Goal: Communication & Community: Share content

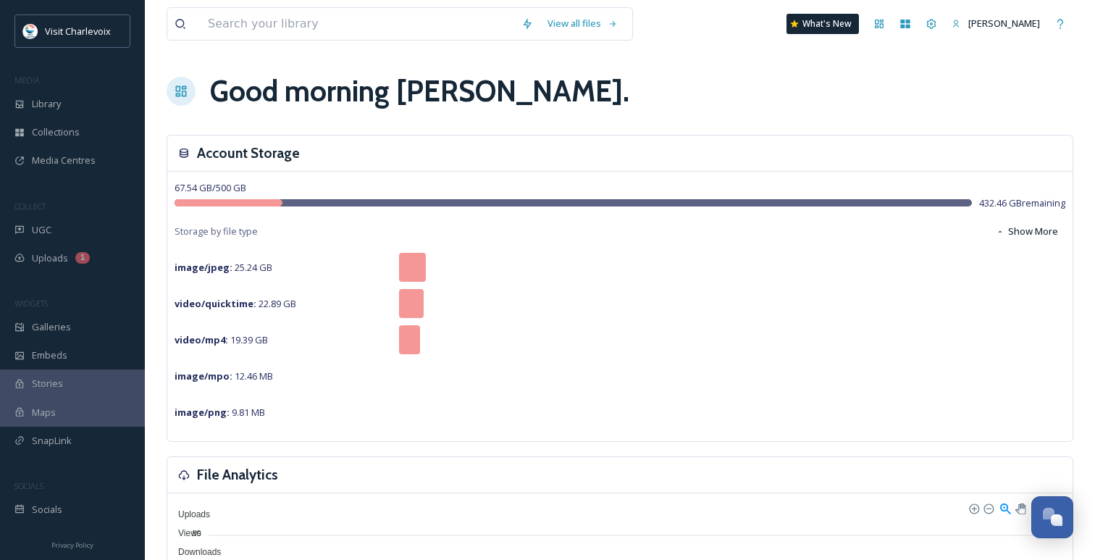
scroll to position [4707, 0]
click at [63, 237] on div "UGC" at bounding box center [72, 230] width 145 height 28
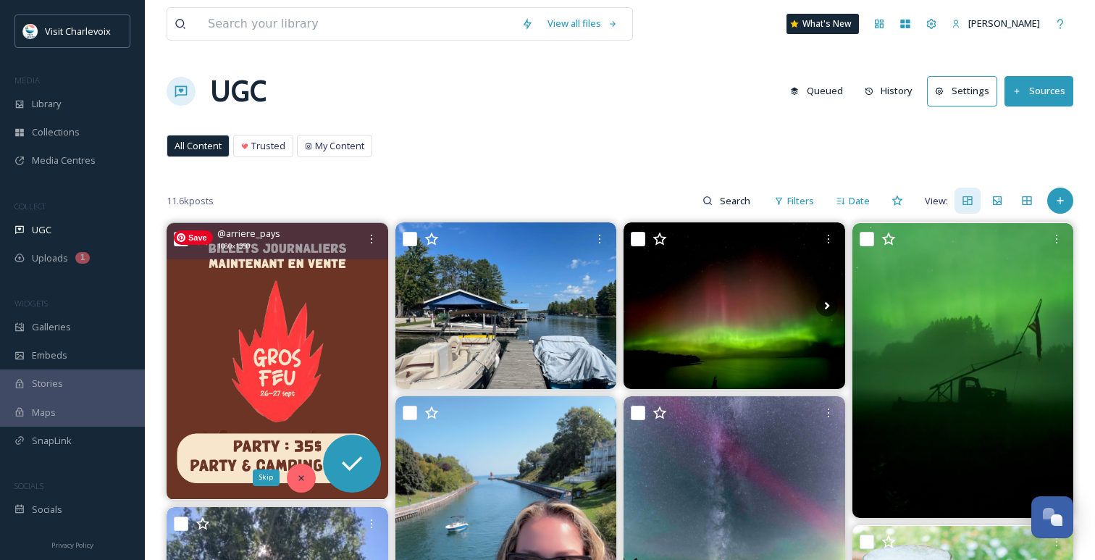
click at [300, 484] on div "Skip" at bounding box center [301, 477] width 29 height 29
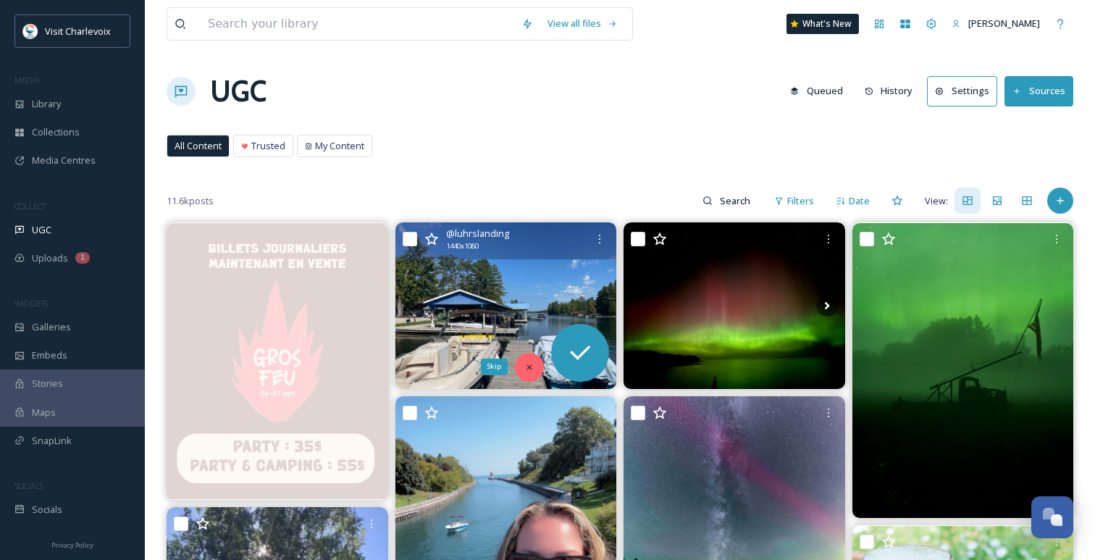
click at [529, 367] on icon at bounding box center [528, 366] width 5 height 5
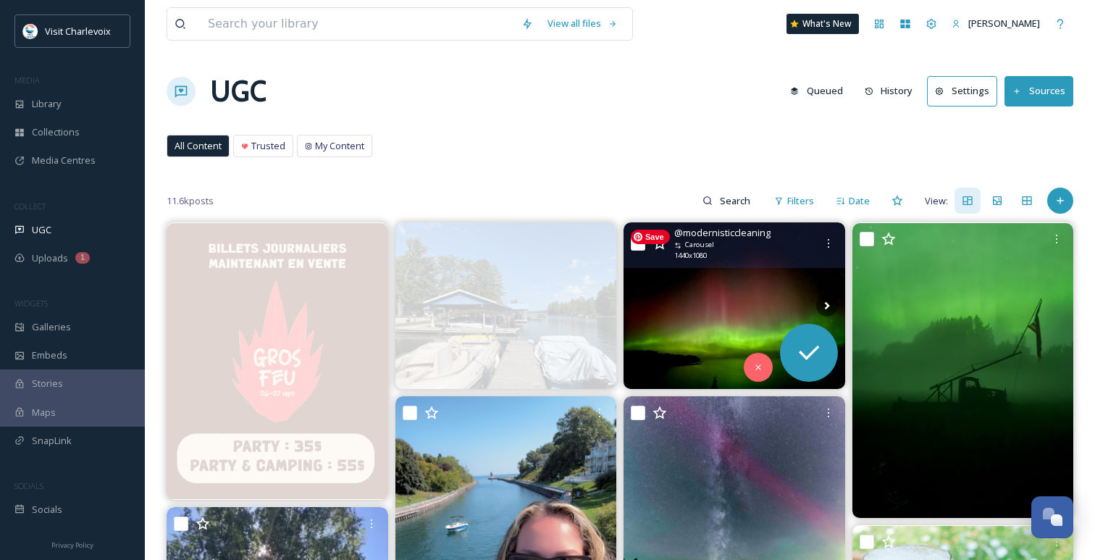
click at [683, 341] on img at bounding box center [734, 305] width 222 height 166
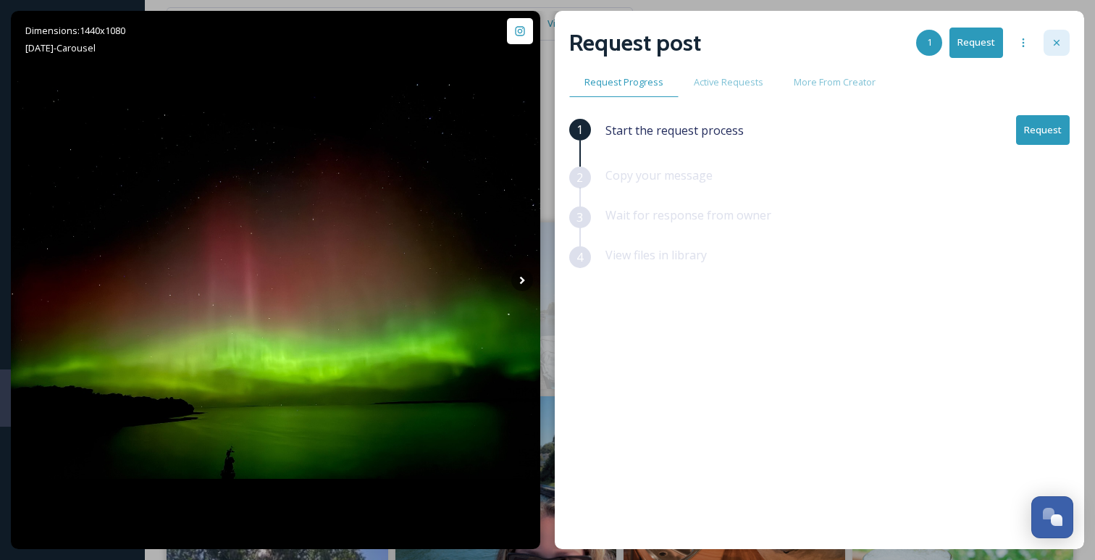
click at [1058, 44] on icon at bounding box center [1056, 43] width 6 height 6
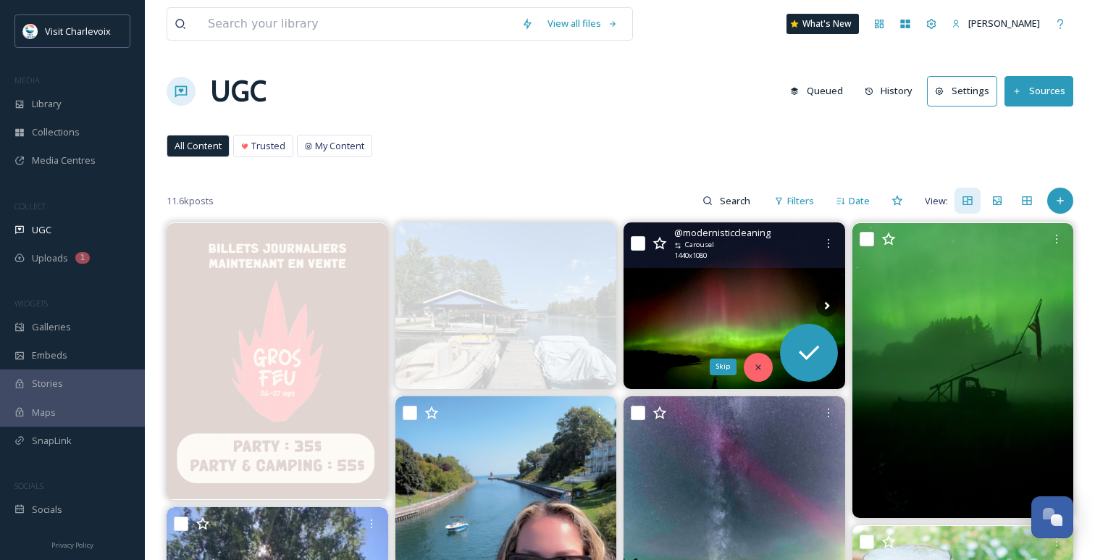
click at [757, 365] on icon at bounding box center [758, 367] width 10 height 10
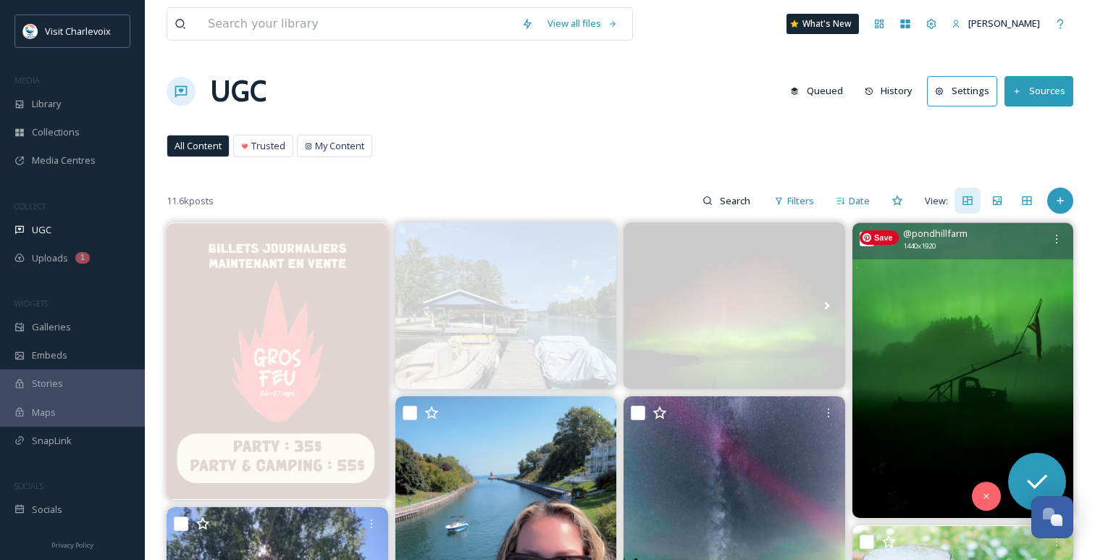
click at [930, 342] on img at bounding box center [963, 370] width 222 height 295
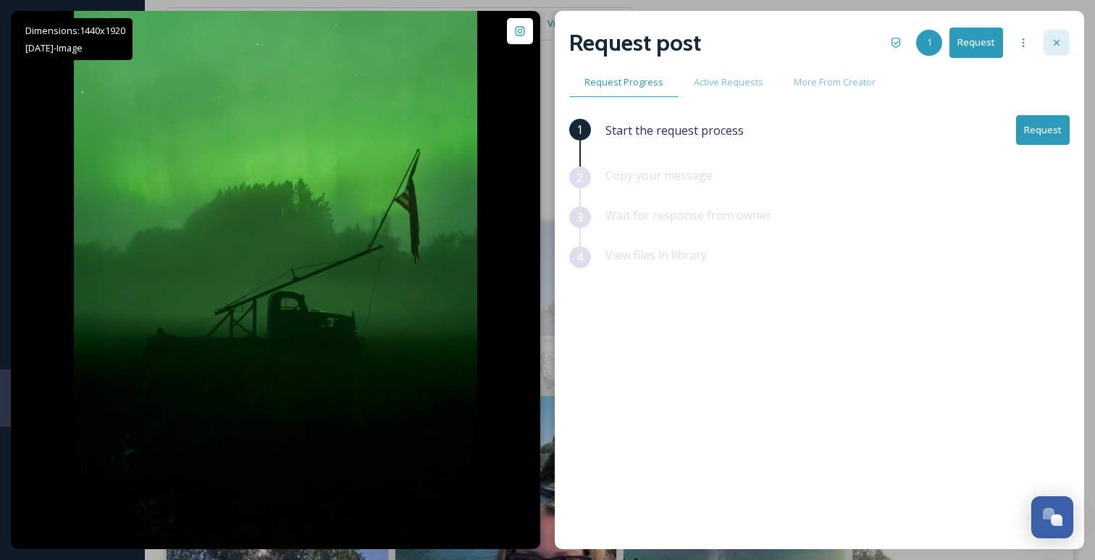
click at [1061, 41] on icon at bounding box center [1057, 43] width 12 height 12
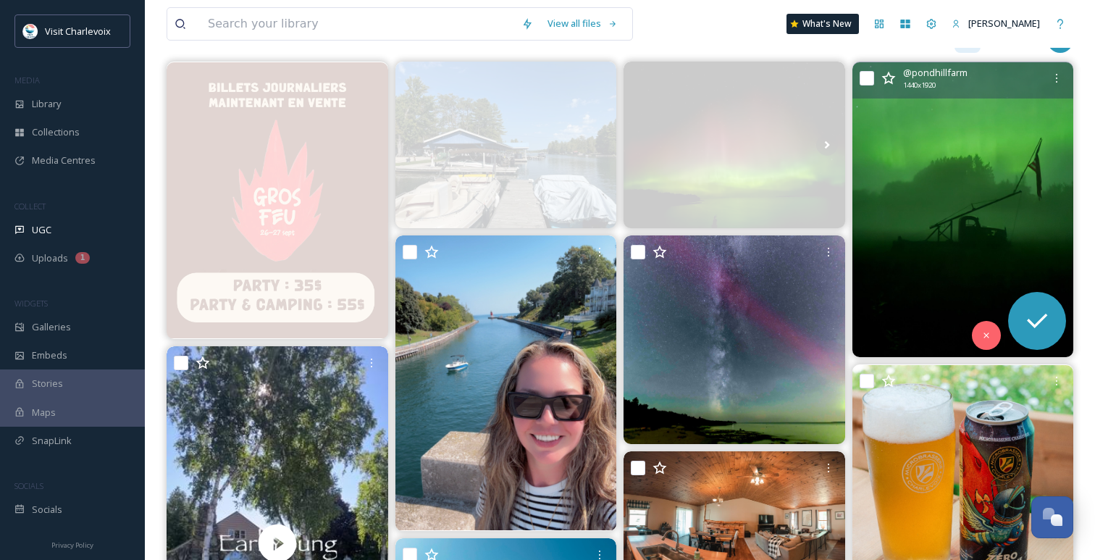
scroll to position [180, 0]
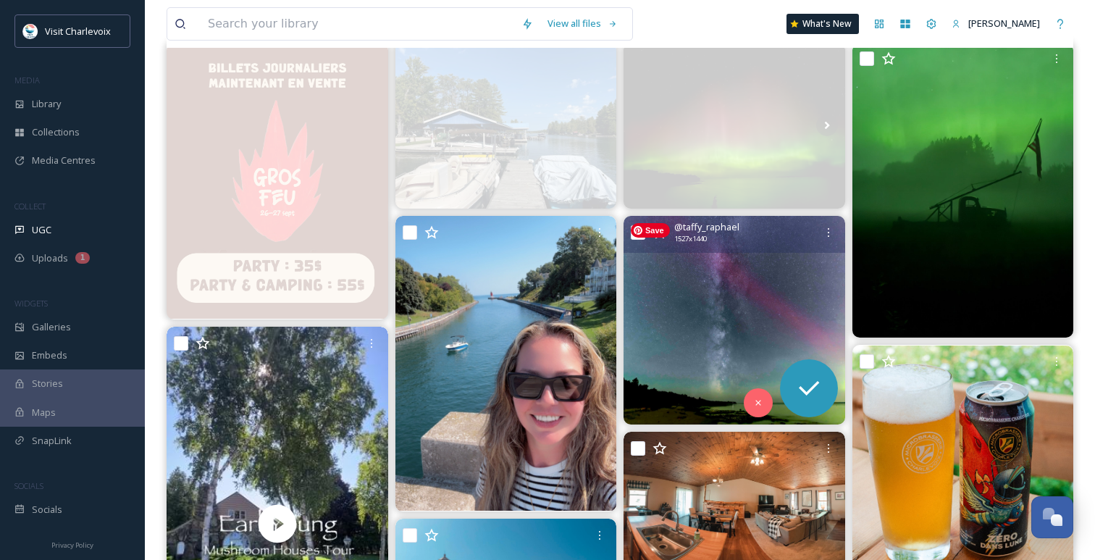
click at [773, 287] on img at bounding box center [734, 320] width 222 height 209
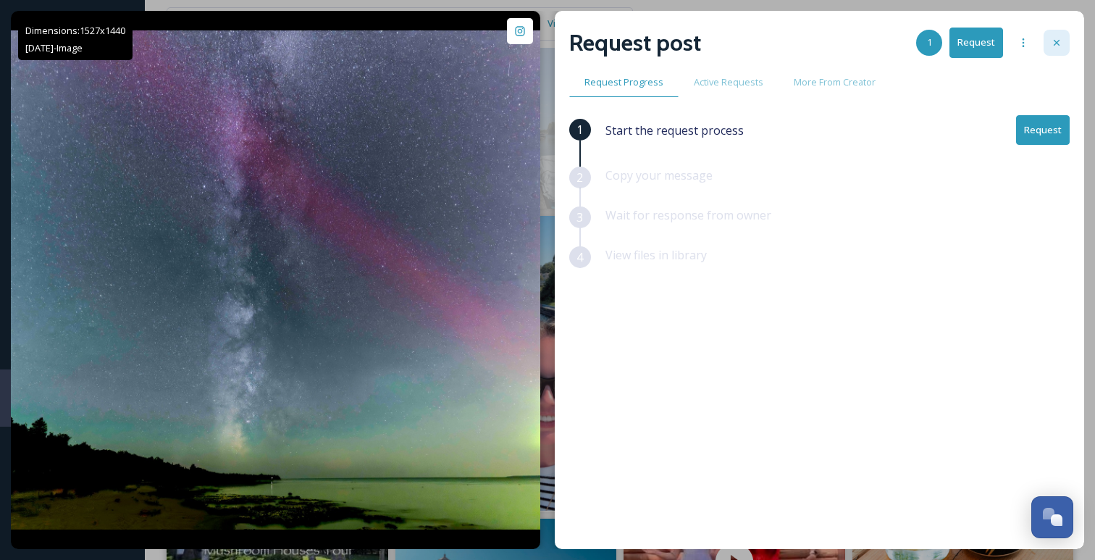
click at [1064, 45] on div at bounding box center [1056, 43] width 26 height 26
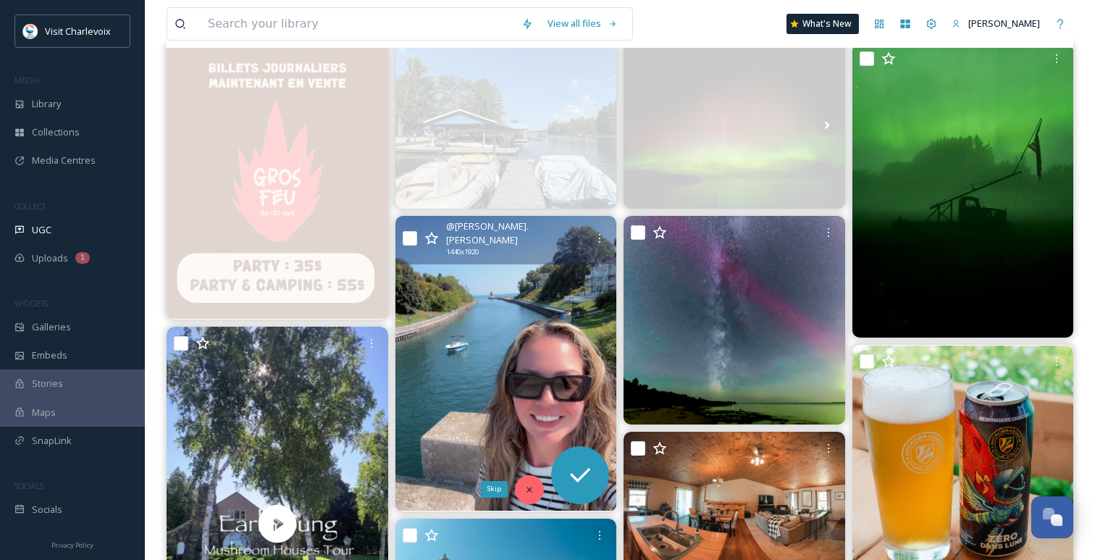
click at [532, 489] on icon at bounding box center [529, 489] width 10 height 10
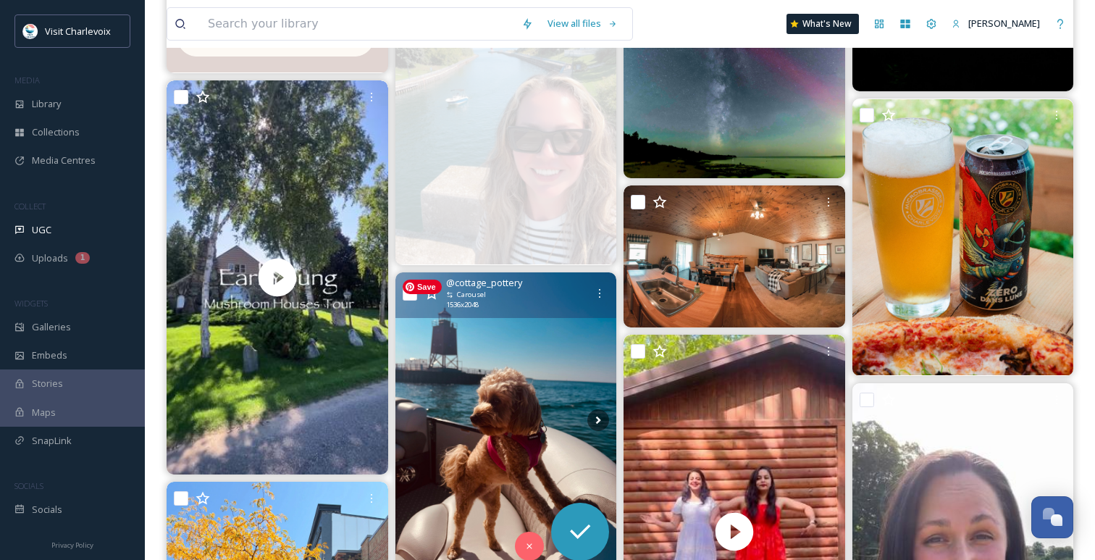
scroll to position [455, 0]
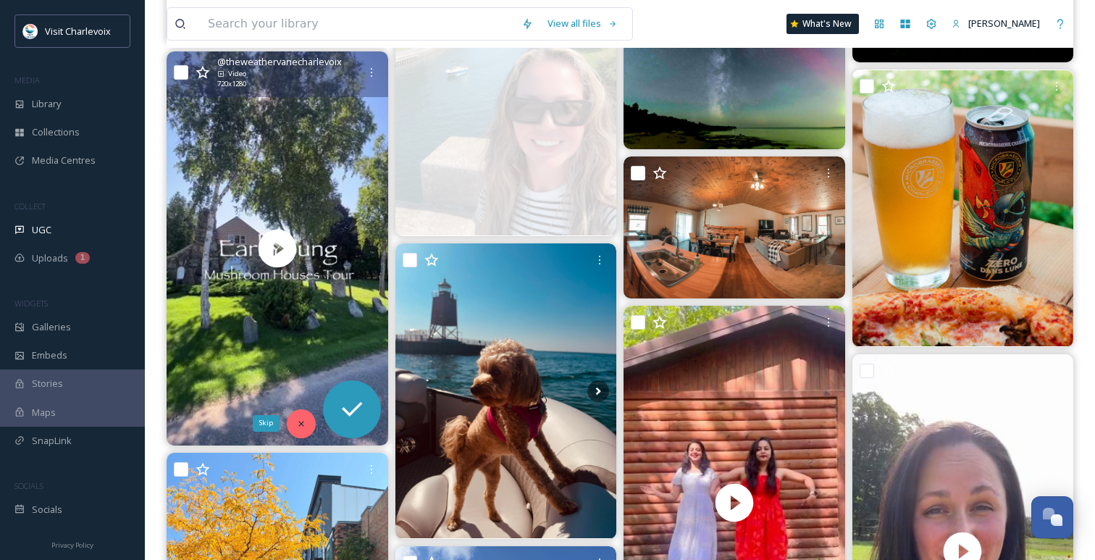
click at [309, 420] on div "Skip" at bounding box center [301, 423] width 29 height 29
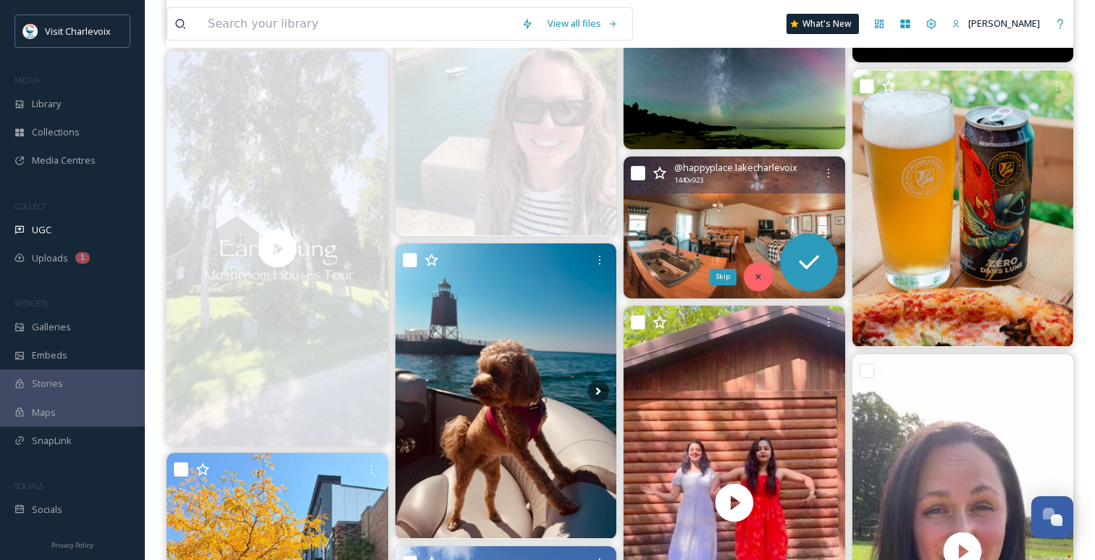
click at [766, 277] on div "Skip" at bounding box center [758, 276] width 29 height 29
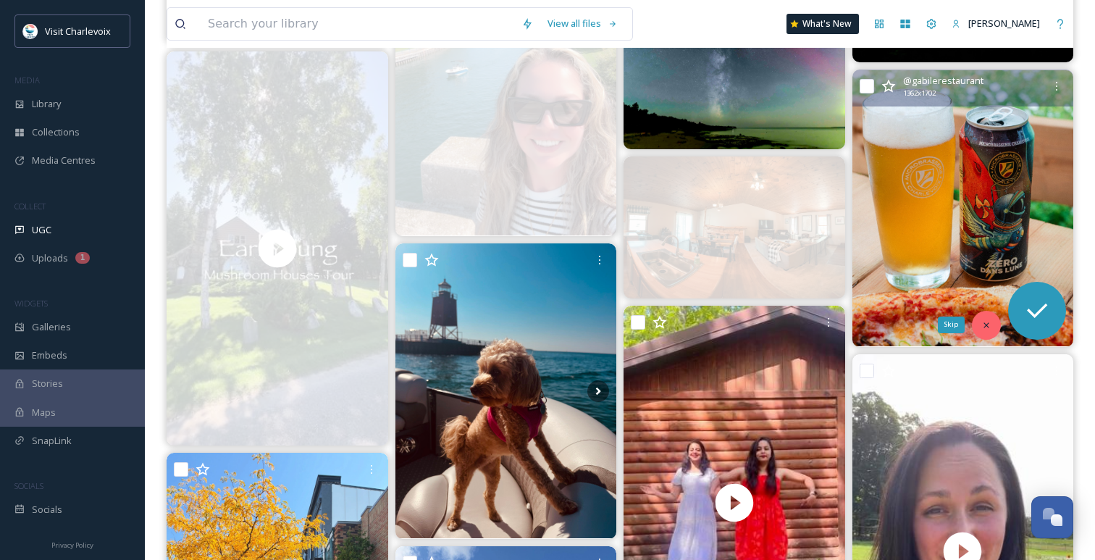
click at [986, 324] on icon at bounding box center [985, 324] width 5 height 5
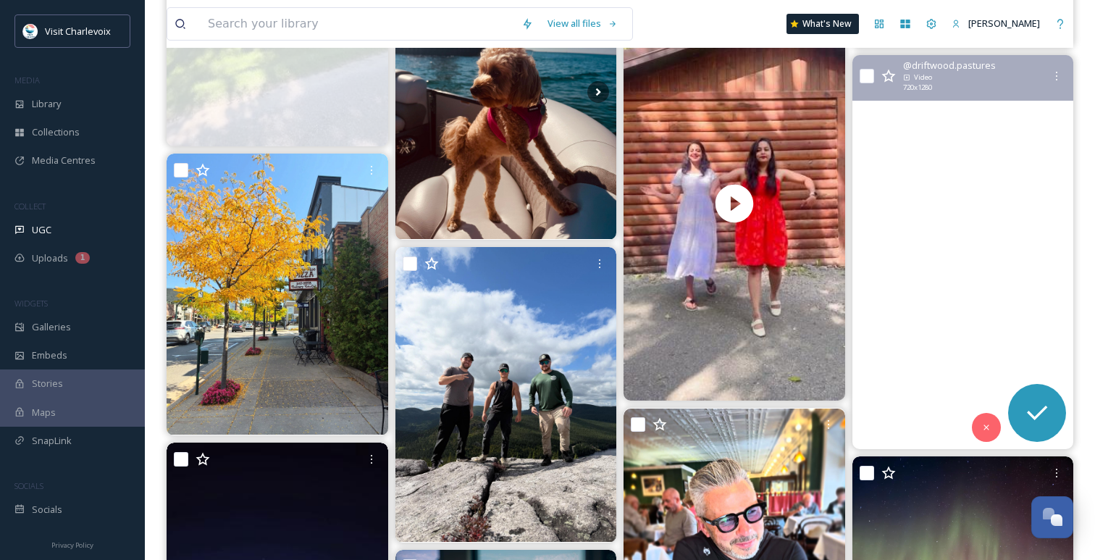
scroll to position [763, 0]
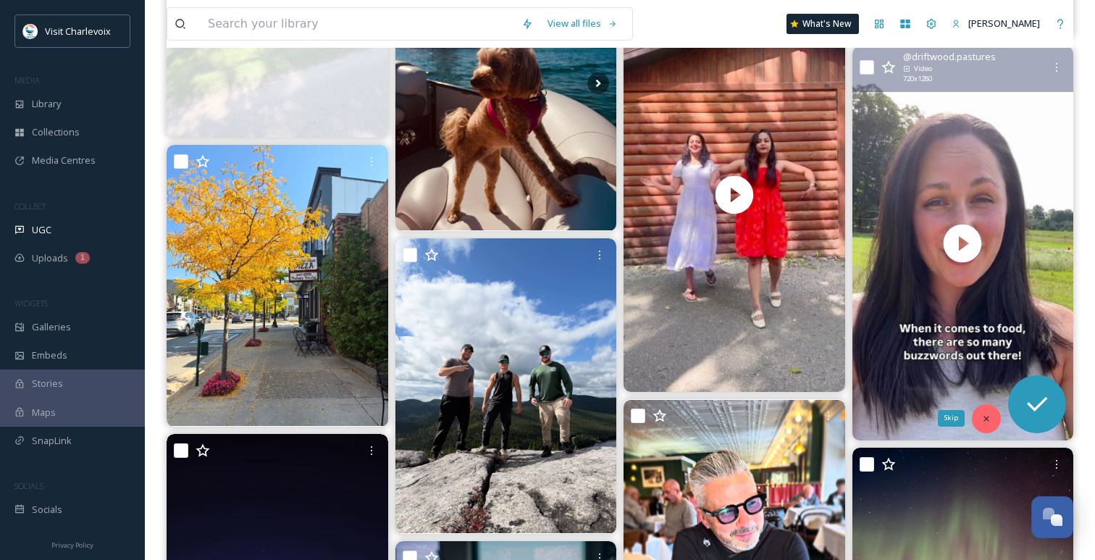
click at [989, 416] on icon at bounding box center [986, 418] width 10 height 10
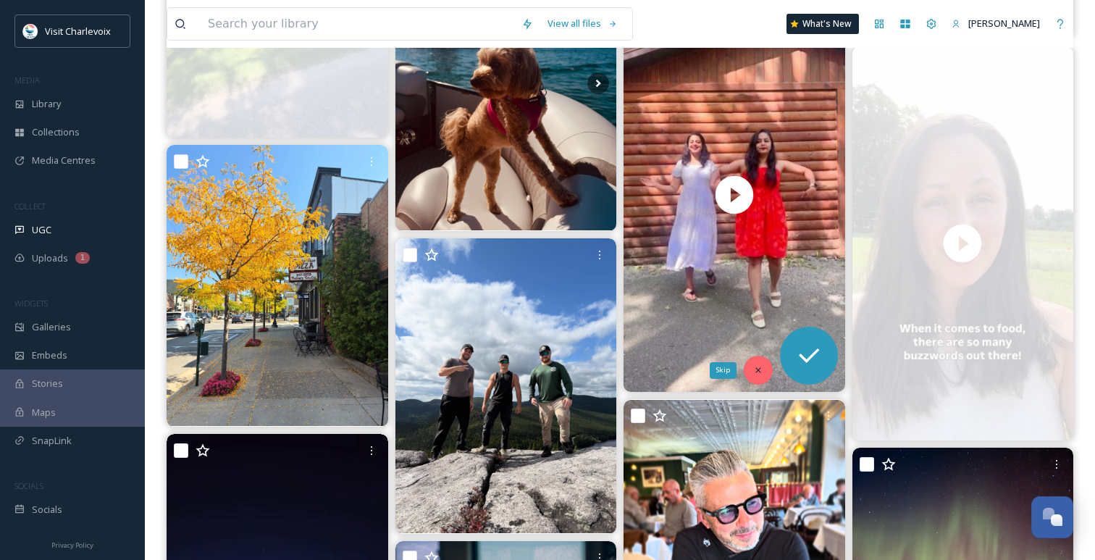
click at [762, 371] on div "Skip" at bounding box center [758, 369] width 29 height 29
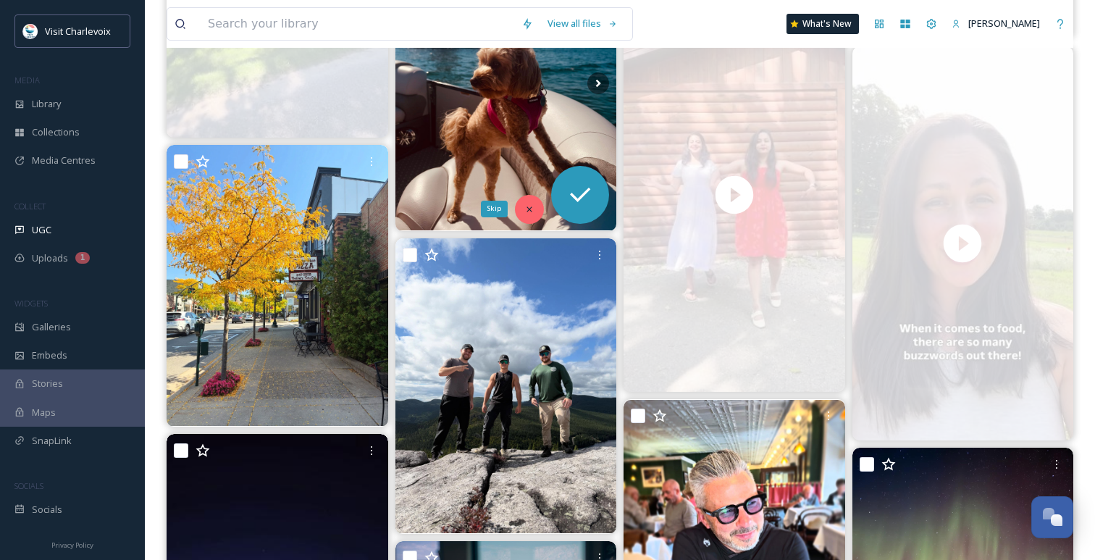
click at [530, 208] on icon at bounding box center [529, 209] width 10 height 10
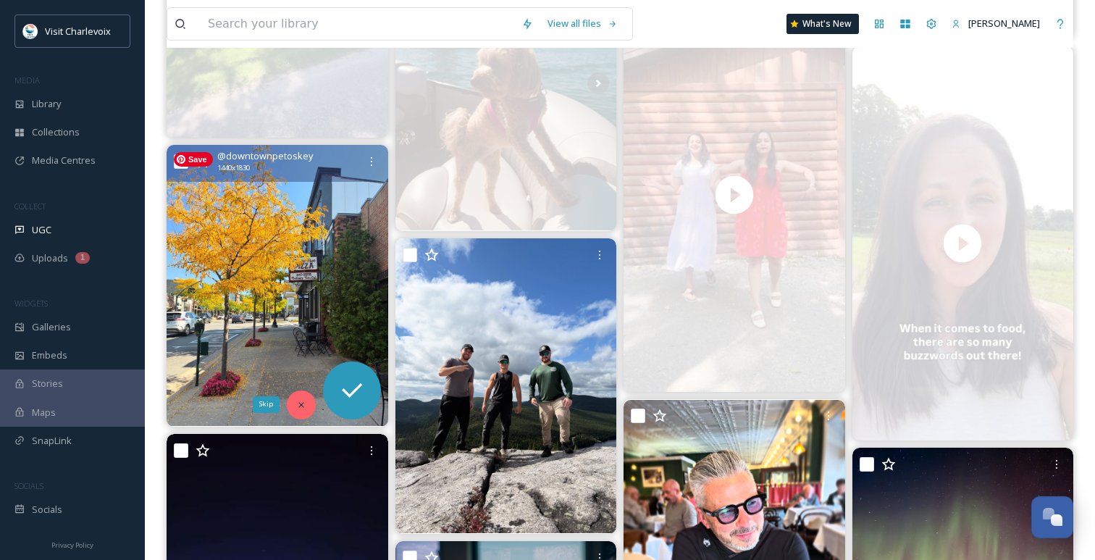
click at [300, 406] on icon at bounding box center [301, 405] width 10 height 10
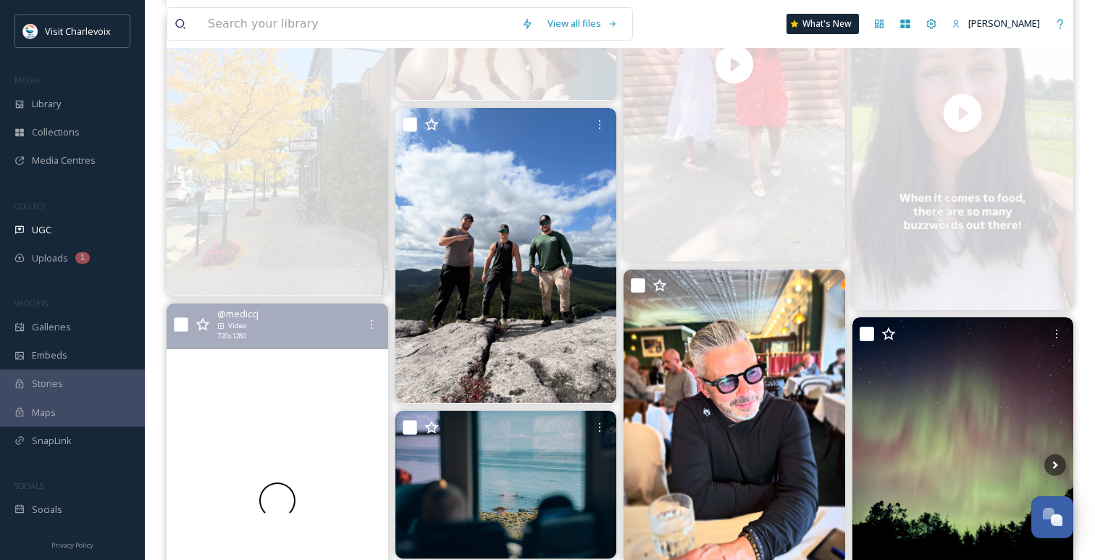
scroll to position [936, 0]
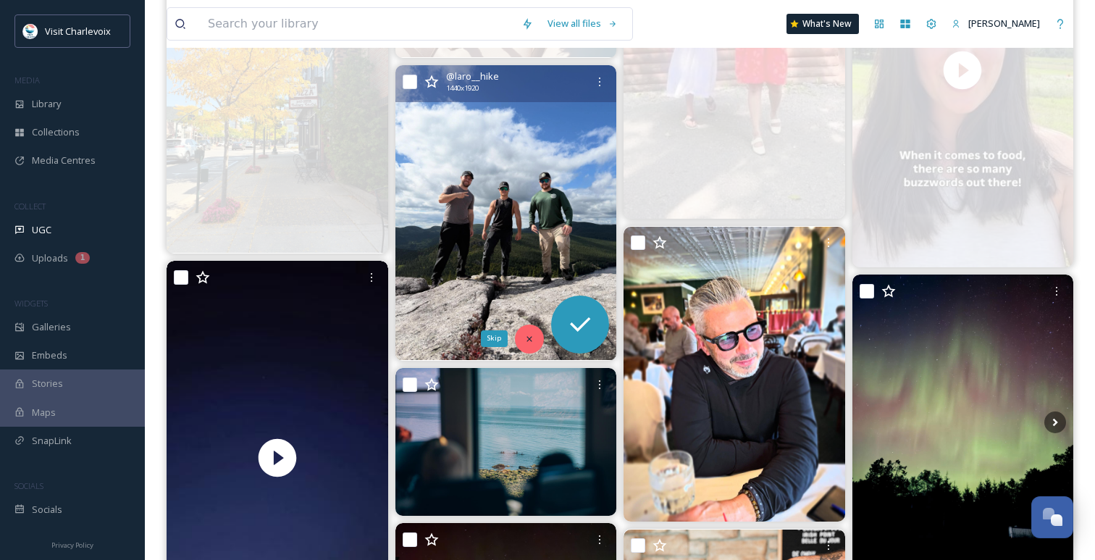
click at [526, 336] on icon at bounding box center [529, 339] width 10 height 10
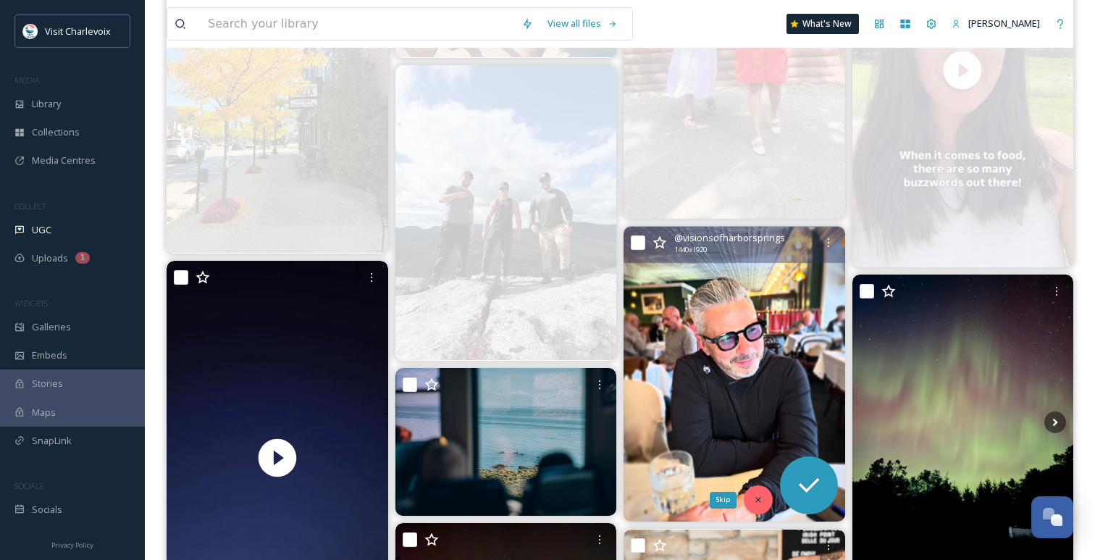
click at [761, 500] on icon at bounding box center [758, 499] width 10 height 10
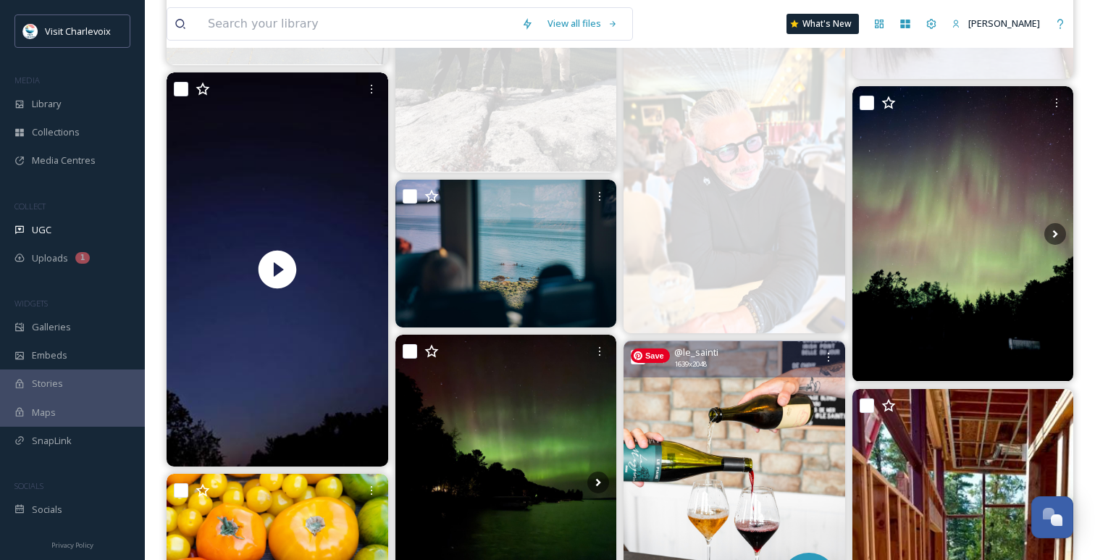
scroll to position [1131, 0]
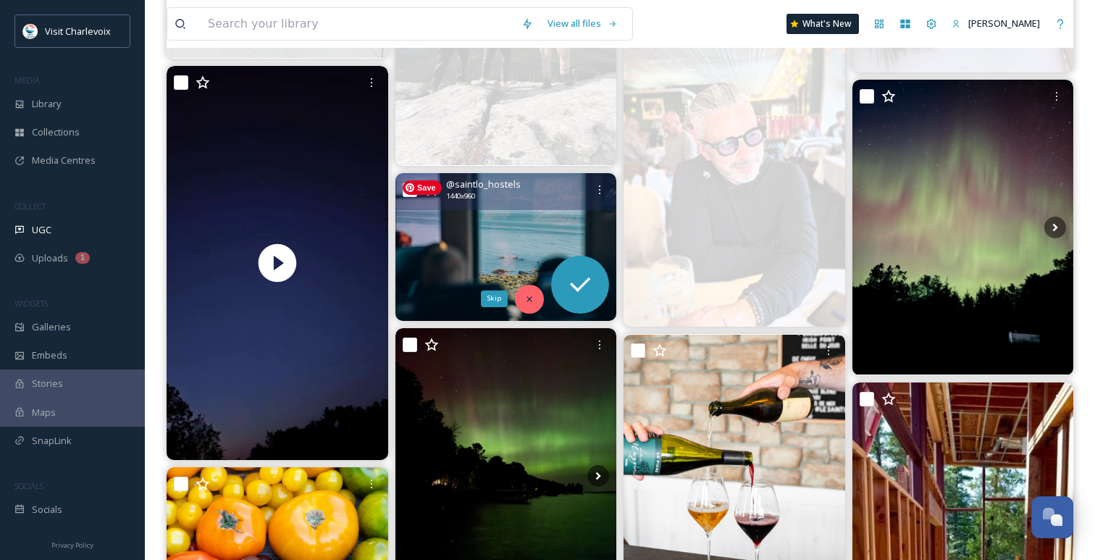
click at [534, 298] on icon at bounding box center [529, 299] width 10 height 10
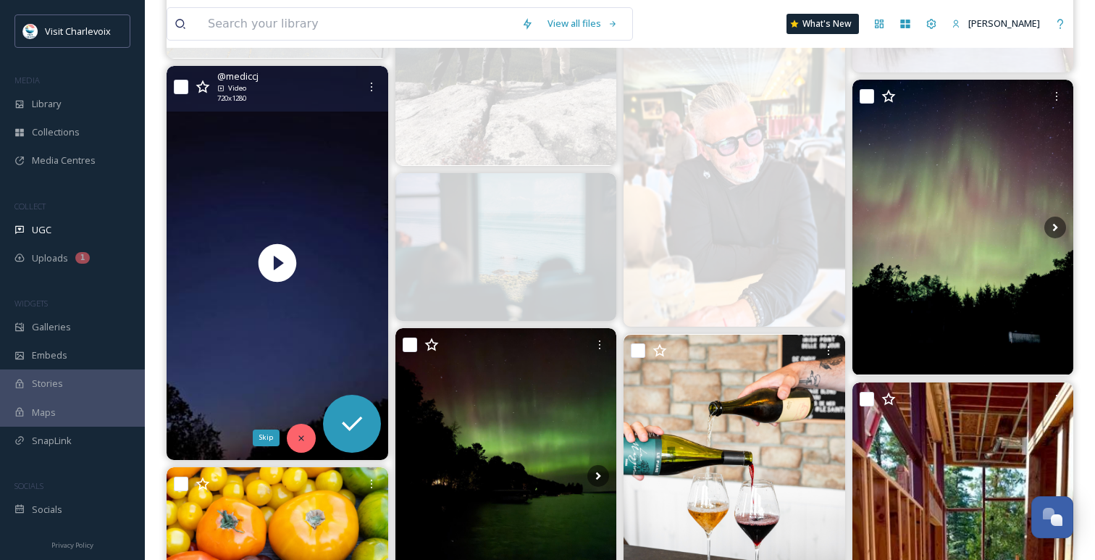
click at [304, 439] on icon at bounding box center [301, 438] width 10 height 10
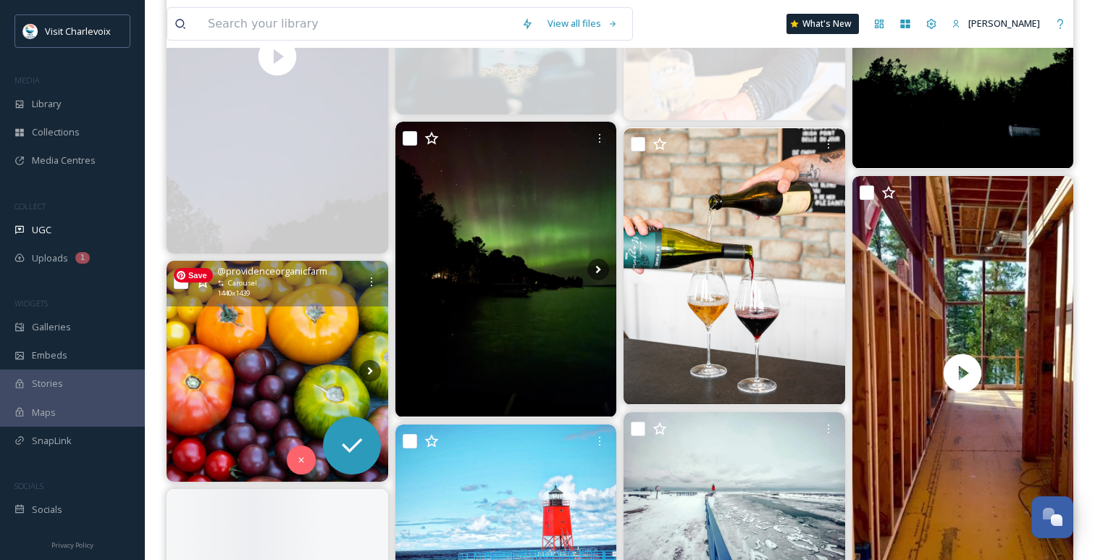
scroll to position [1353, 0]
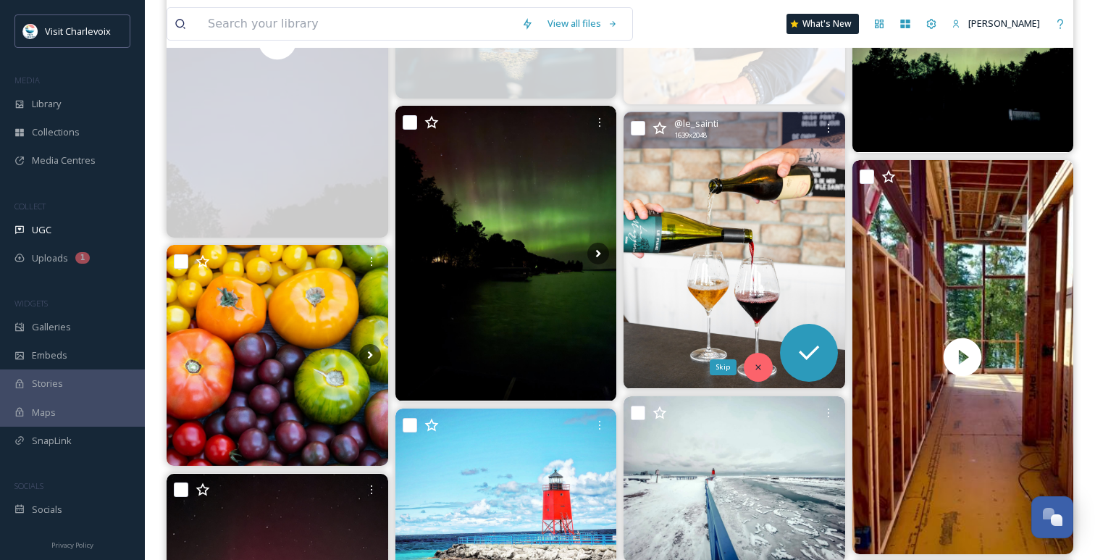
click at [767, 365] on div "Skip" at bounding box center [758, 367] width 29 height 29
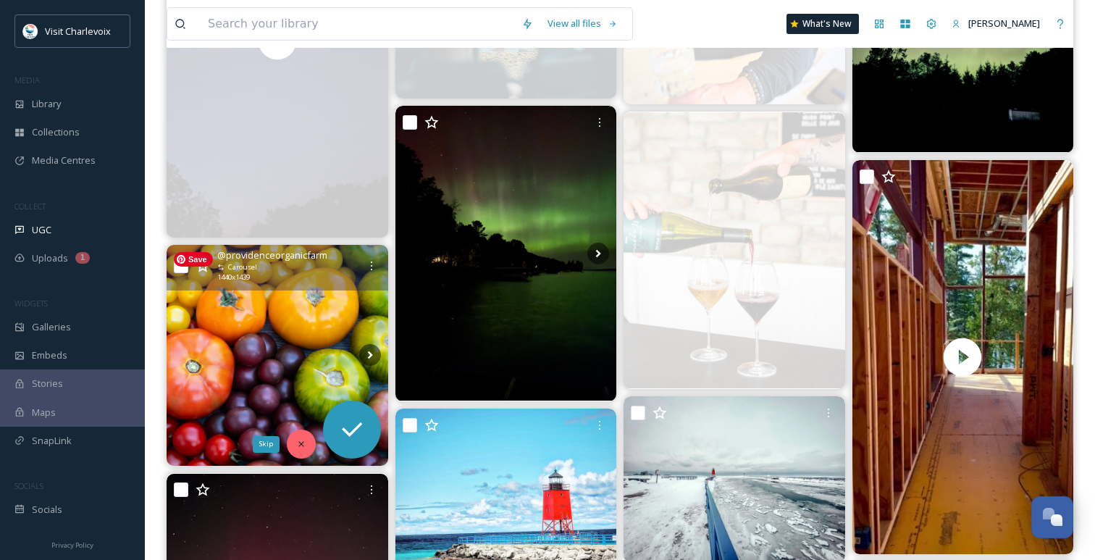
click at [299, 443] on icon at bounding box center [301, 444] width 10 height 10
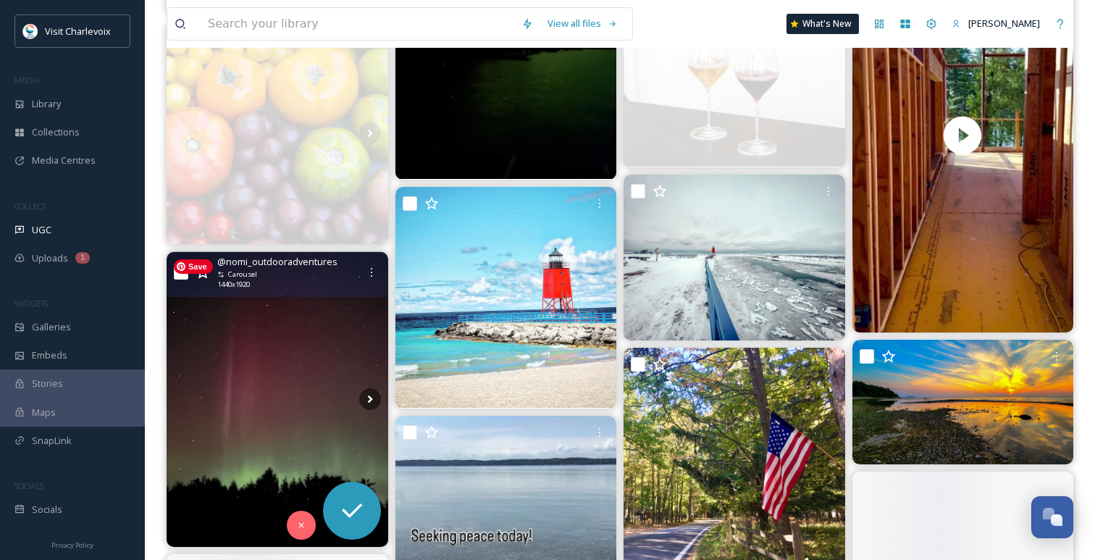
scroll to position [1580, 0]
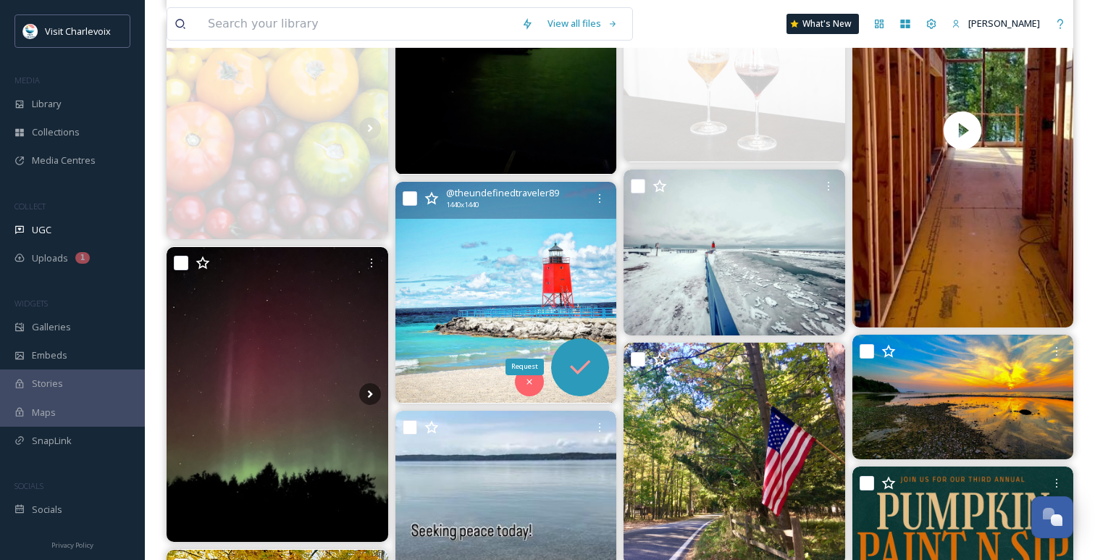
click at [586, 379] on icon at bounding box center [579, 367] width 29 height 29
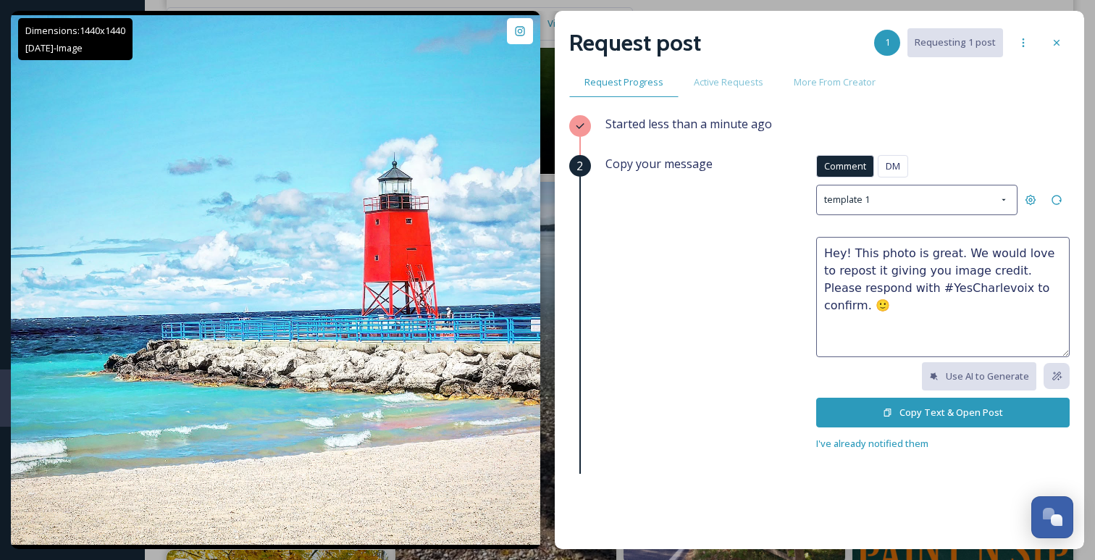
click at [850, 408] on button "Copy Text & Open Post" at bounding box center [942, 412] width 253 height 30
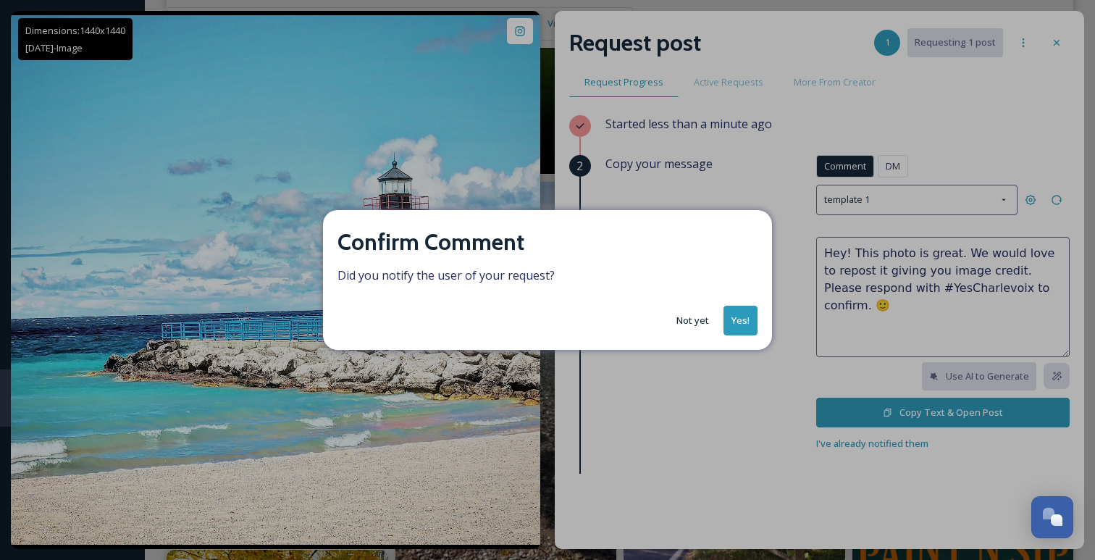
click at [741, 318] on button "Yes!" at bounding box center [740, 321] width 34 height 30
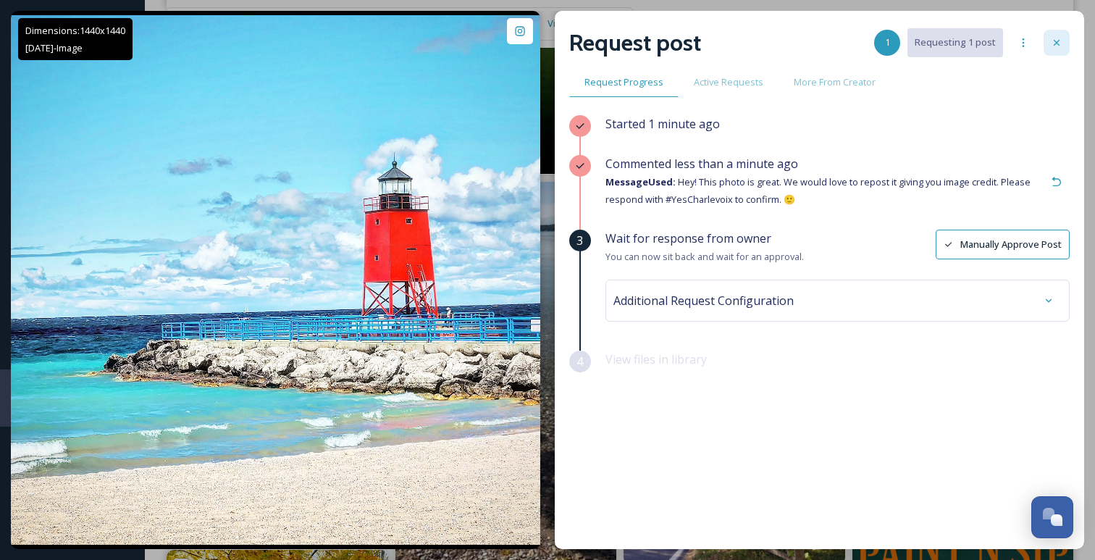
click at [1057, 42] on icon at bounding box center [1056, 43] width 6 height 6
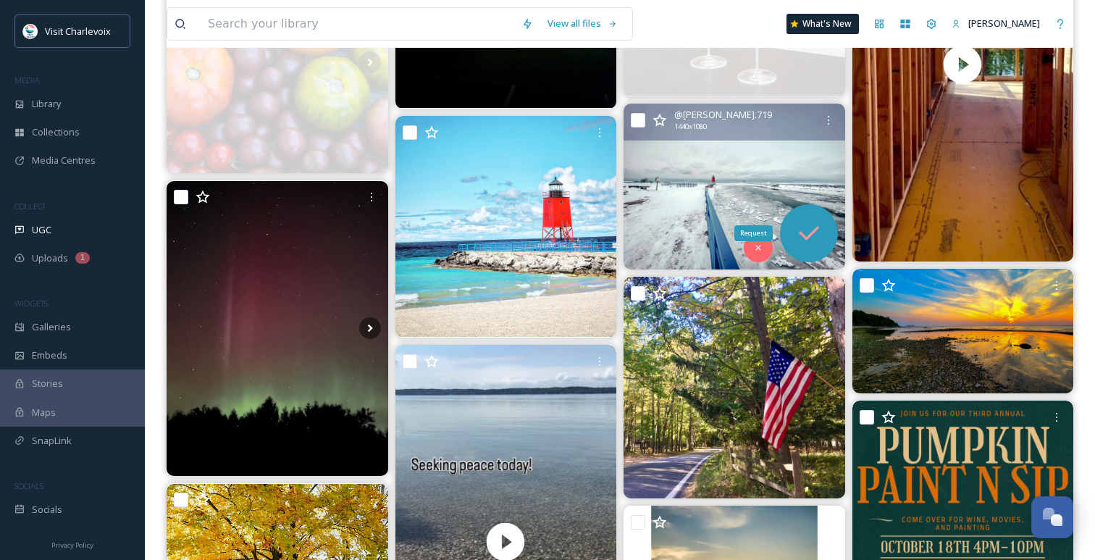
scroll to position [1709, 0]
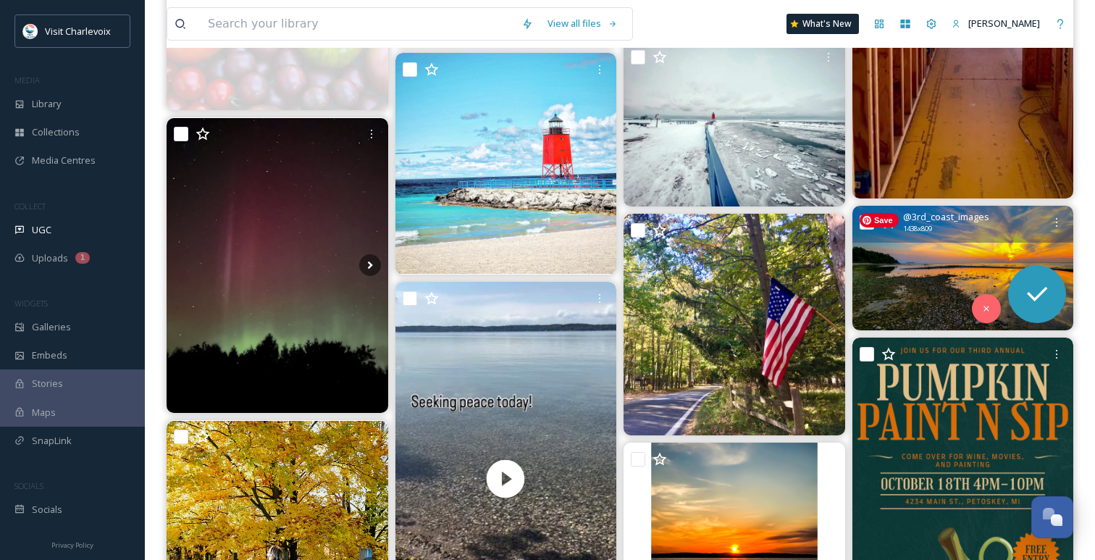
click at [940, 273] on img at bounding box center [963, 268] width 222 height 125
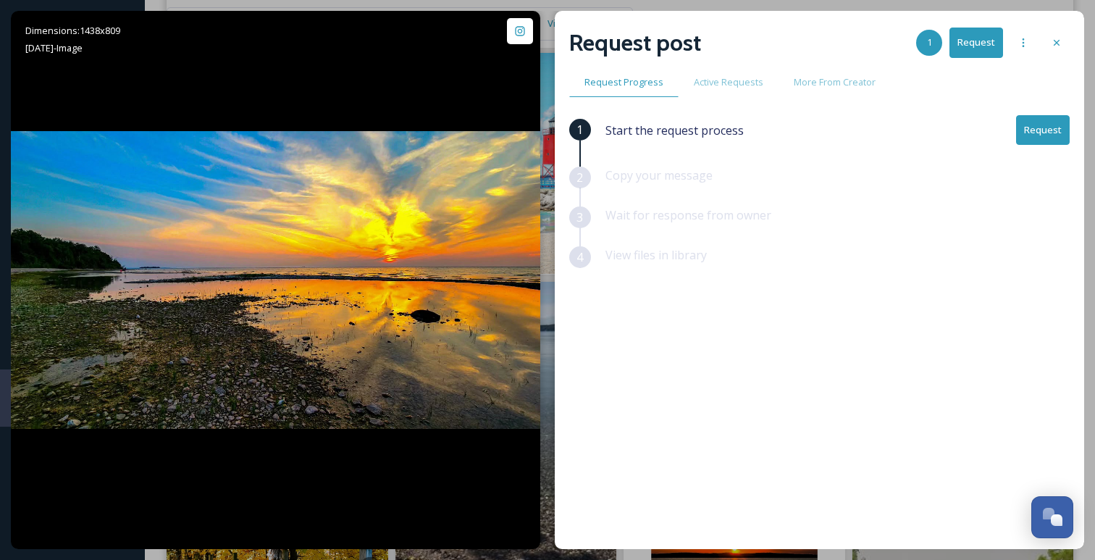
click at [1045, 124] on button "Request" at bounding box center [1043, 130] width 54 height 30
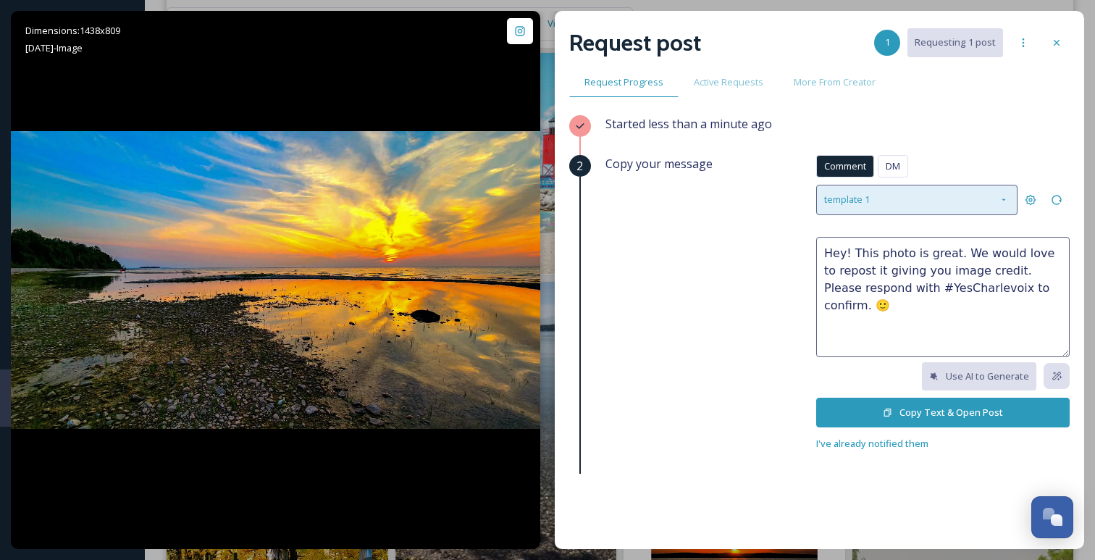
click at [954, 209] on div "template 1" at bounding box center [916, 200] width 201 height 30
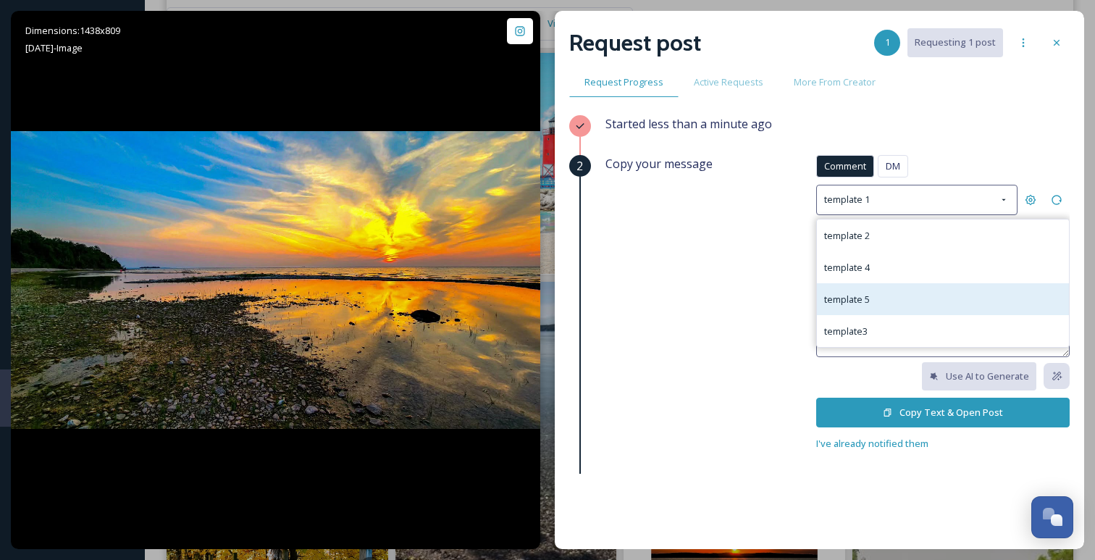
click at [913, 289] on div "template 5" at bounding box center [943, 299] width 252 height 32
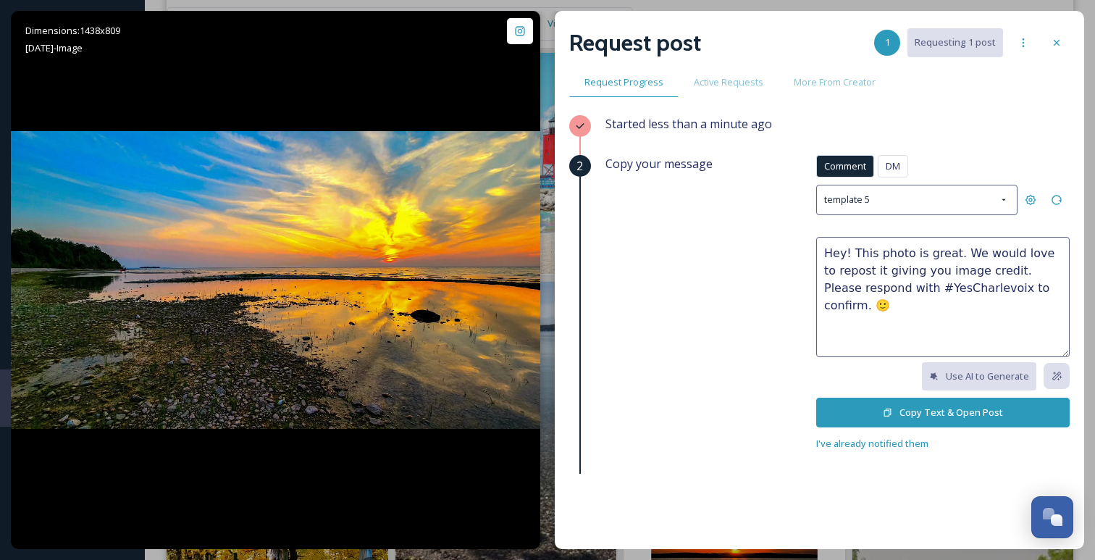
type textarea "We love your photo! We would like to include it on our social media channels to…"
click at [867, 408] on button "Copy Text & Open Post" at bounding box center [942, 412] width 253 height 30
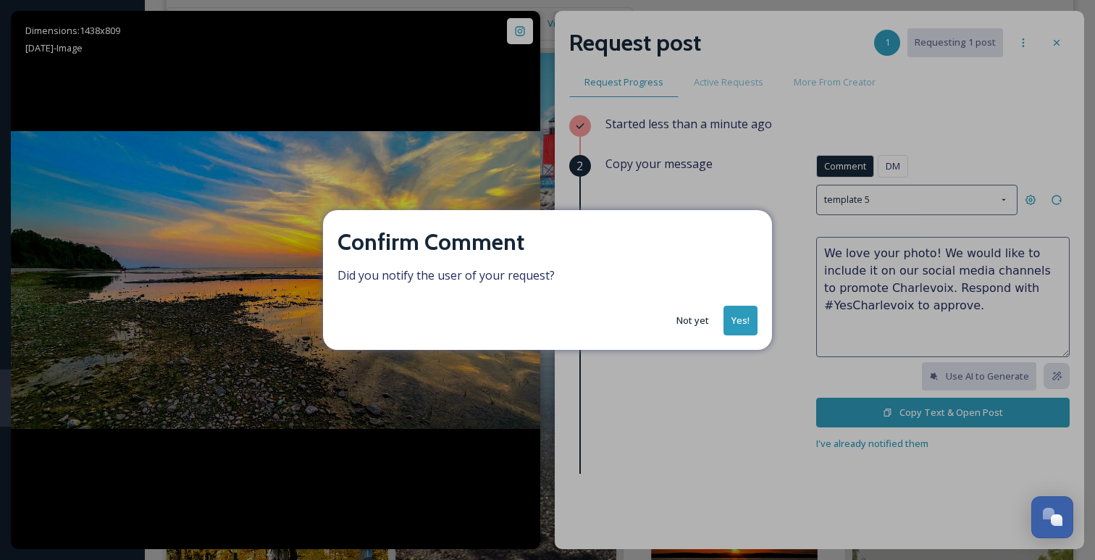
click at [747, 327] on button "Yes!" at bounding box center [740, 321] width 34 height 30
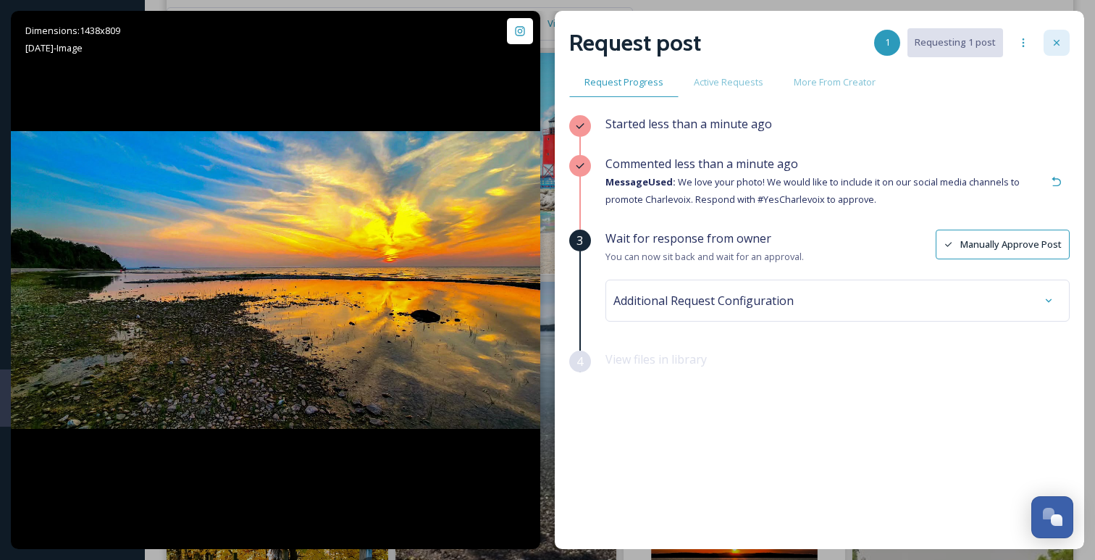
click at [1048, 35] on div at bounding box center [1056, 43] width 26 height 26
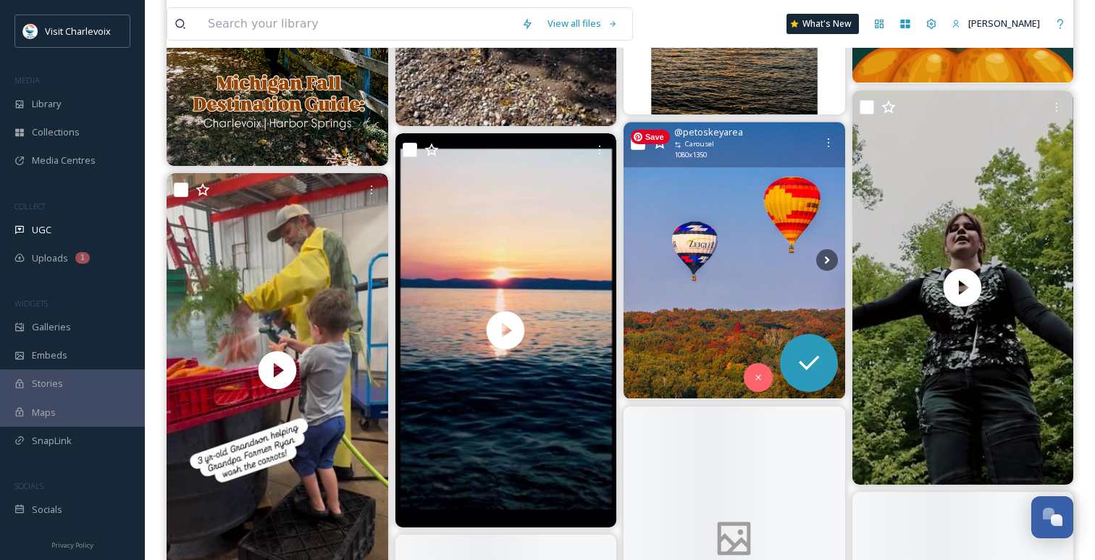
scroll to position [2276, 0]
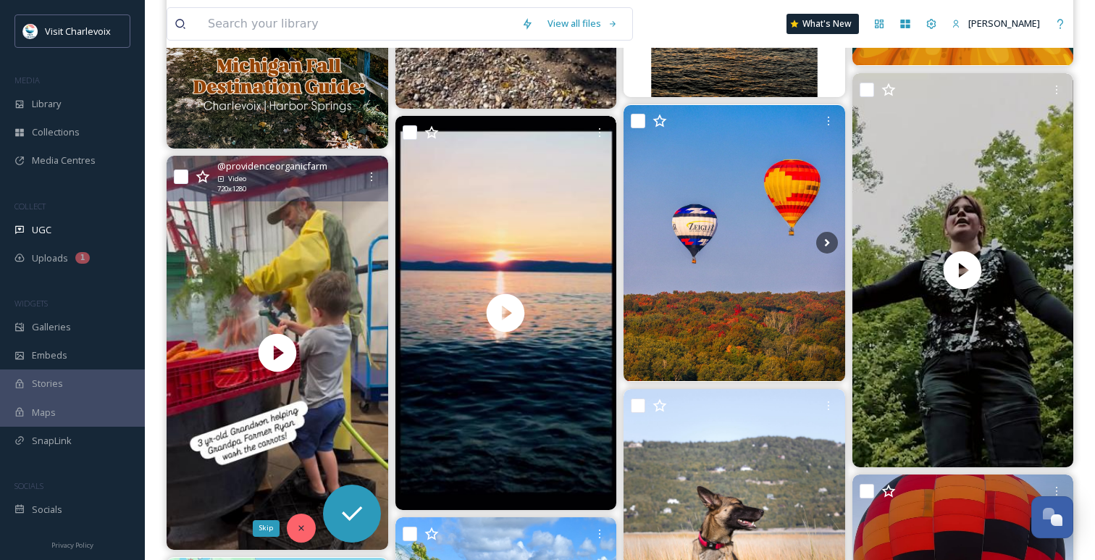
click at [302, 538] on div "Skip" at bounding box center [301, 527] width 29 height 29
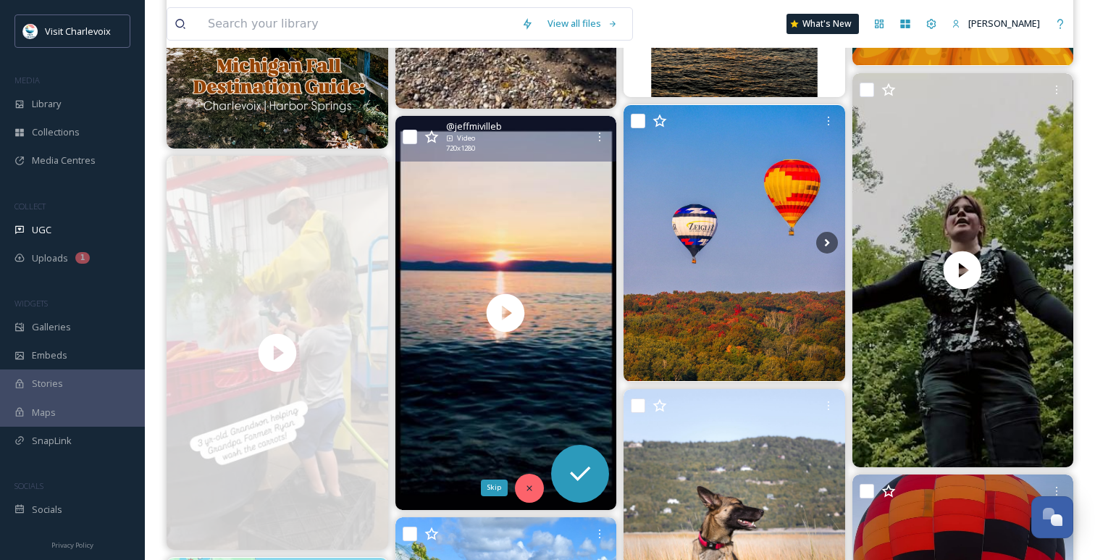
click at [529, 481] on div "Skip" at bounding box center [529, 487] width 29 height 29
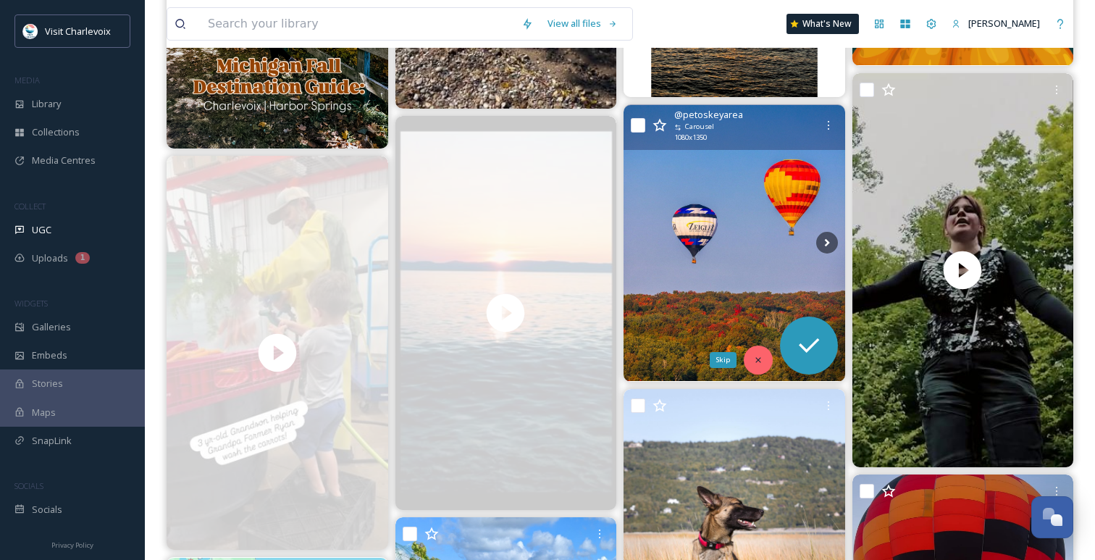
click at [757, 353] on div "Skip" at bounding box center [758, 359] width 29 height 29
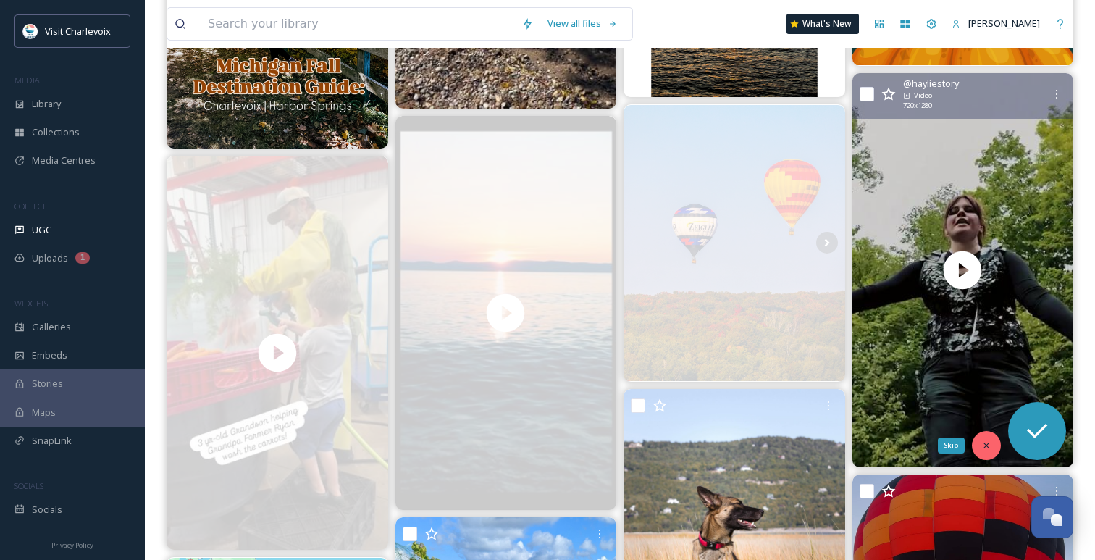
click at [991, 442] on div "Skip" at bounding box center [986, 445] width 29 height 29
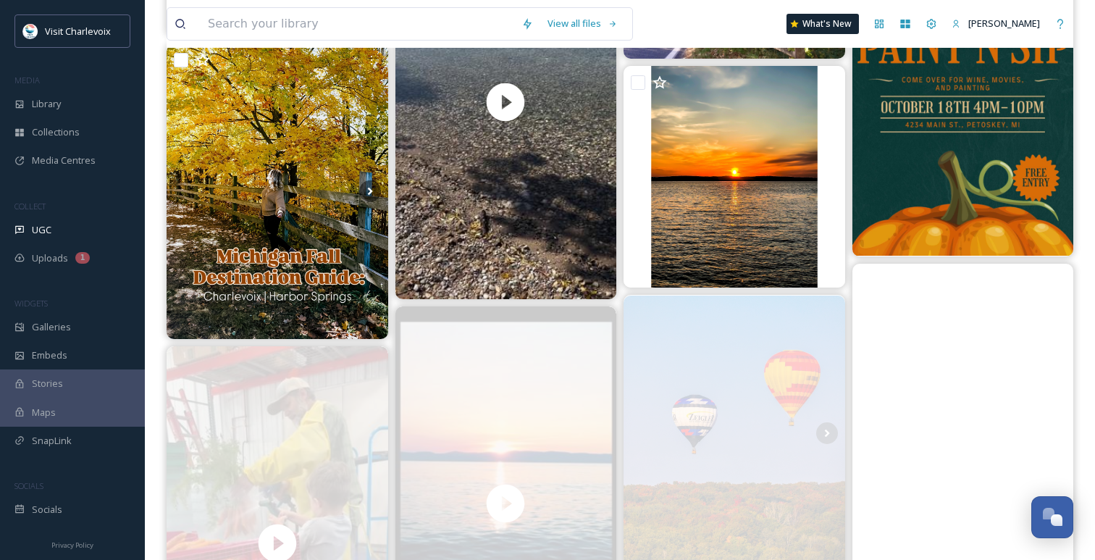
scroll to position [2024, 0]
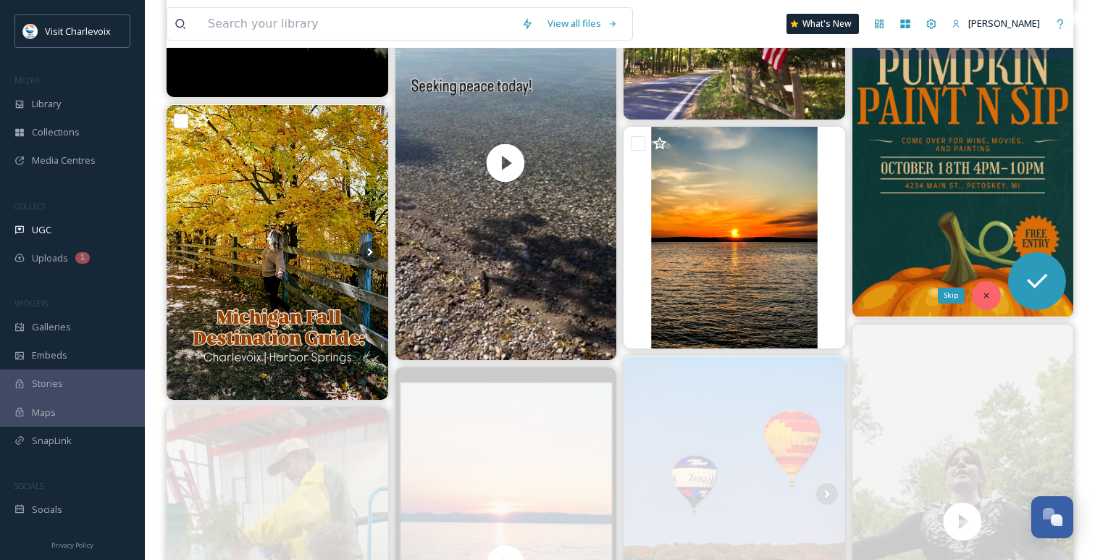
click at [984, 296] on icon at bounding box center [985, 294] width 5 height 5
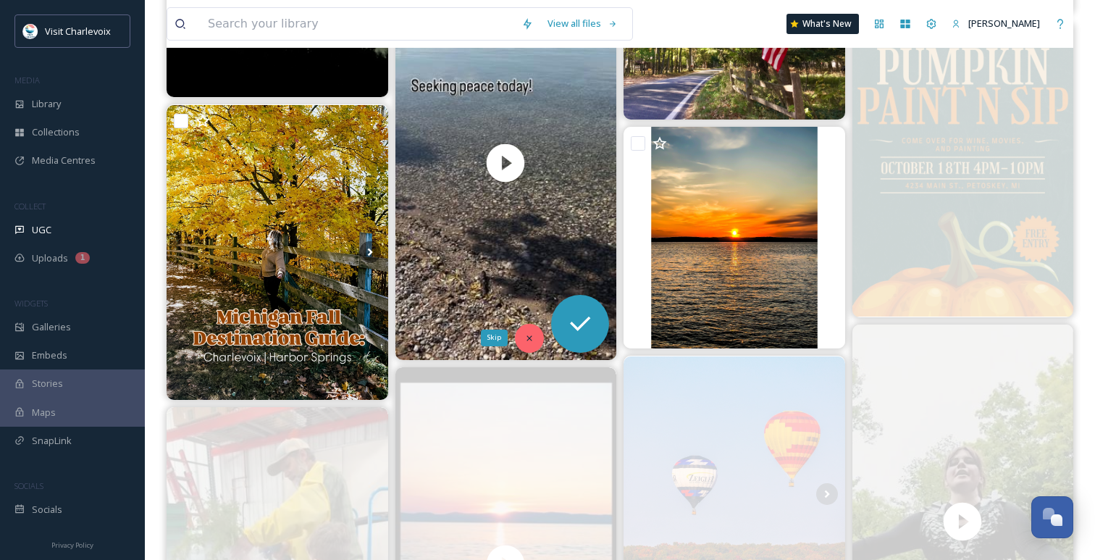
click at [524, 337] on icon at bounding box center [529, 338] width 10 height 10
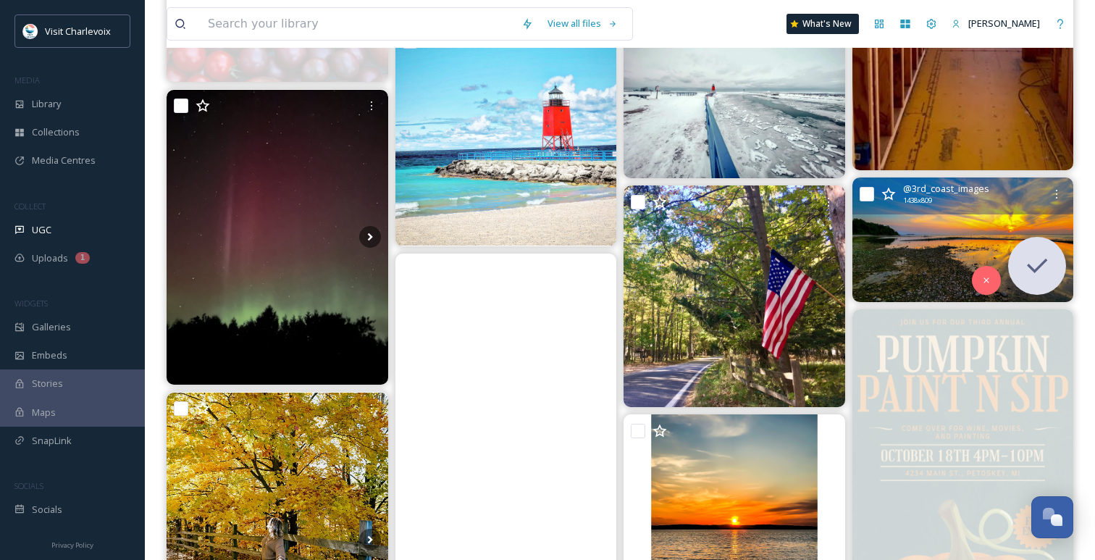
scroll to position [1710, 0]
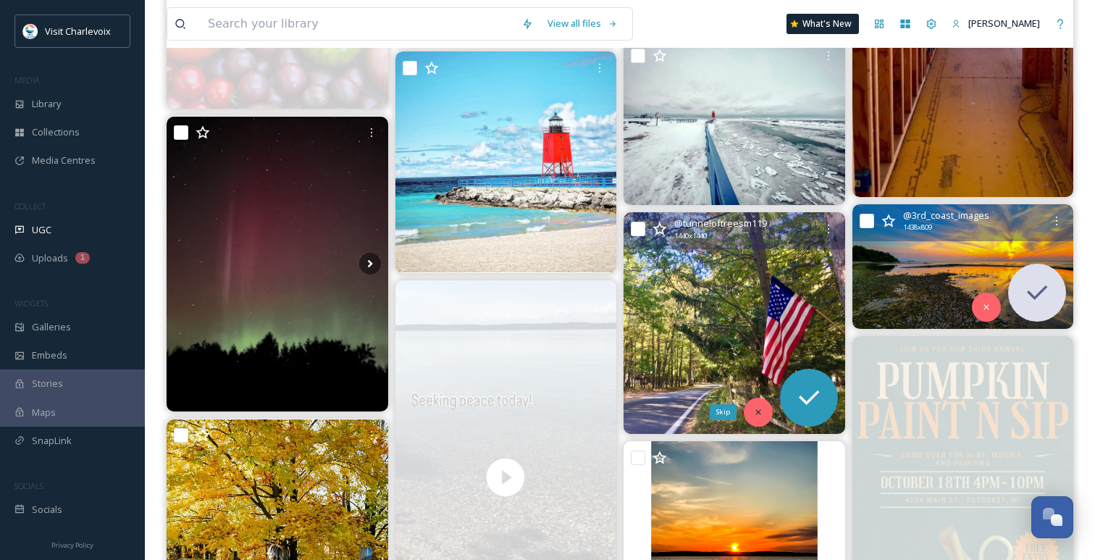
click at [764, 416] on div "Skip" at bounding box center [758, 411] width 29 height 29
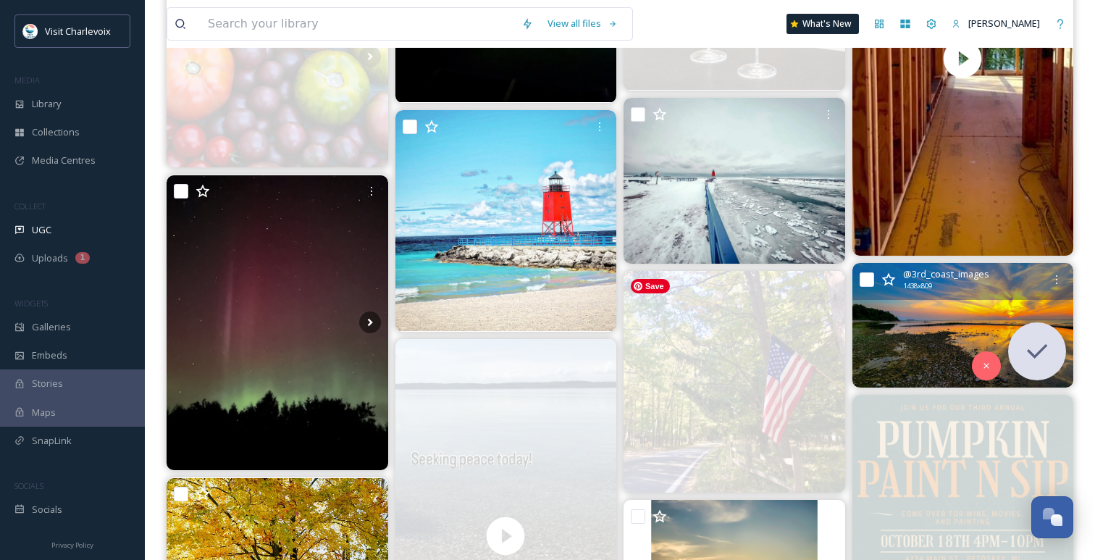
scroll to position [1628, 0]
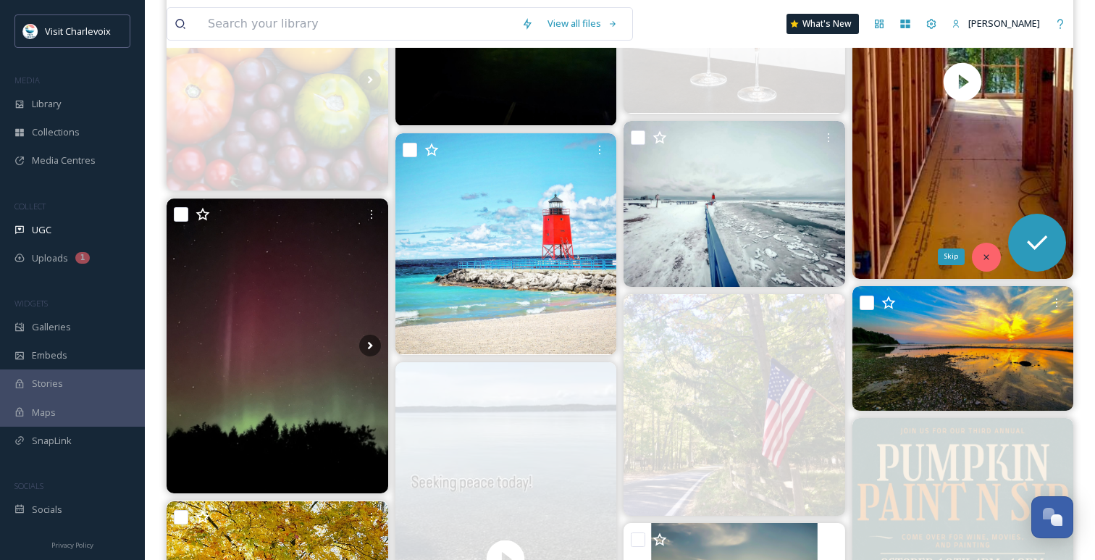
click at [984, 258] on icon at bounding box center [985, 256] width 5 height 5
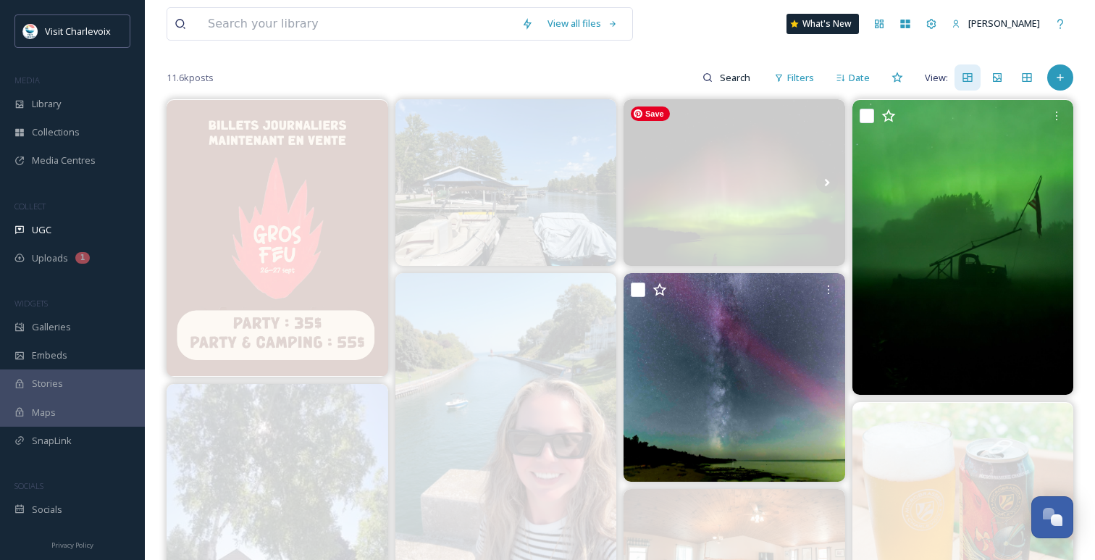
scroll to position [258, 0]
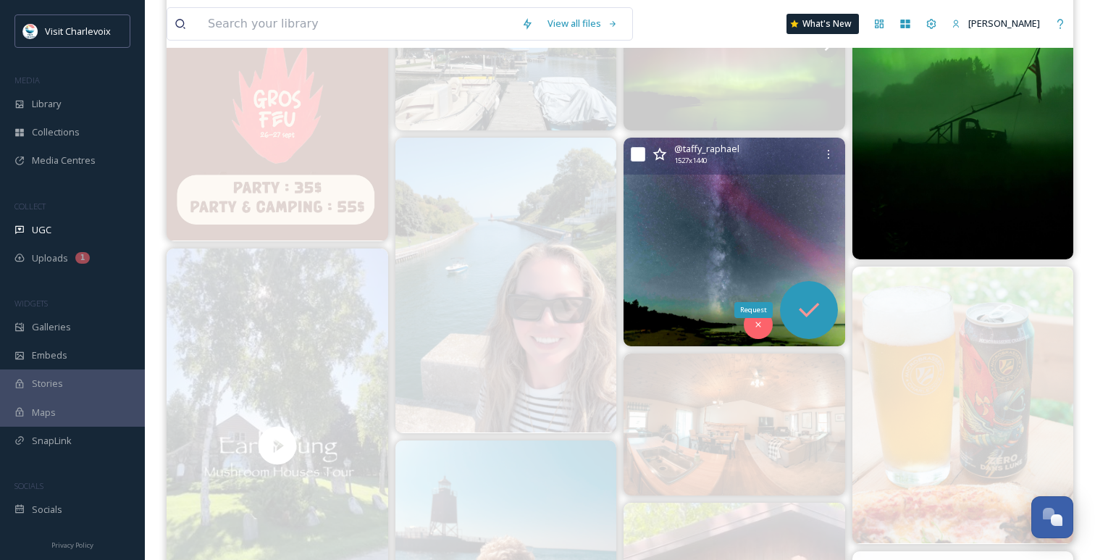
click at [812, 311] on icon at bounding box center [809, 310] width 20 height 14
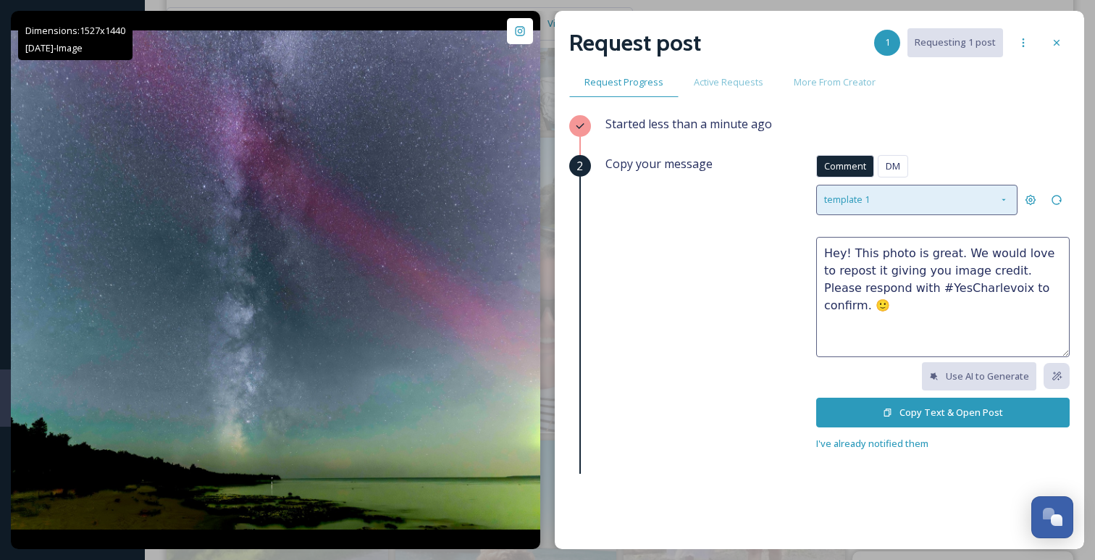
click at [948, 193] on div "template 1" at bounding box center [916, 200] width 201 height 30
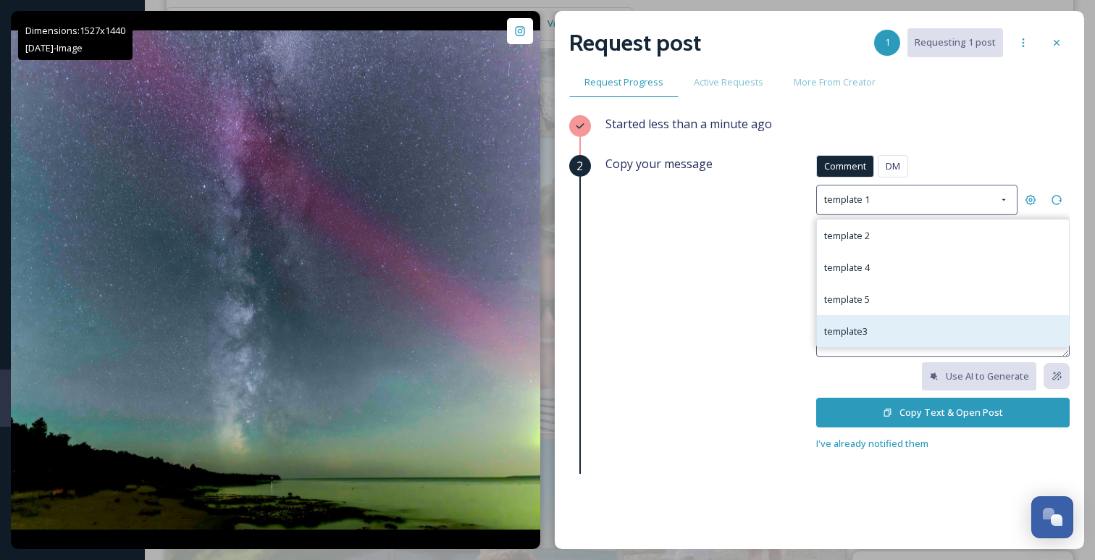
click at [894, 332] on div "template3" at bounding box center [943, 331] width 252 height 32
type textarea "😍😍 Great photo! Do you mind if we repost it on social media? If it's ok, please…"
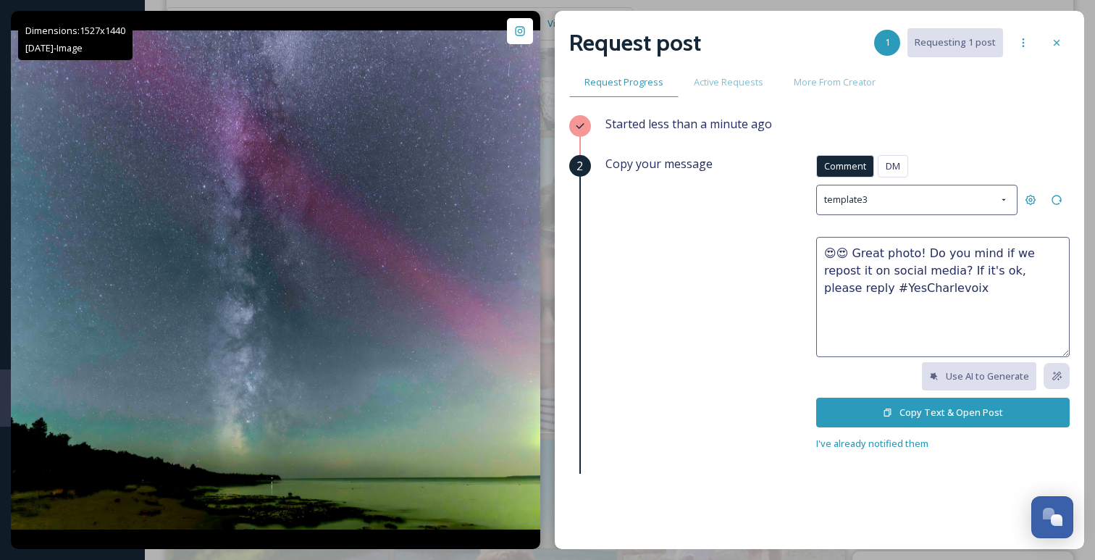
click at [889, 413] on icon at bounding box center [887, 412] width 9 height 9
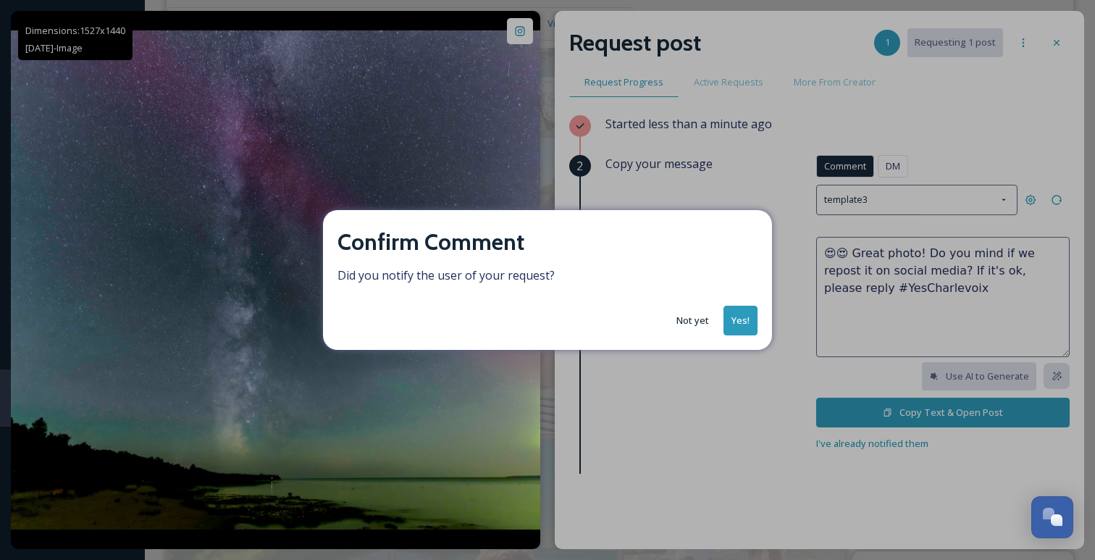
click at [734, 323] on button "Yes!" at bounding box center [740, 321] width 34 height 30
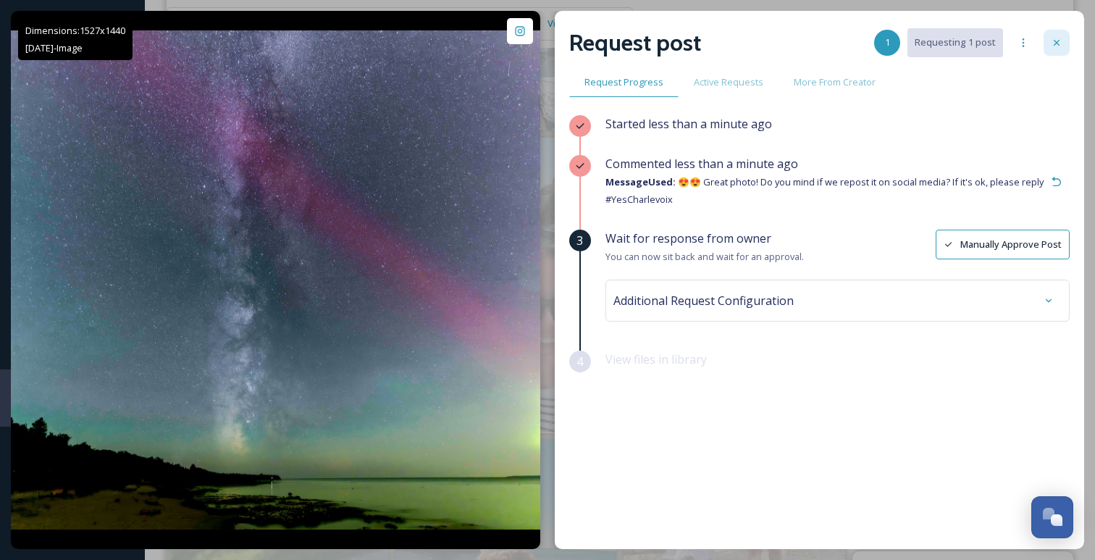
click at [1056, 53] on div at bounding box center [1056, 43] width 26 height 26
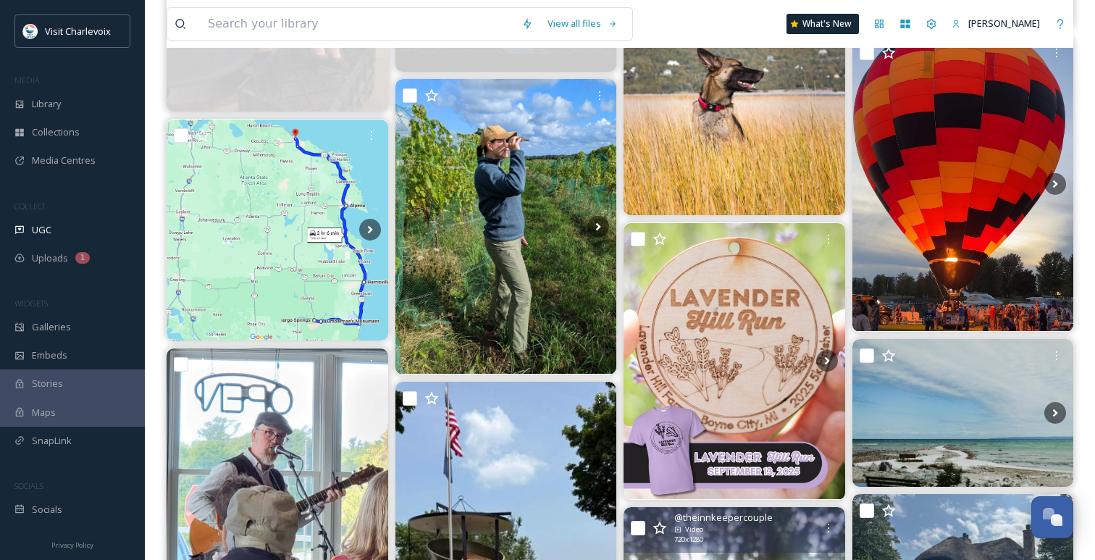
scroll to position [2690, 0]
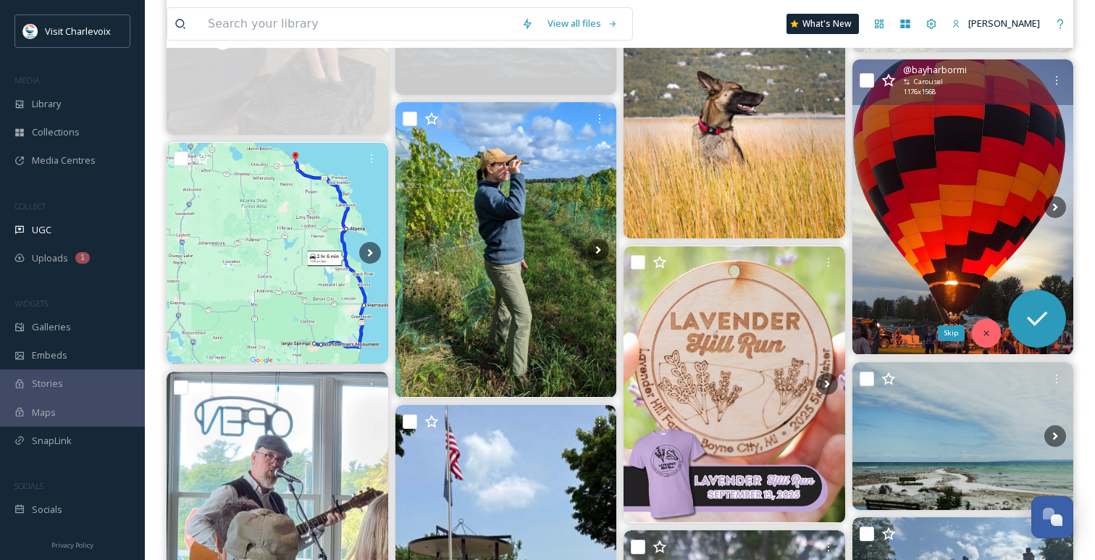
click at [988, 334] on icon at bounding box center [986, 333] width 10 height 10
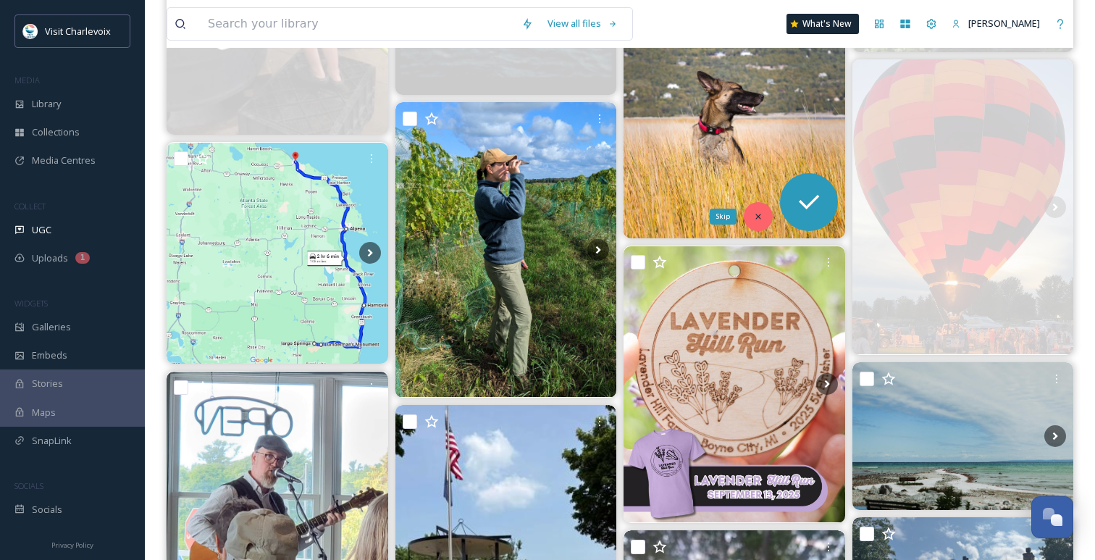
click at [763, 211] on div "Skip" at bounding box center [758, 216] width 29 height 29
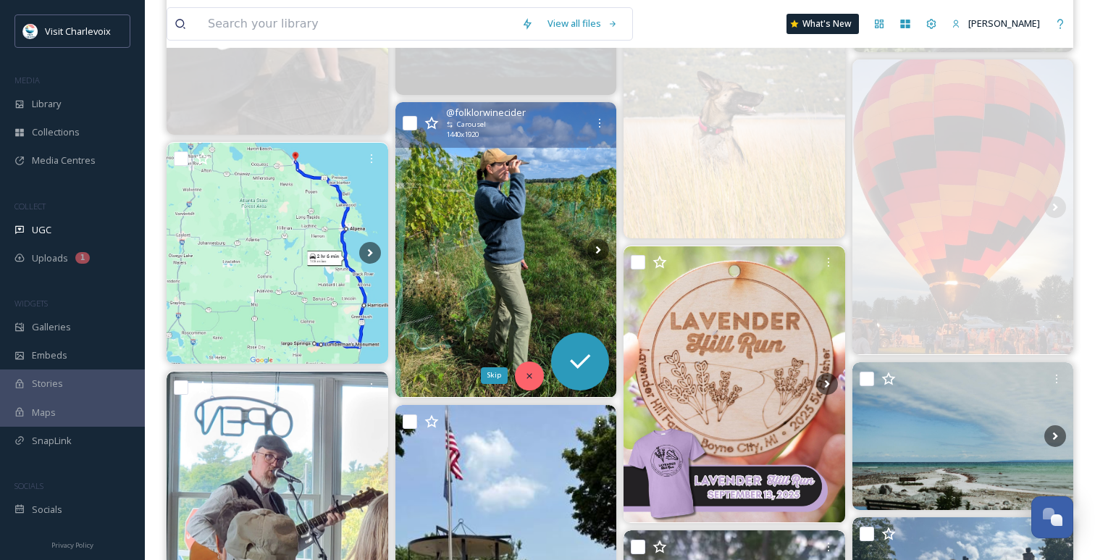
click at [534, 371] on div "Skip" at bounding box center [529, 375] width 29 height 29
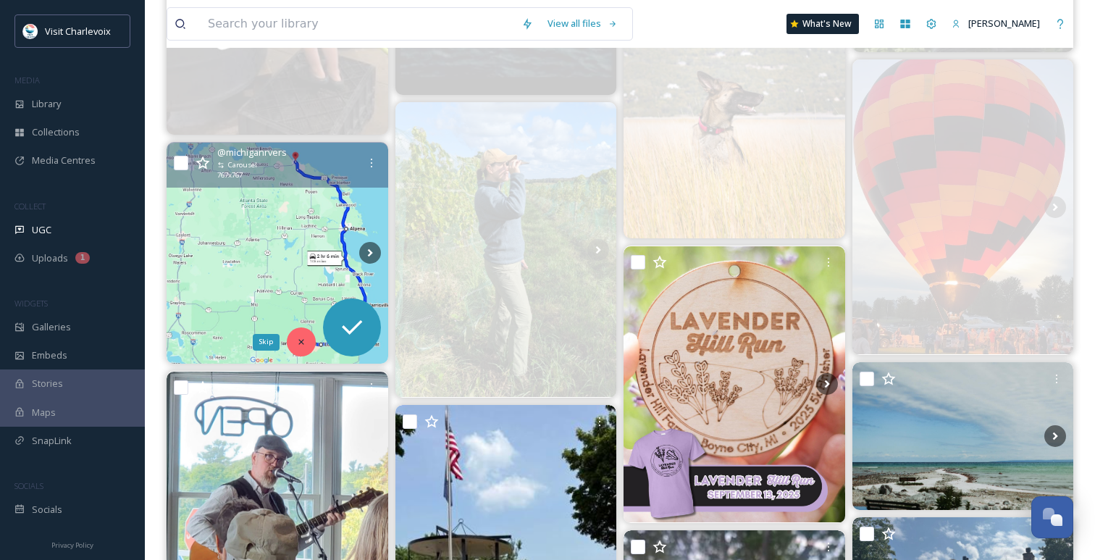
click at [306, 343] on div "Skip" at bounding box center [301, 341] width 29 height 29
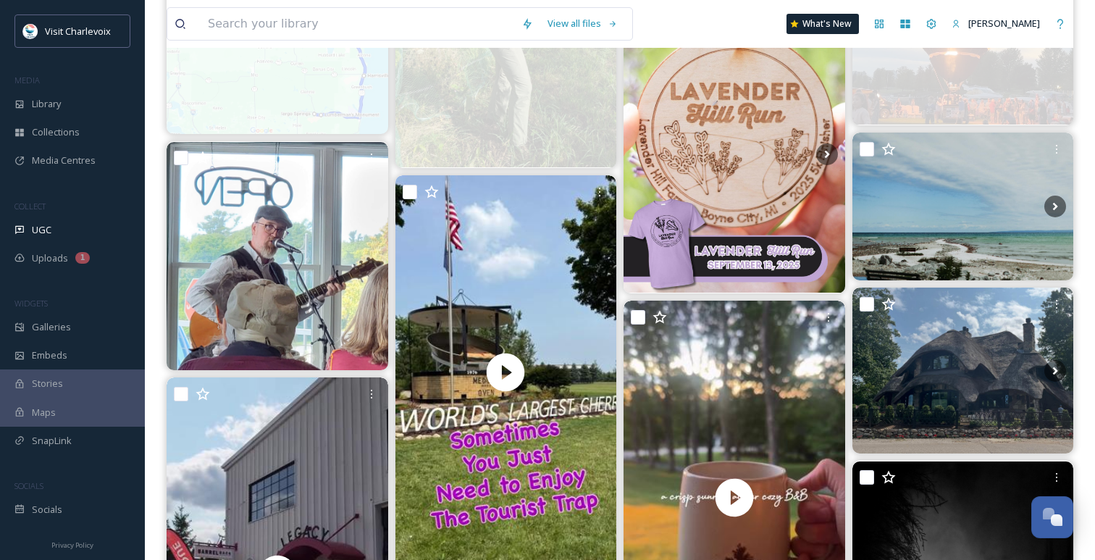
scroll to position [2924, 0]
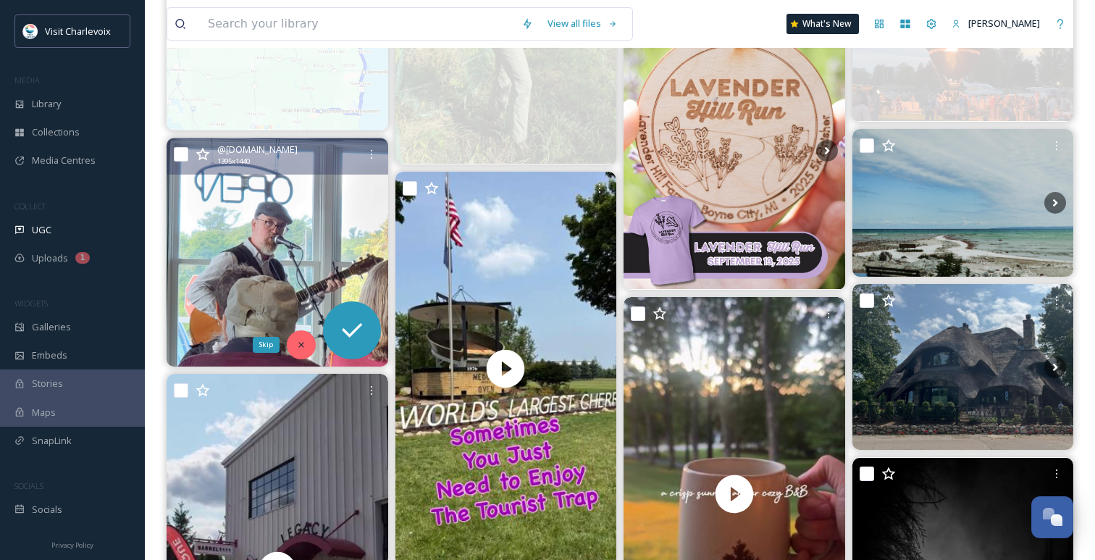
click at [297, 345] on icon at bounding box center [301, 345] width 10 height 10
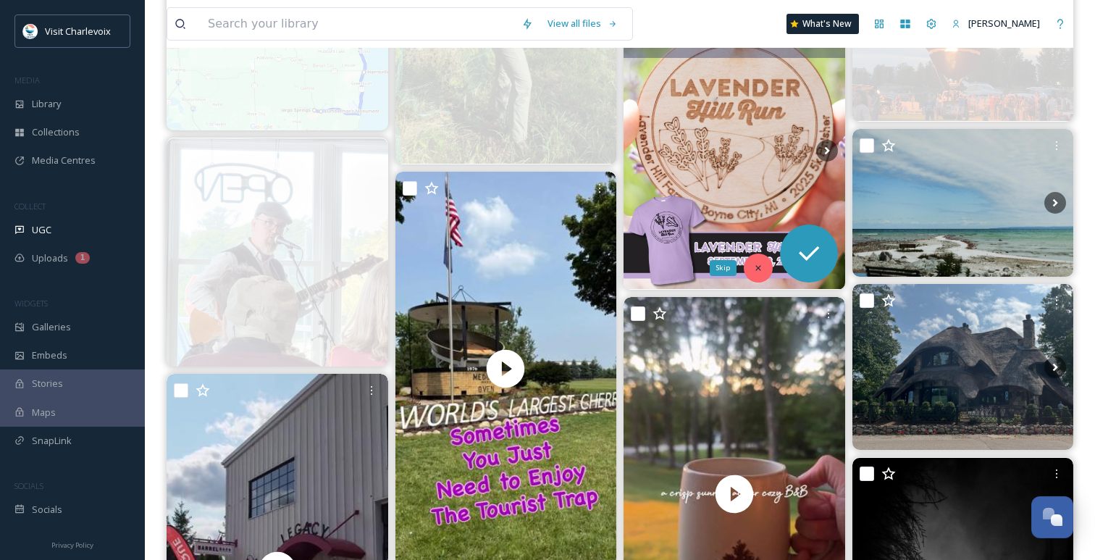
click at [764, 261] on div "Skip" at bounding box center [758, 267] width 29 height 29
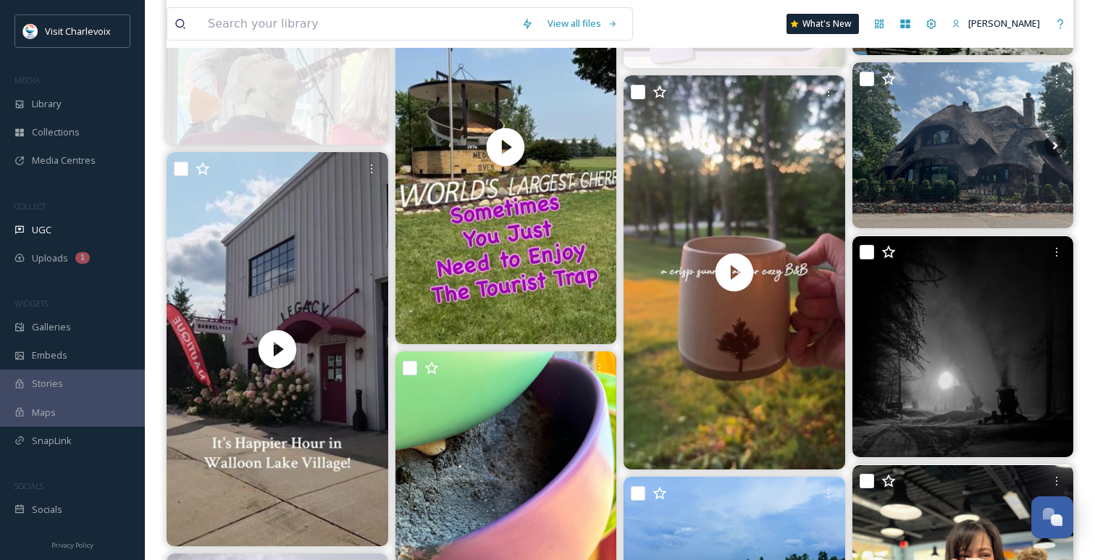
scroll to position [3155, 0]
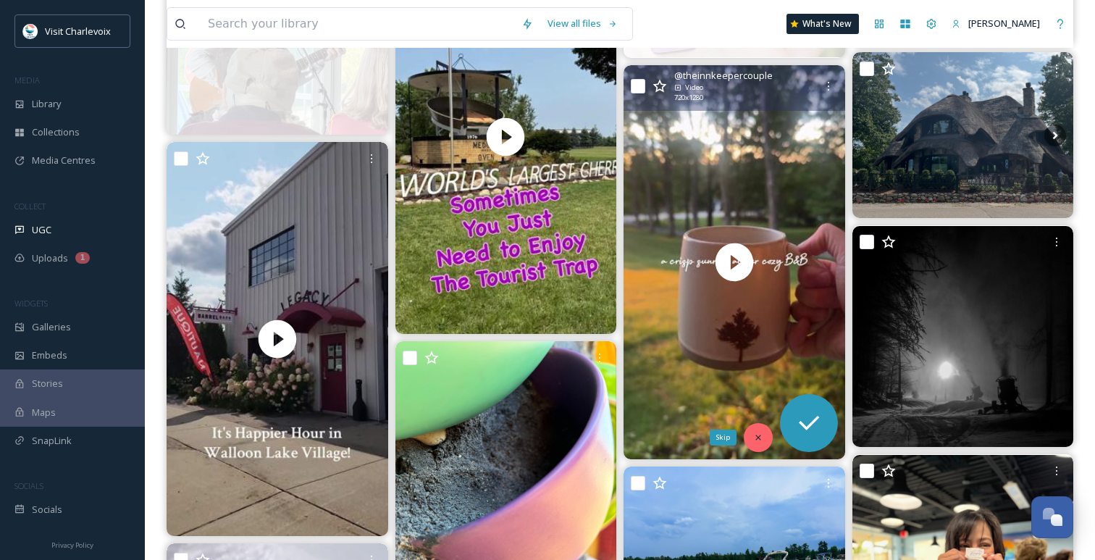
click at [759, 442] on icon at bounding box center [758, 437] width 10 height 10
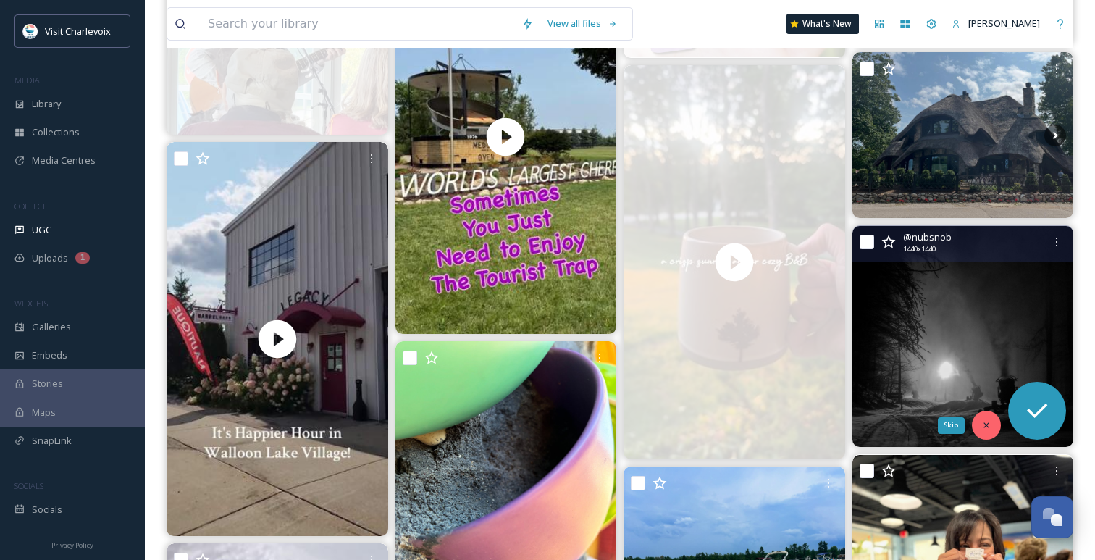
click at [982, 418] on div "Skip" at bounding box center [986, 425] width 29 height 29
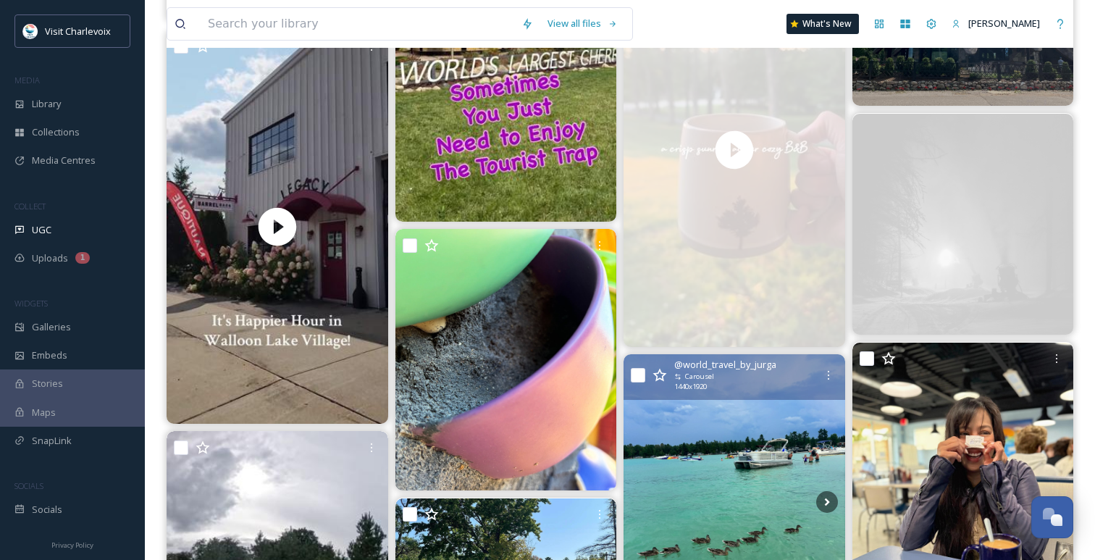
scroll to position [3290, 0]
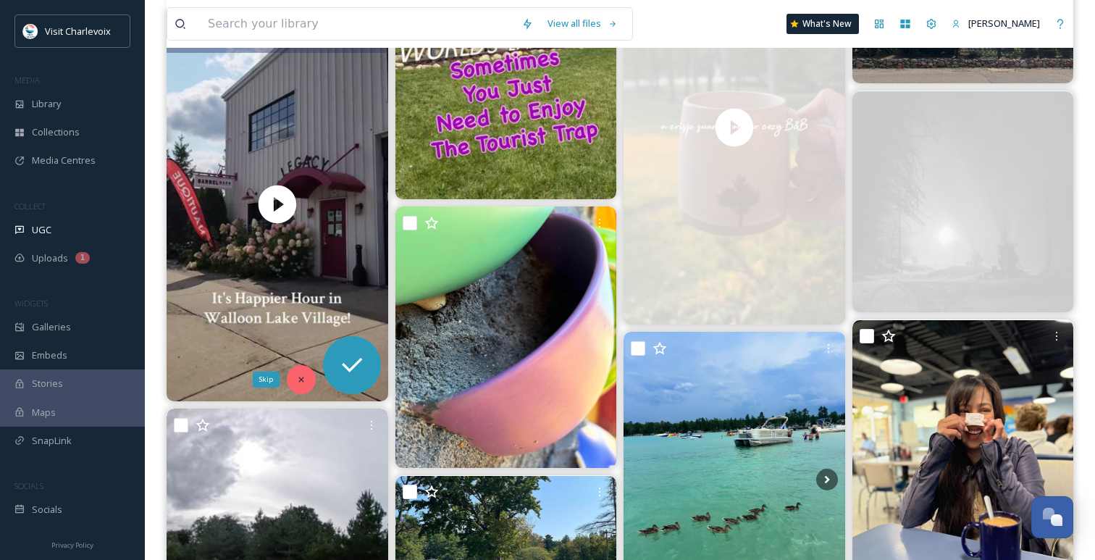
click at [299, 378] on icon at bounding box center [300, 378] width 5 height 5
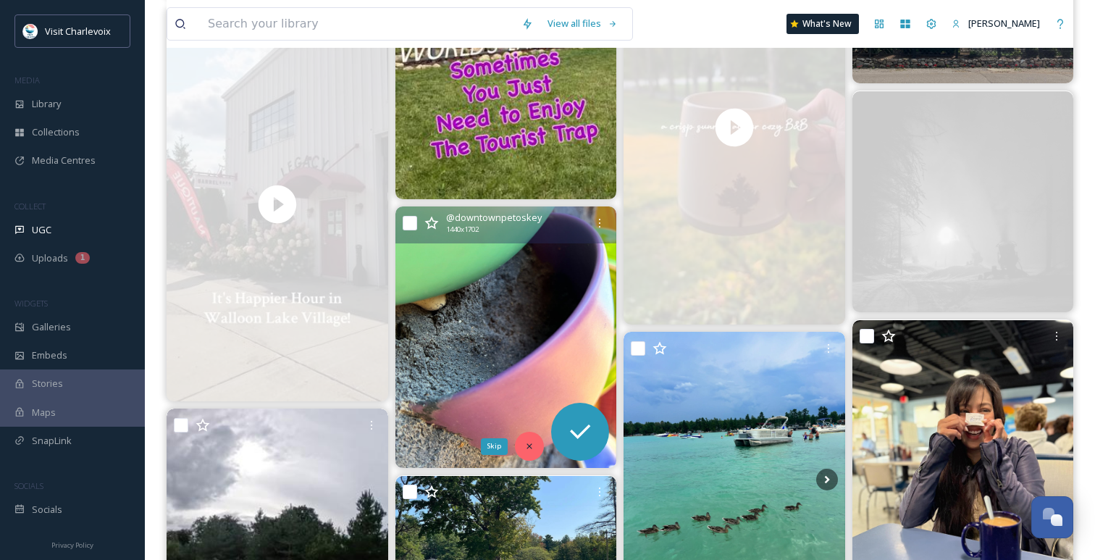
click at [529, 451] on div "Skip" at bounding box center [529, 446] width 29 height 29
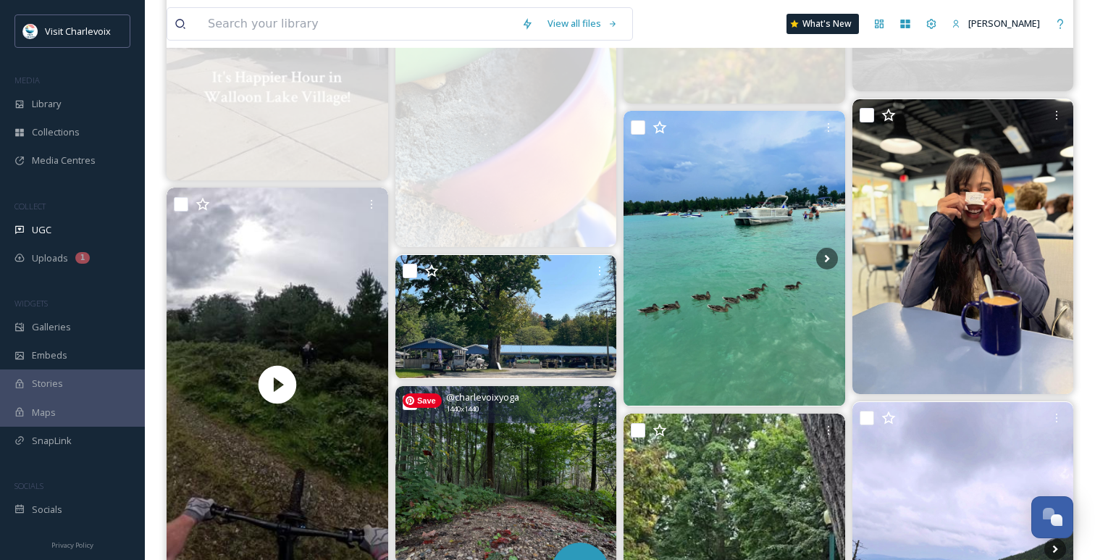
scroll to position [3527, 0]
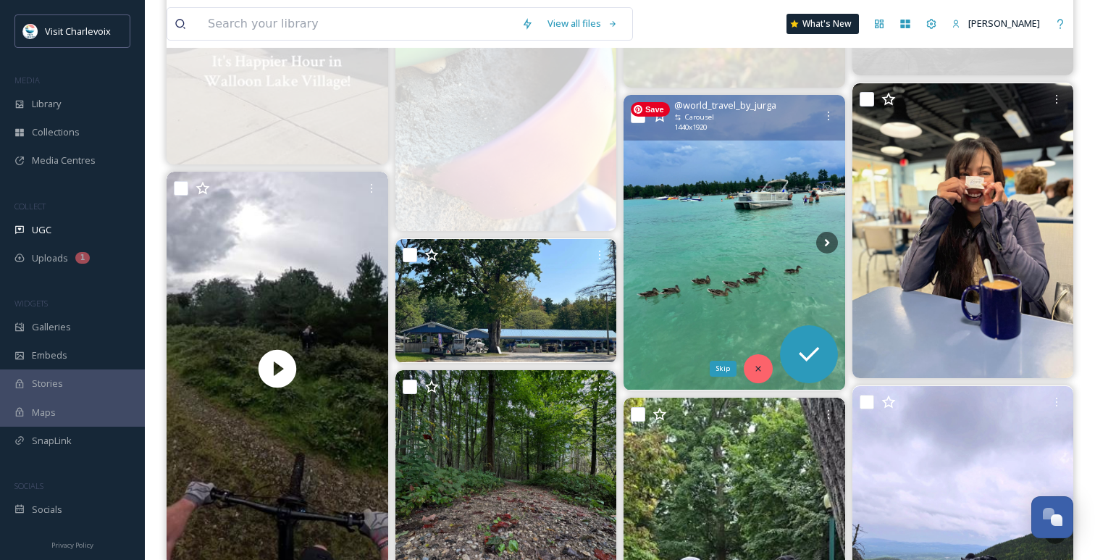
click at [763, 366] on div "Skip" at bounding box center [758, 368] width 29 height 29
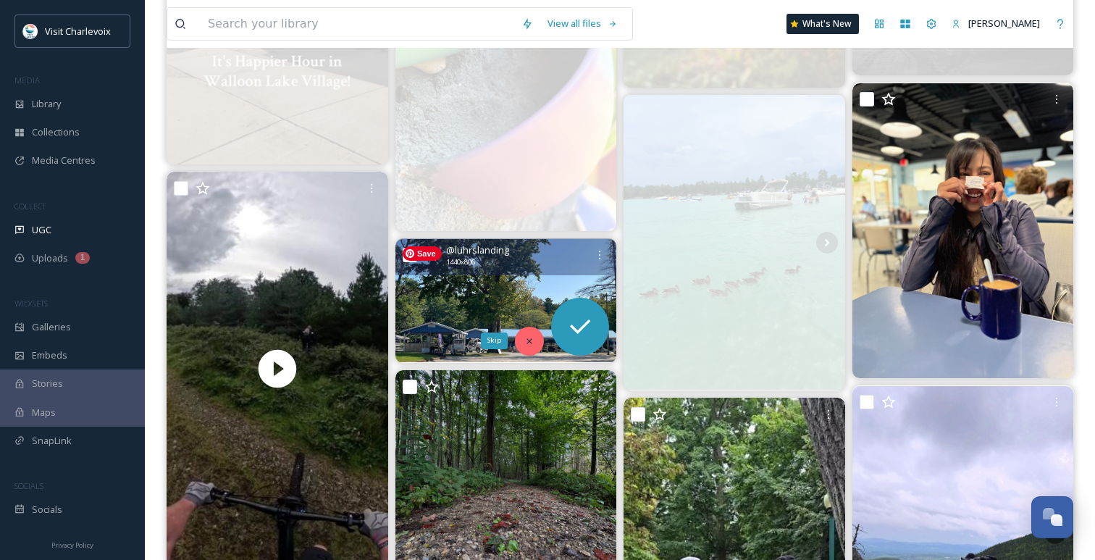
click at [526, 340] on icon at bounding box center [529, 341] width 10 height 10
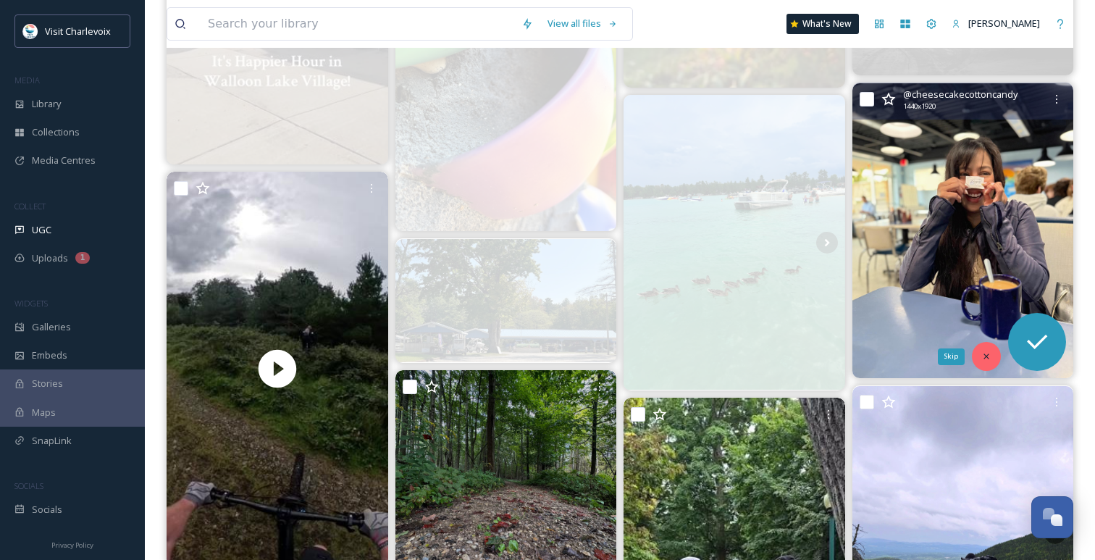
click at [984, 355] on icon at bounding box center [986, 356] width 10 height 10
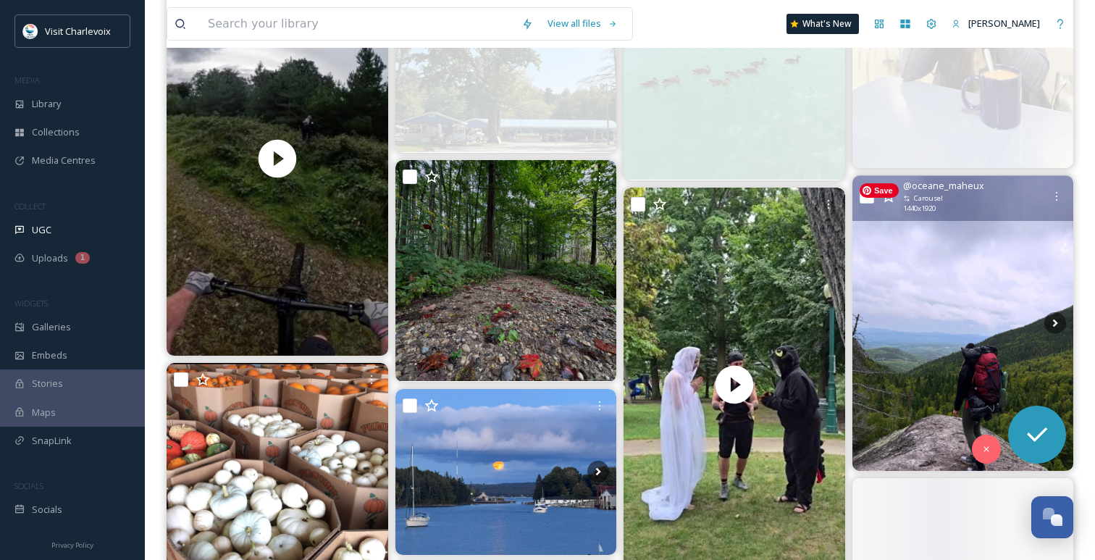
scroll to position [3771, 0]
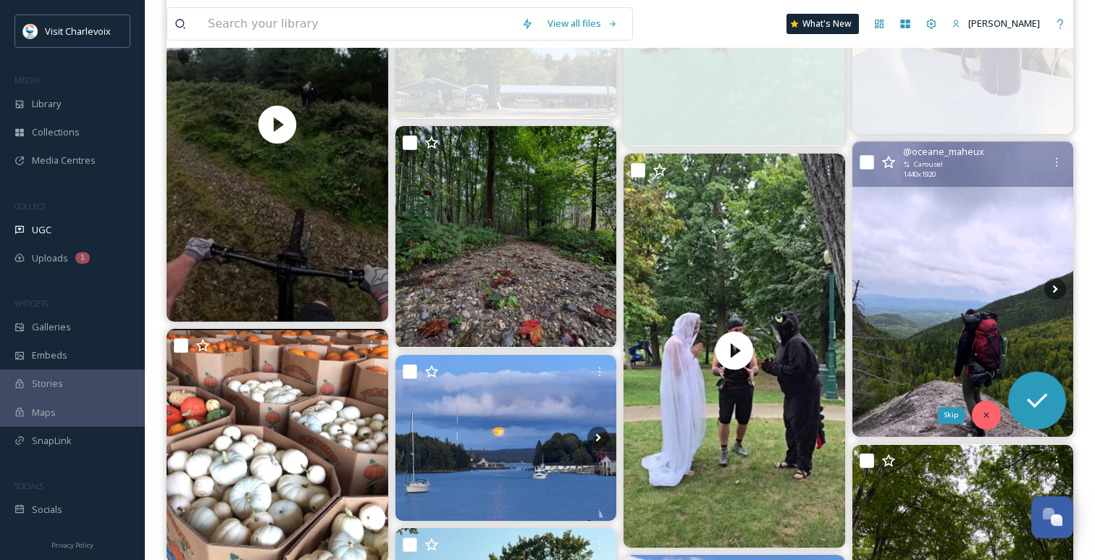
click at [985, 422] on div "Skip" at bounding box center [986, 414] width 29 height 29
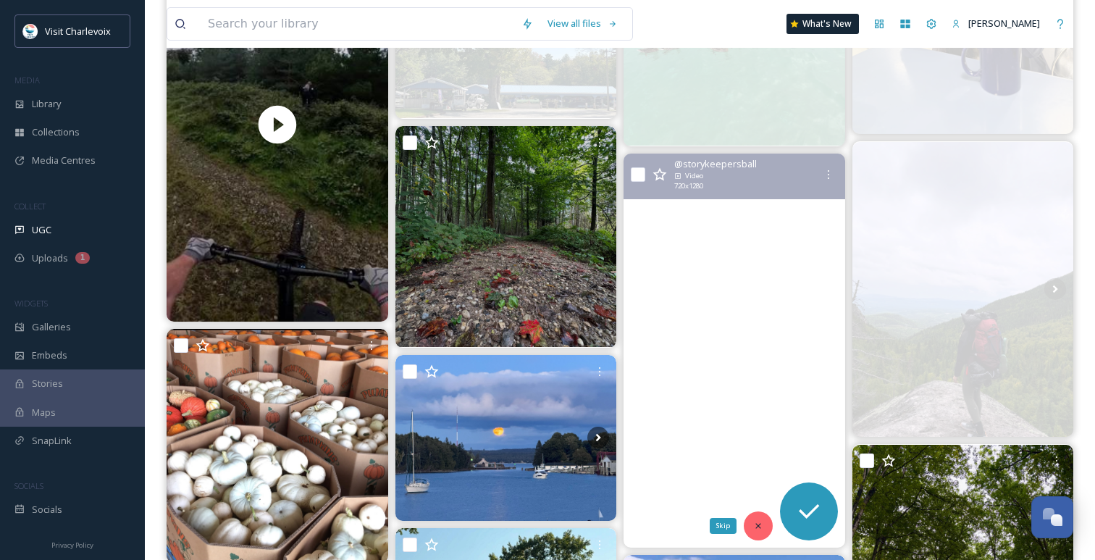
click at [758, 527] on icon at bounding box center [758, 526] width 10 height 10
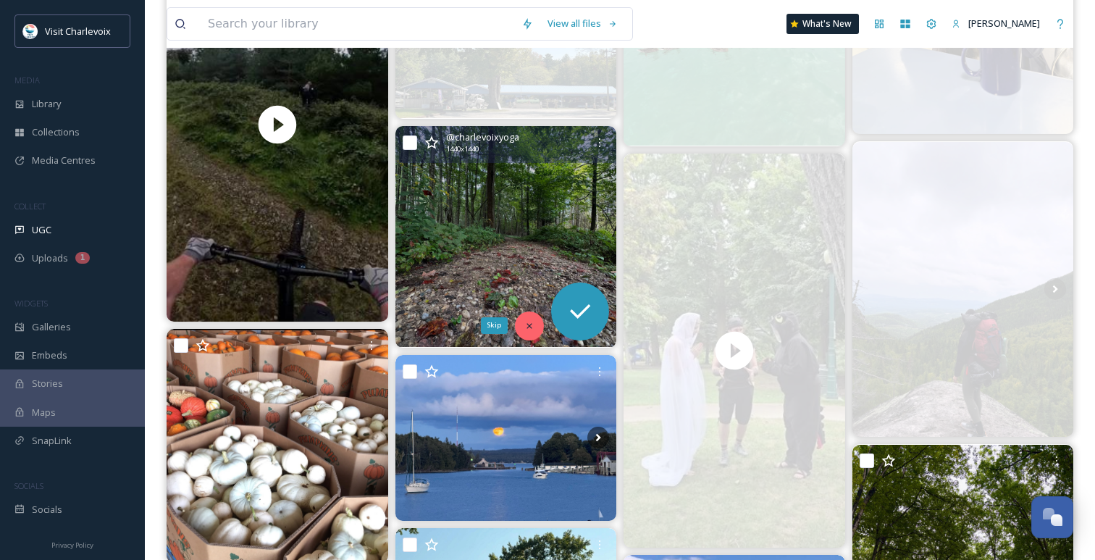
click at [531, 321] on icon at bounding box center [529, 326] width 10 height 10
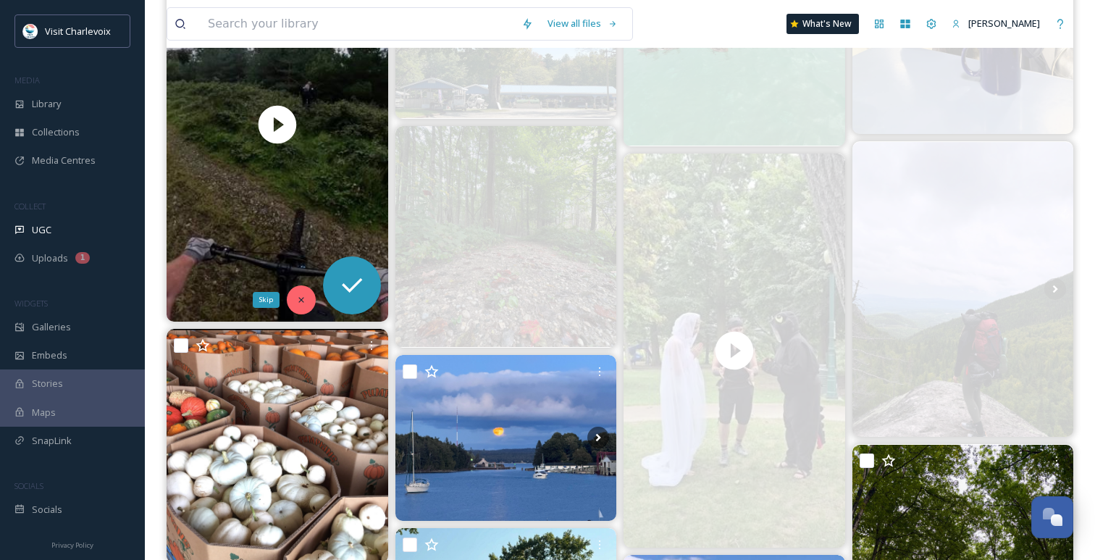
click at [298, 306] on div "Skip" at bounding box center [301, 299] width 29 height 29
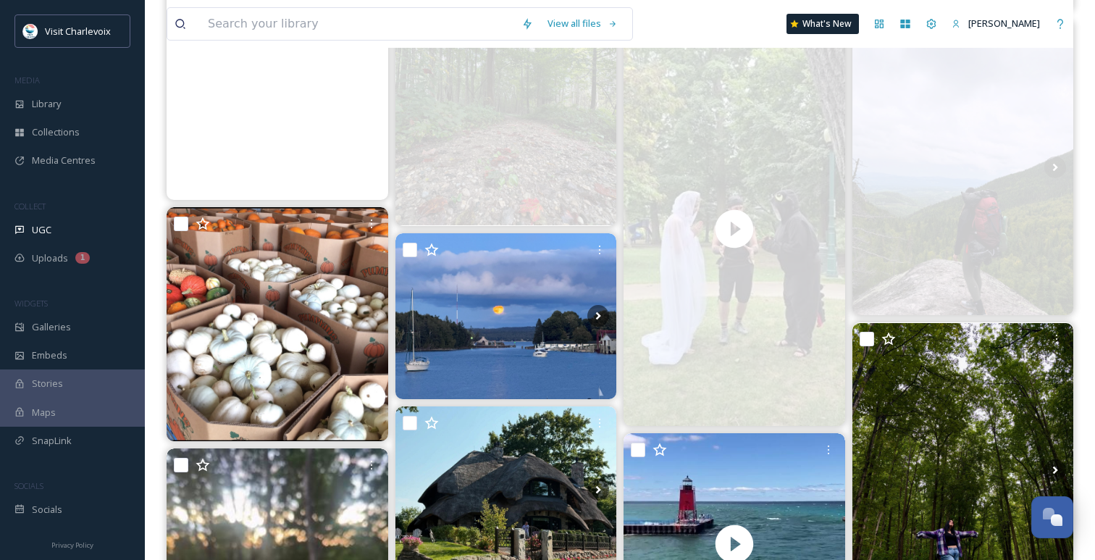
scroll to position [3952, 0]
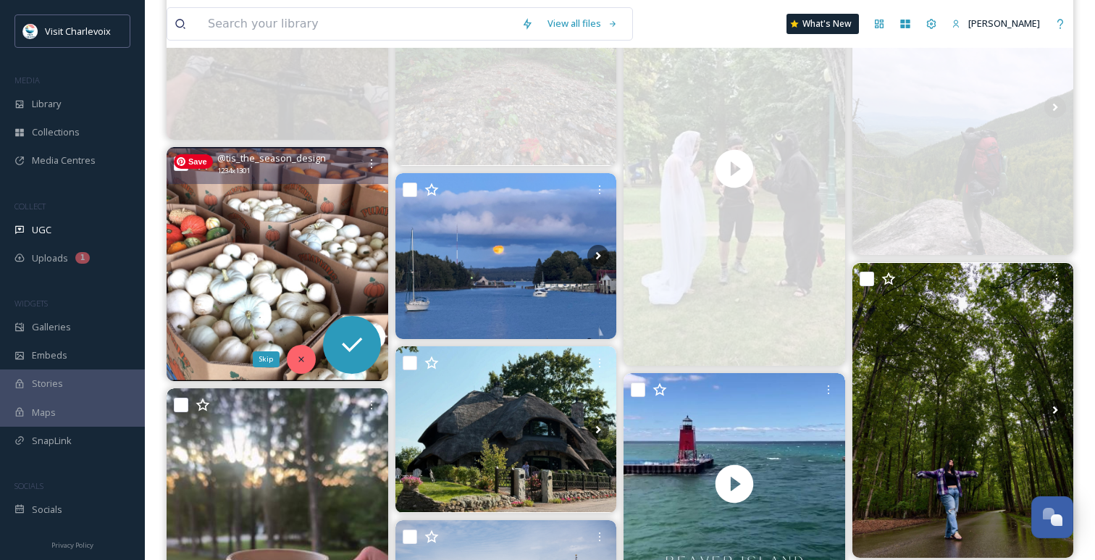
click at [301, 360] on icon at bounding box center [300, 358] width 5 height 5
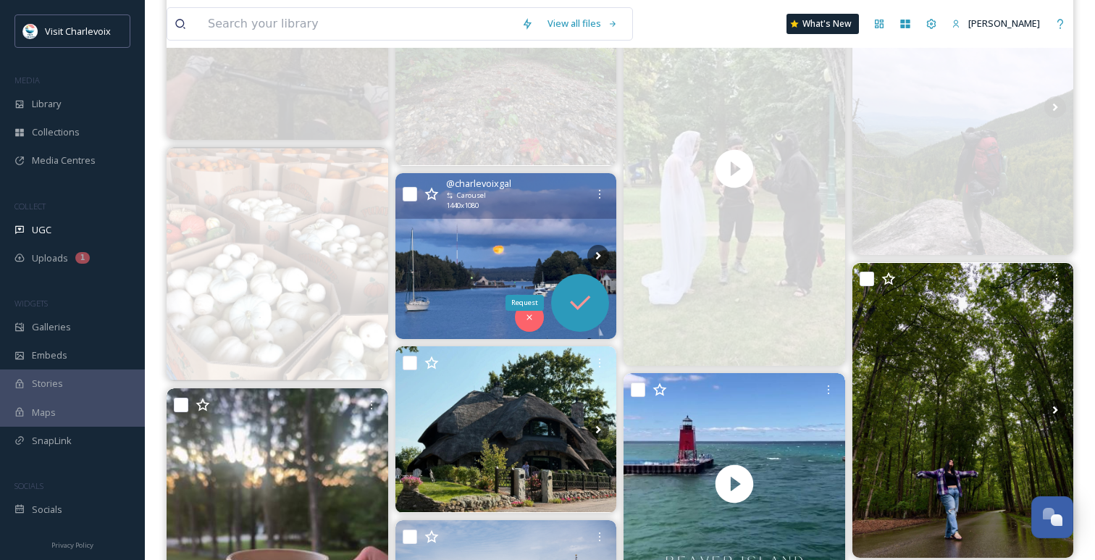
click at [590, 303] on icon at bounding box center [579, 302] width 29 height 29
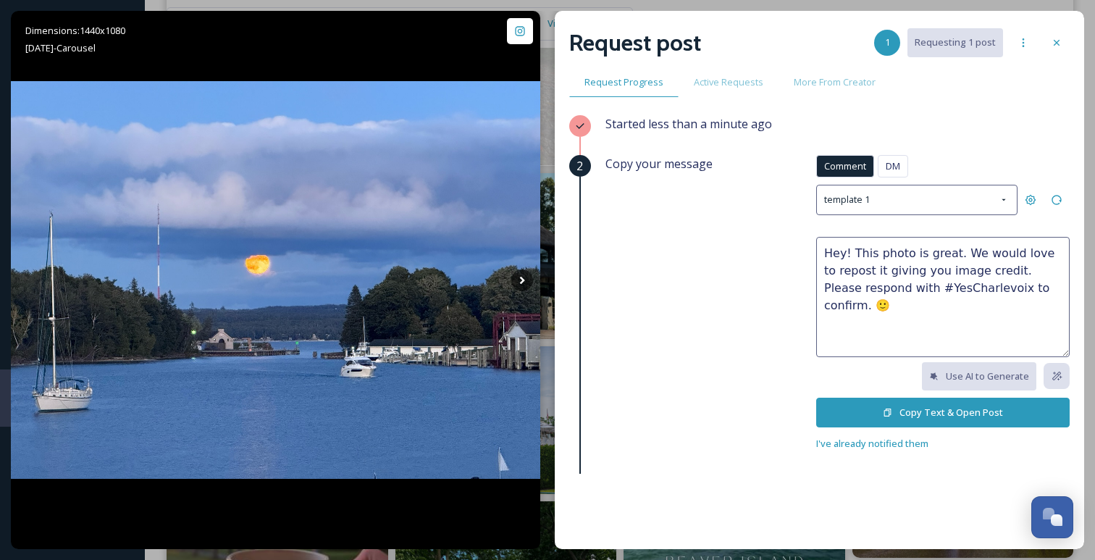
click at [891, 408] on icon at bounding box center [887, 412] width 7 height 8
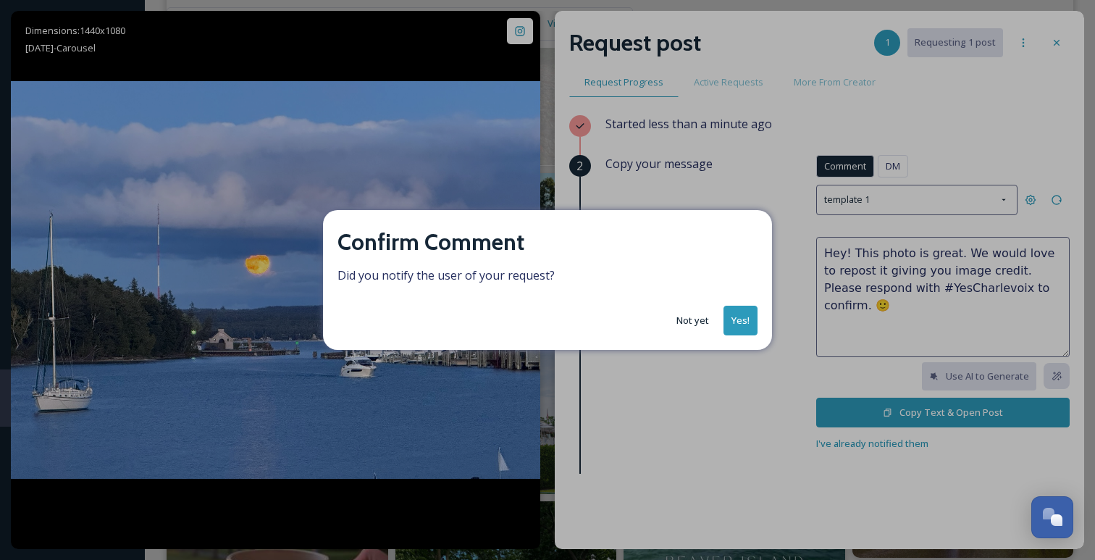
click at [758, 326] on div "Confirm Comment Did you notify the user of your request? Not yet Yes!" at bounding box center [547, 280] width 449 height 140
click at [734, 320] on button "Yes!" at bounding box center [740, 321] width 34 height 30
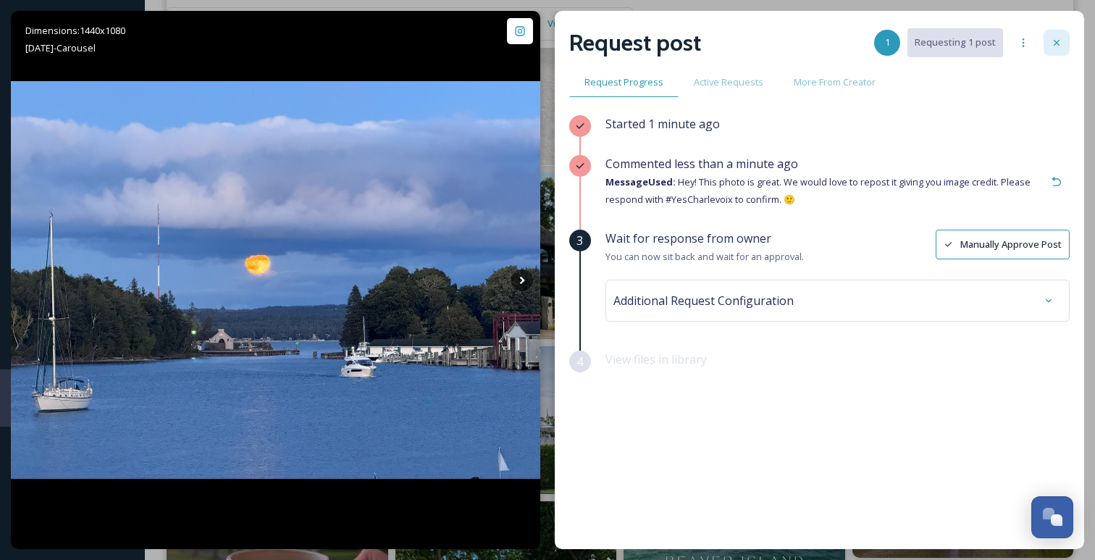
click at [1056, 49] on div at bounding box center [1056, 43] width 26 height 26
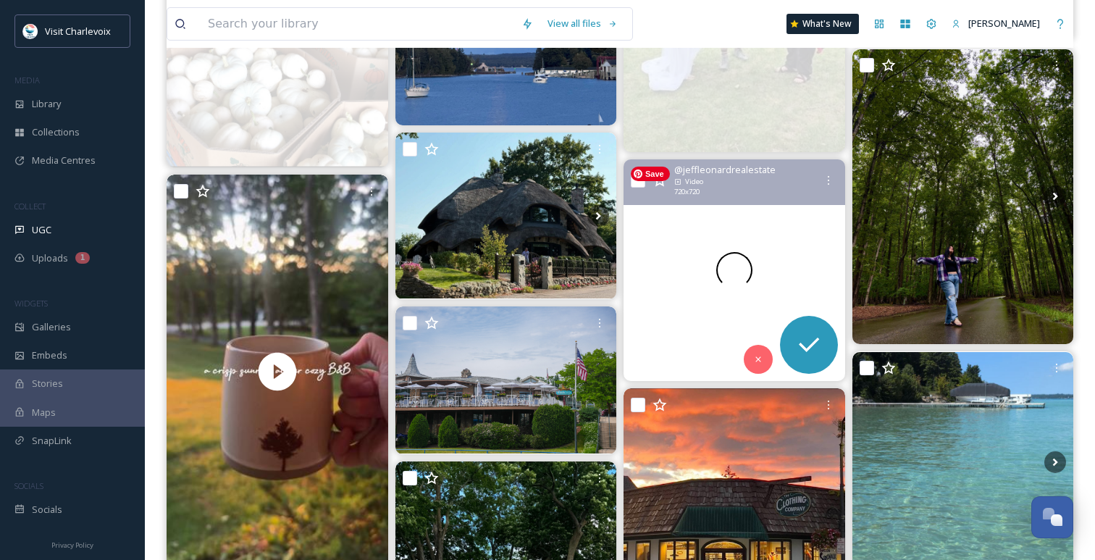
scroll to position [4246, 0]
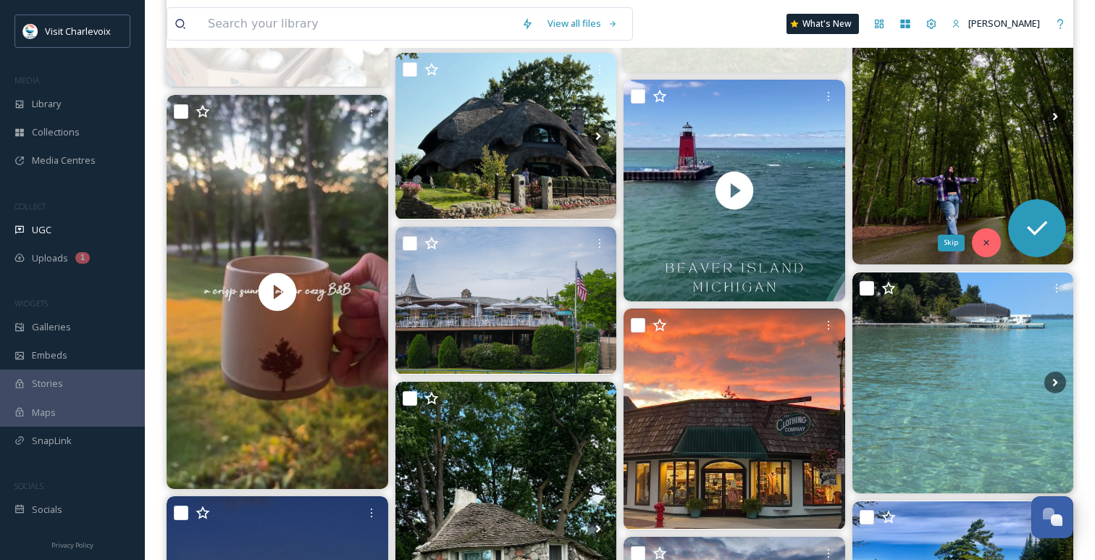
click at [979, 247] on div "Skip" at bounding box center [986, 242] width 29 height 29
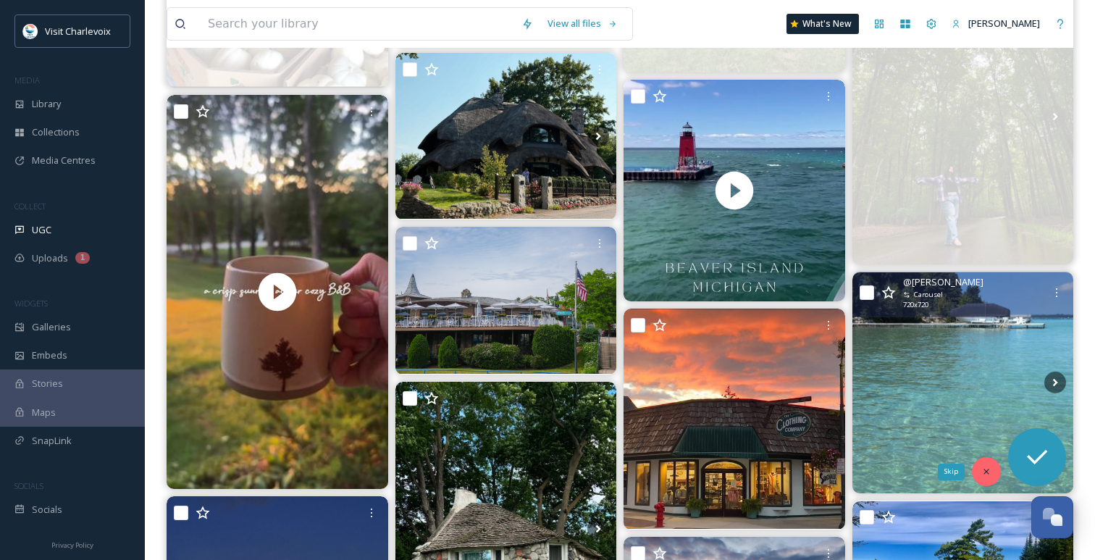
click at [980, 464] on div "Skip" at bounding box center [986, 471] width 29 height 29
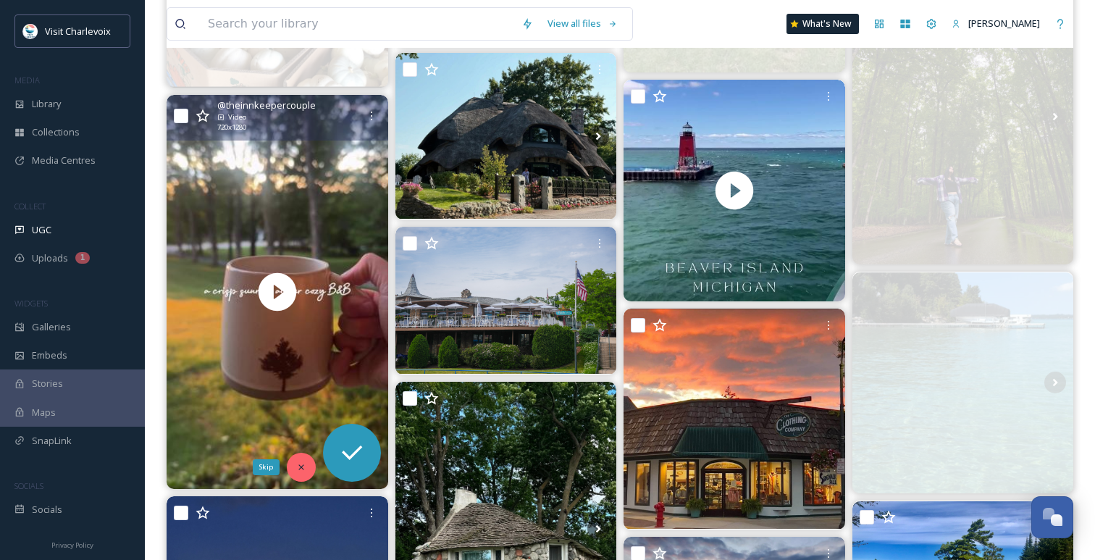
click at [305, 459] on div "Skip" at bounding box center [301, 466] width 29 height 29
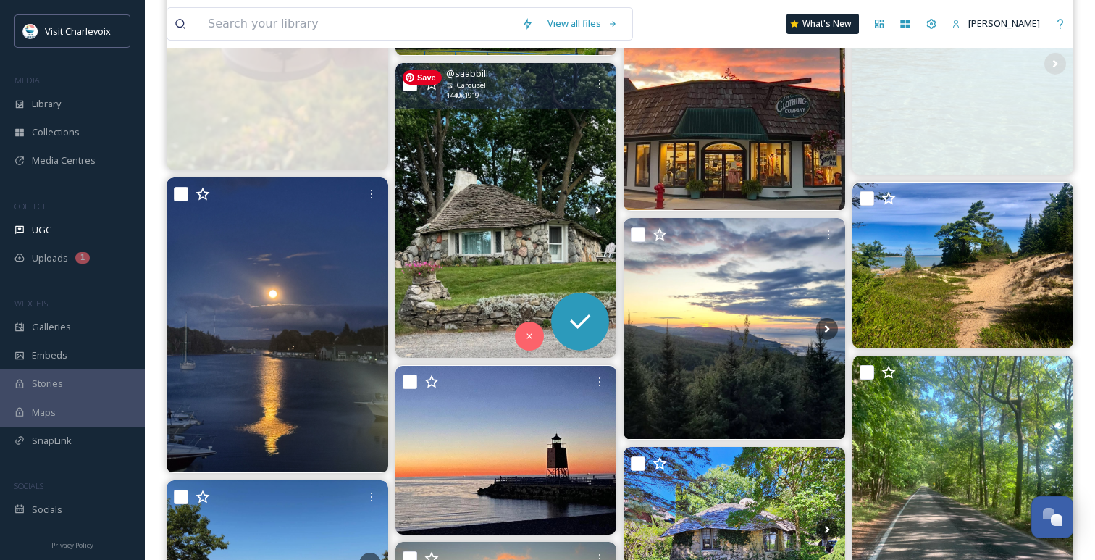
scroll to position [4550, 0]
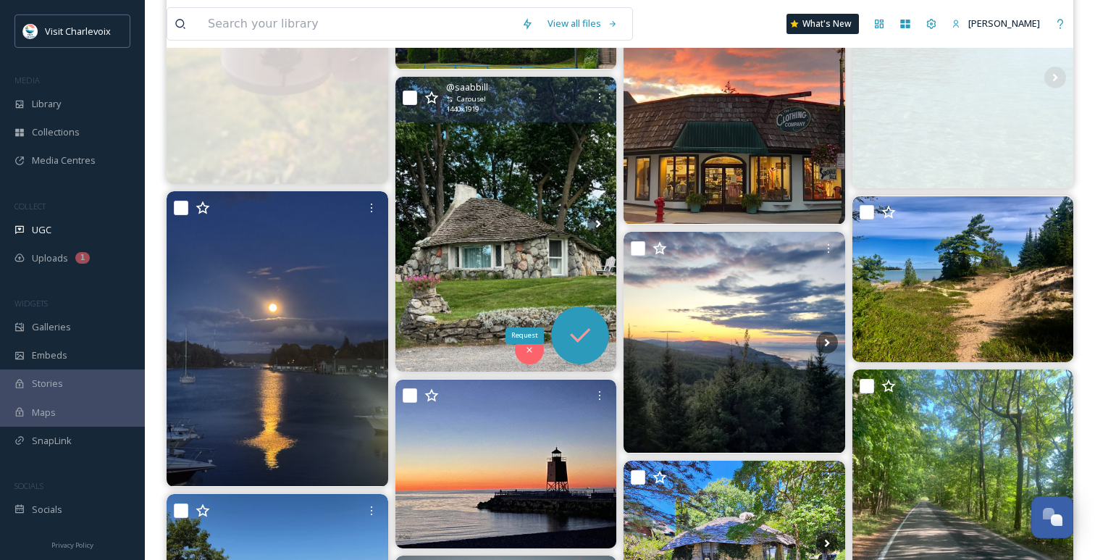
click at [577, 348] on icon at bounding box center [579, 335] width 29 height 29
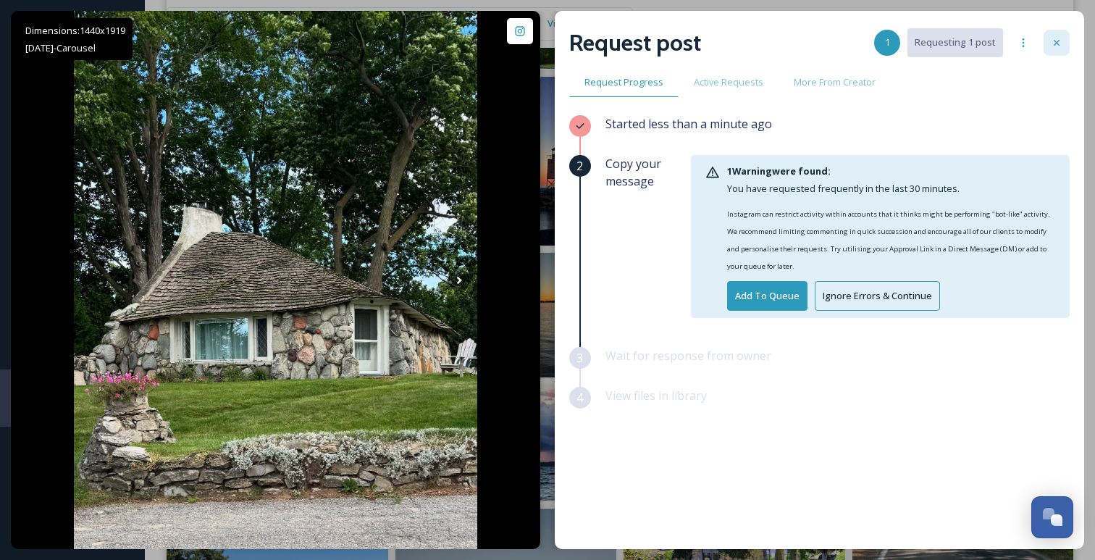
click at [1053, 49] on div at bounding box center [1056, 43] width 26 height 26
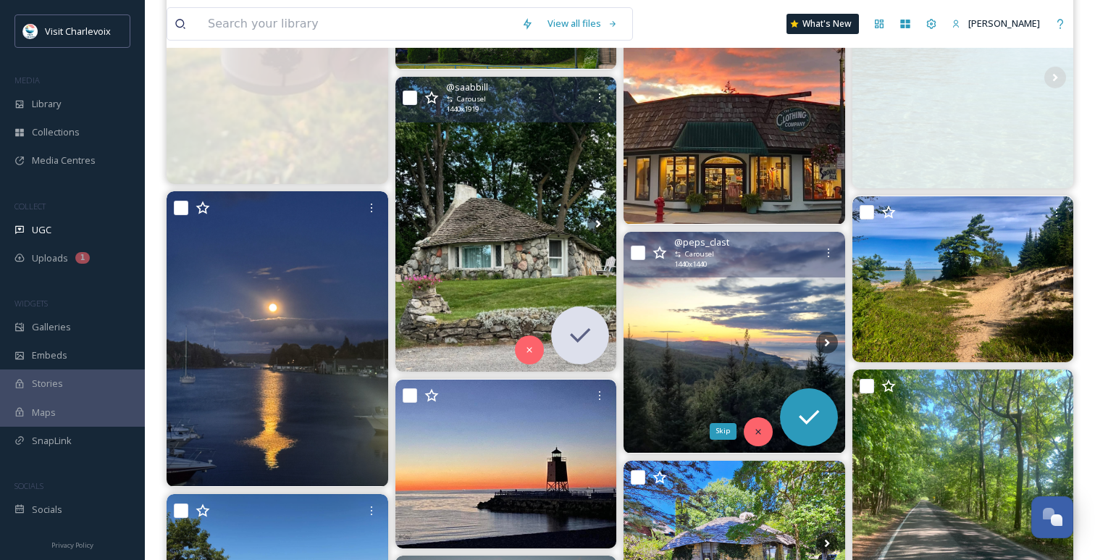
click at [759, 438] on div "Skip" at bounding box center [758, 431] width 29 height 29
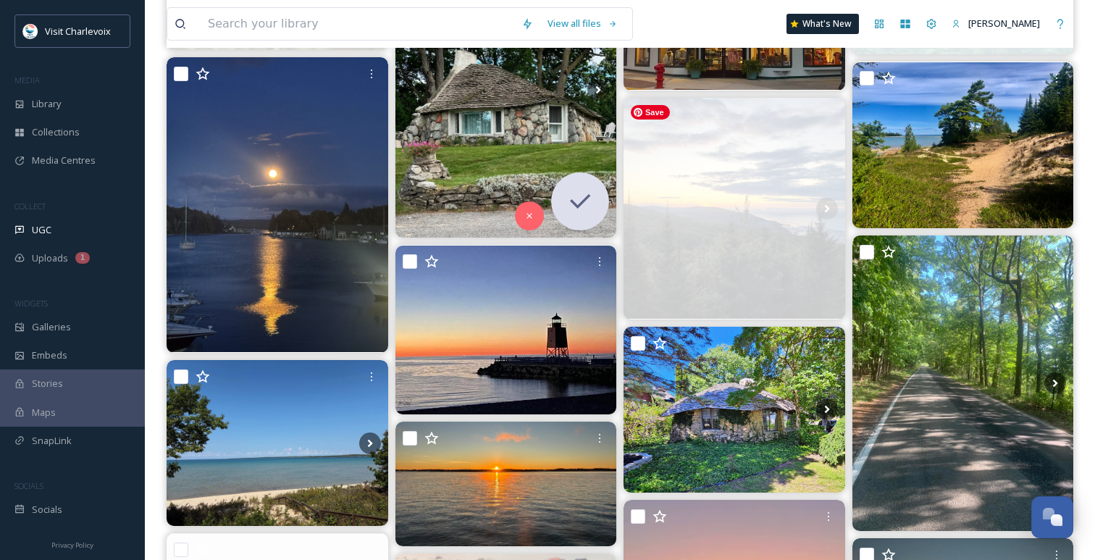
scroll to position [4695, 0]
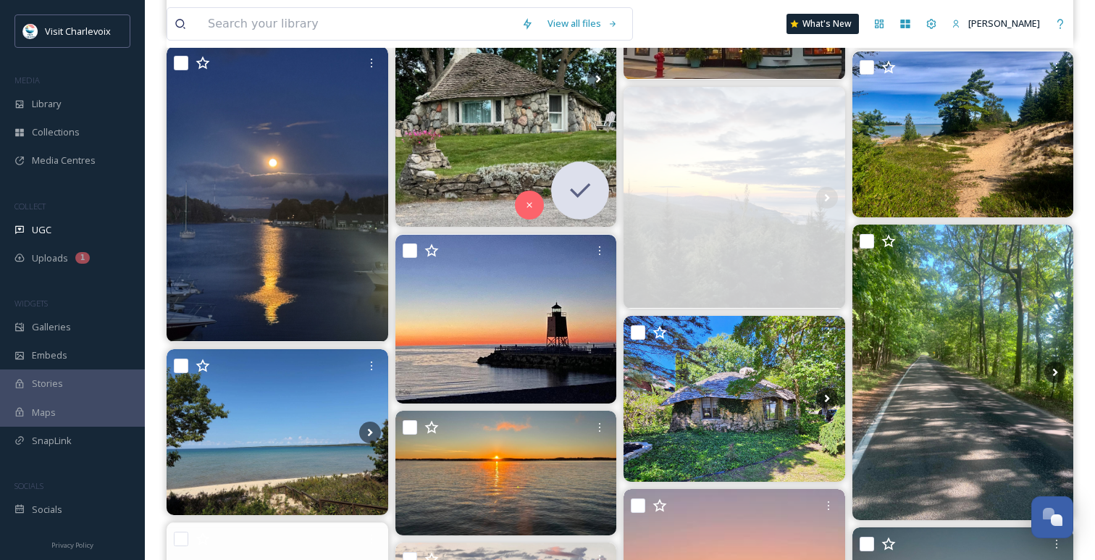
click at [896, 141] on img at bounding box center [963, 134] width 222 height 166
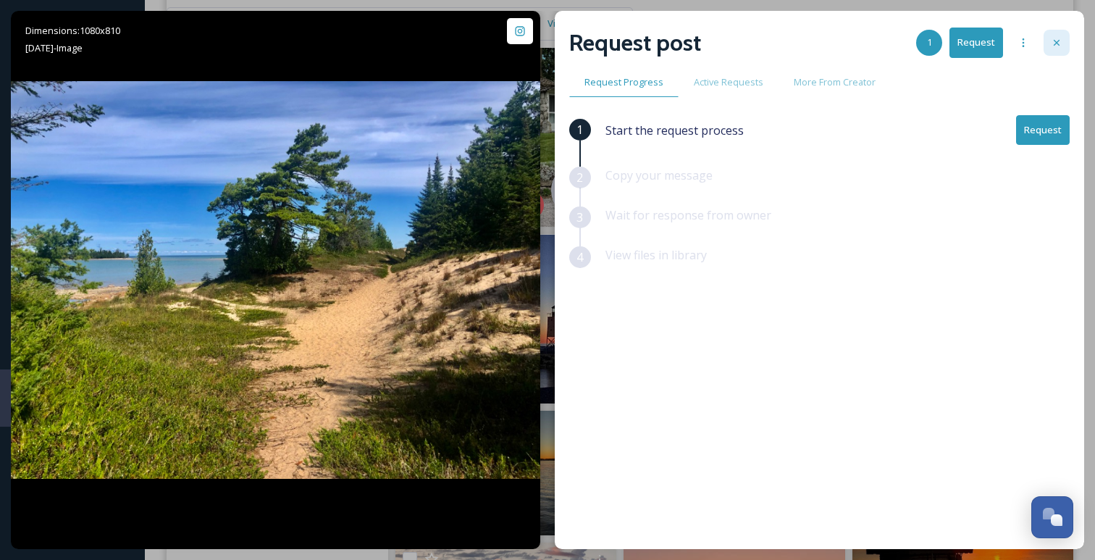
click at [1056, 44] on icon at bounding box center [1057, 43] width 12 height 12
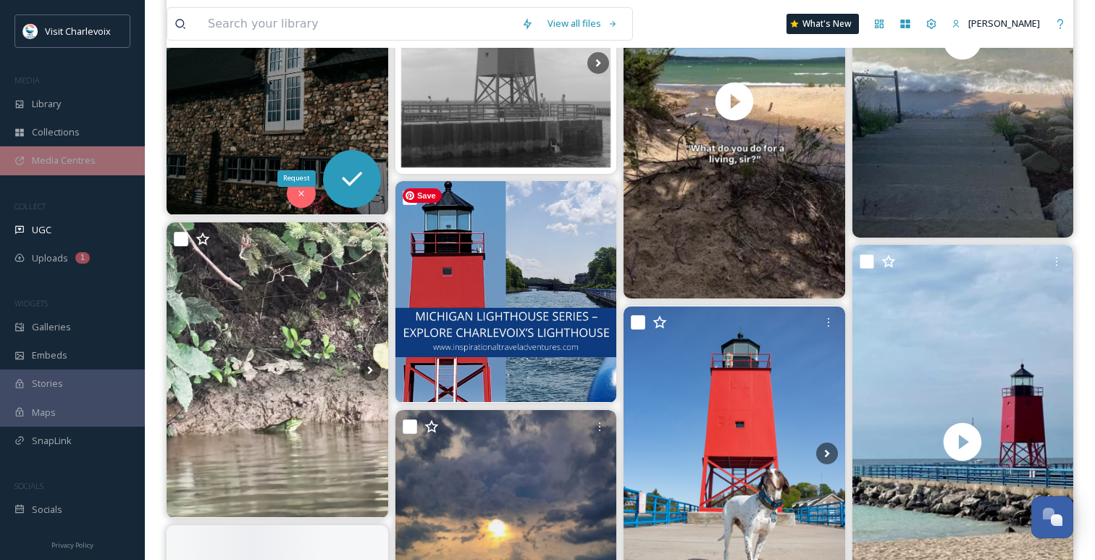
scroll to position [5681, 0]
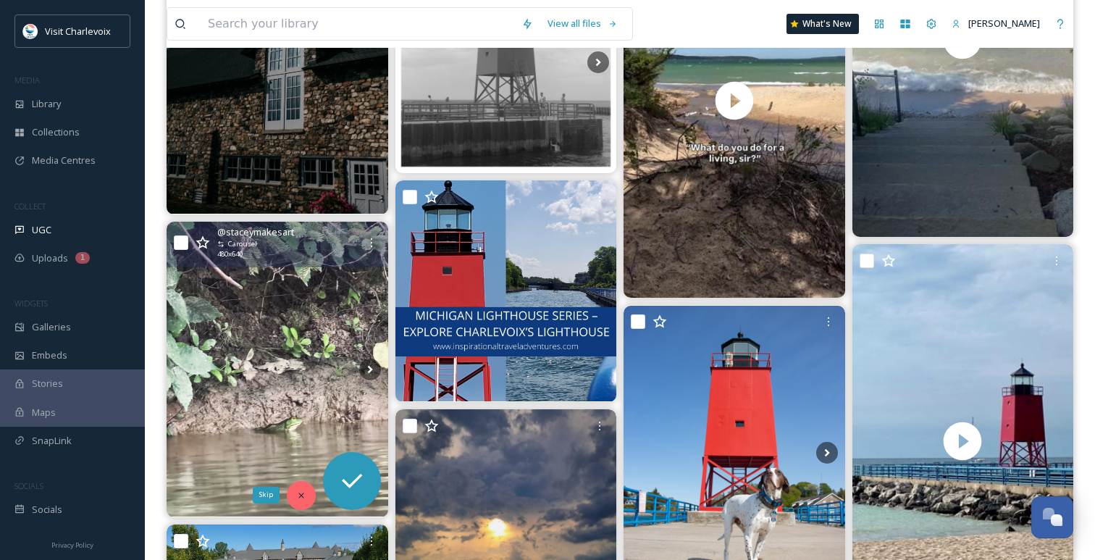
click at [303, 494] on icon at bounding box center [301, 495] width 10 height 10
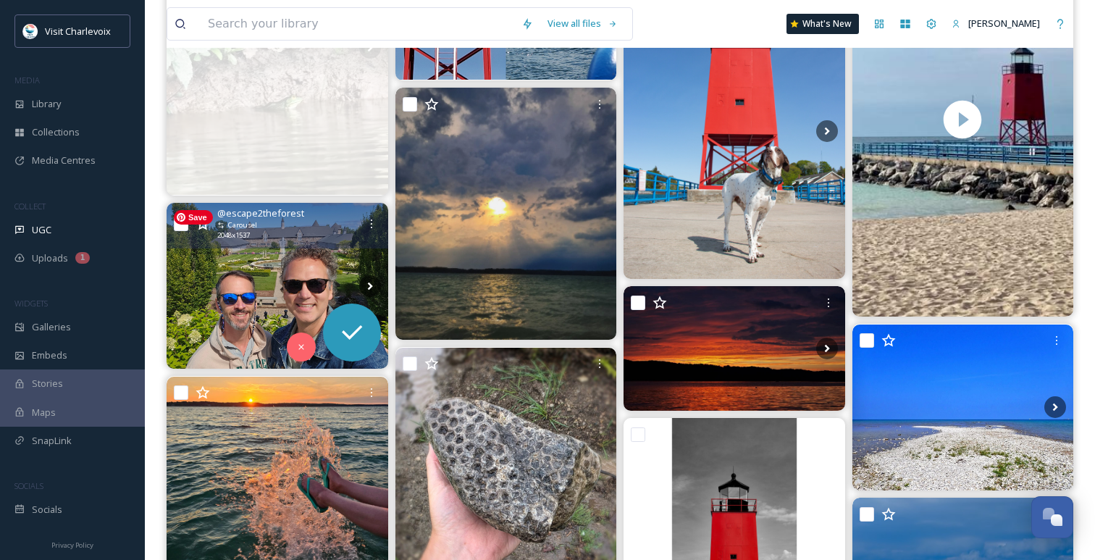
scroll to position [6006, 0]
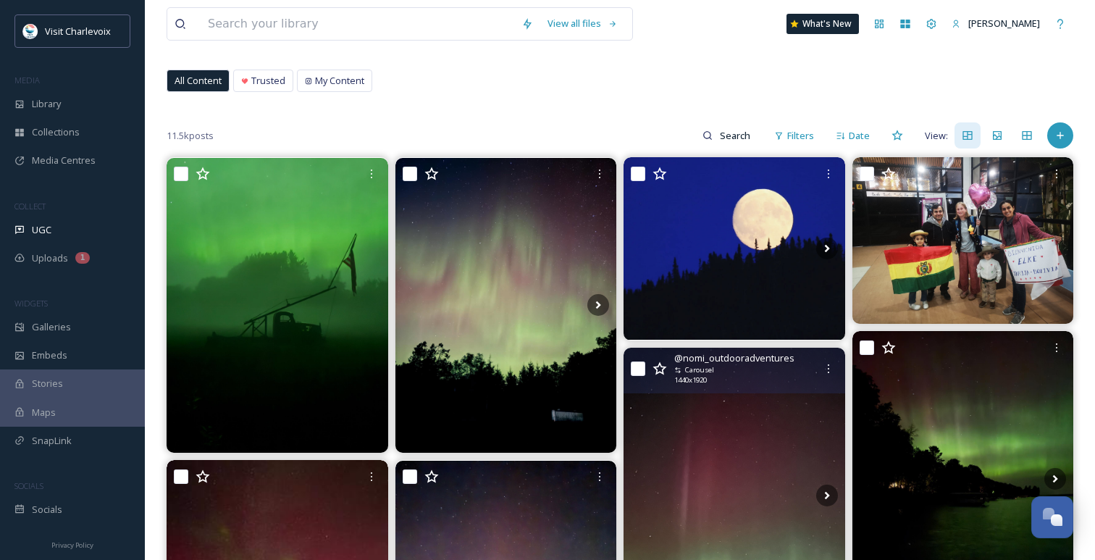
scroll to position [69, 0]
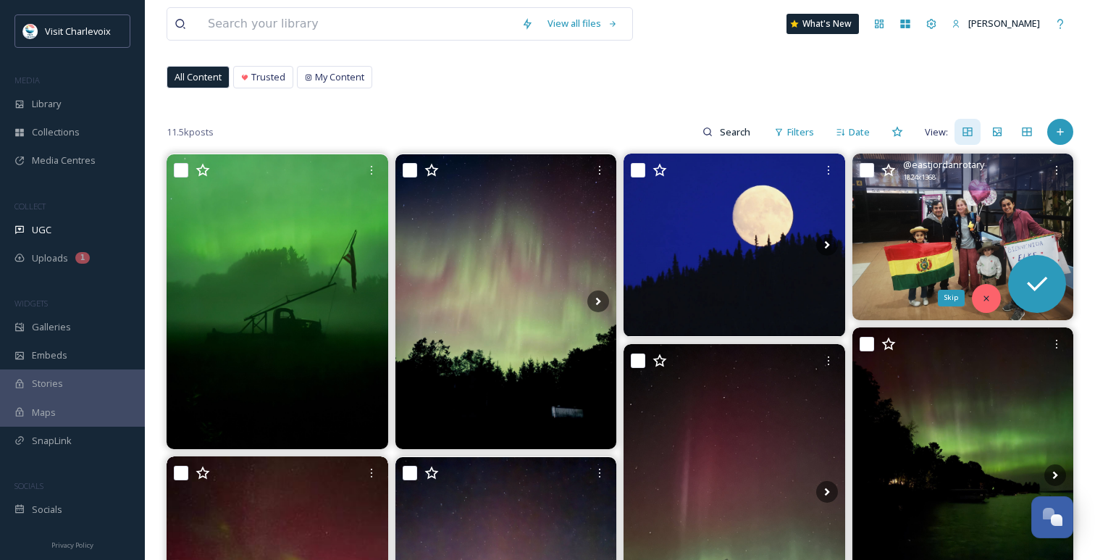
click at [993, 302] on div "Skip" at bounding box center [986, 298] width 29 height 29
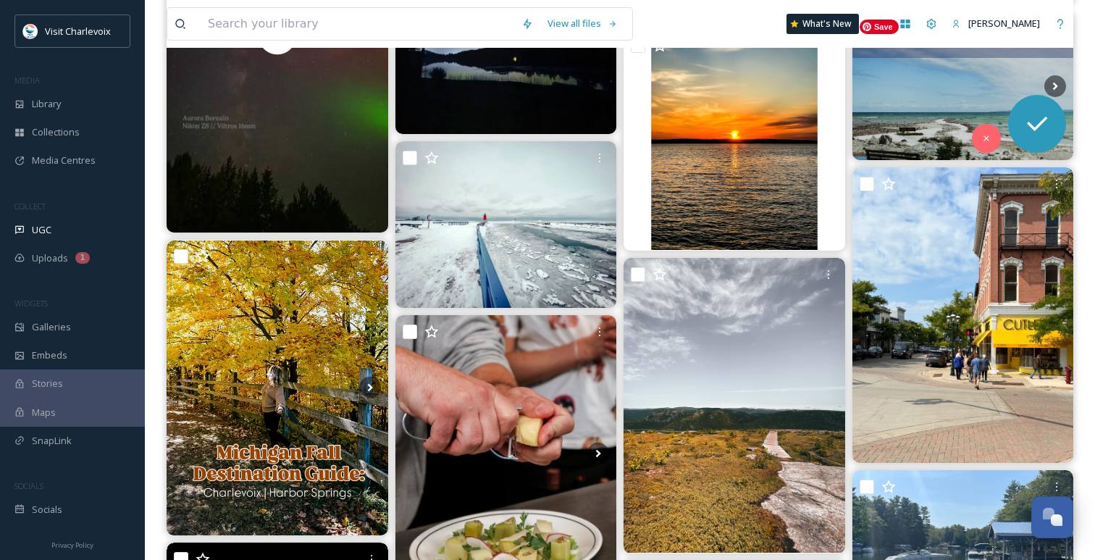
scroll to position [687, 0]
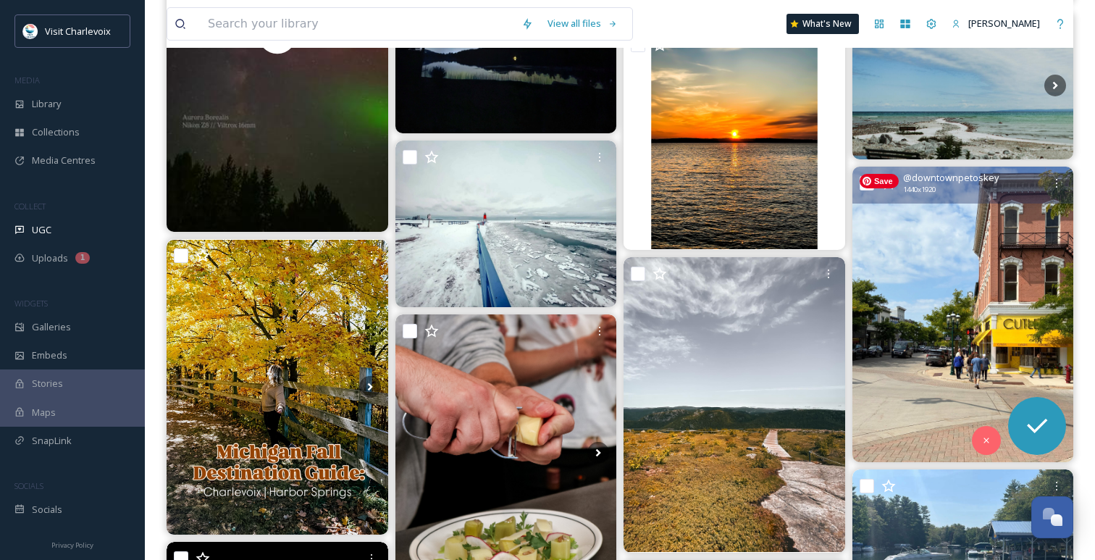
click at [988, 302] on img at bounding box center [963, 314] width 222 height 295
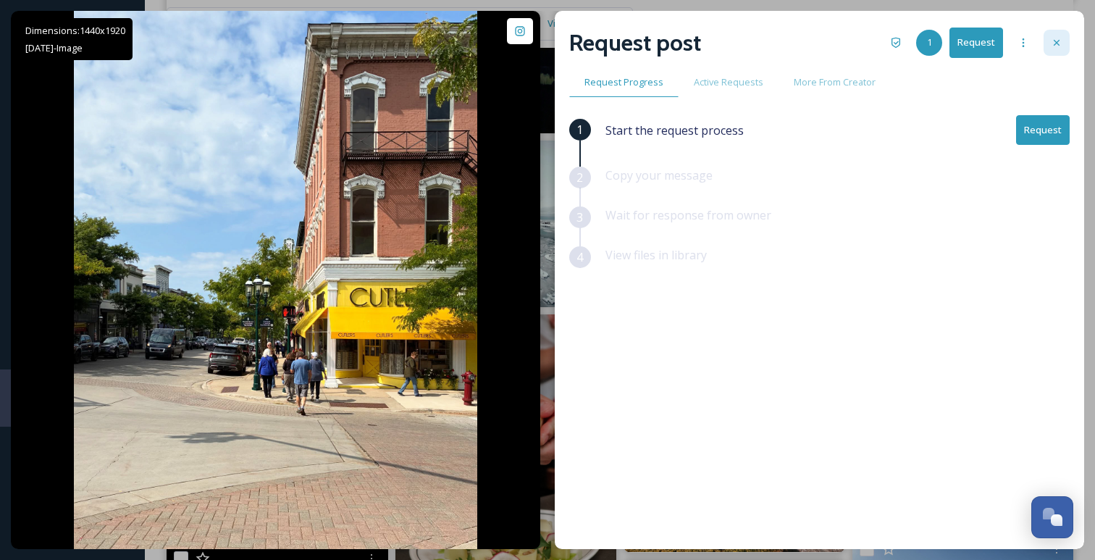
click at [1060, 46] on icon at bounding box center [1057, 43] width 12 height 12
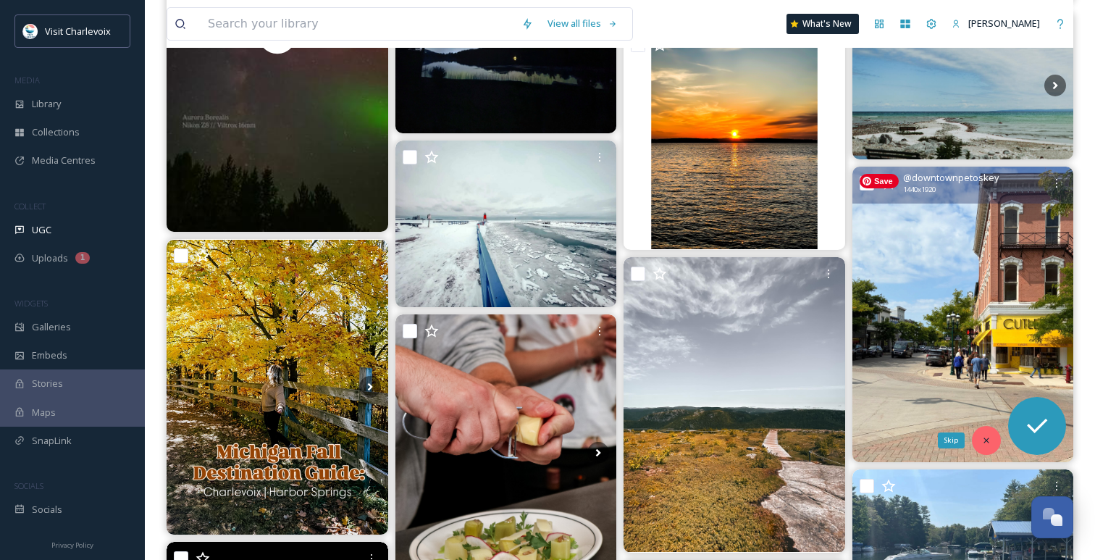
click at [991, 444] on div "Skip" at bounding box center [986, 440] width 29 height 29
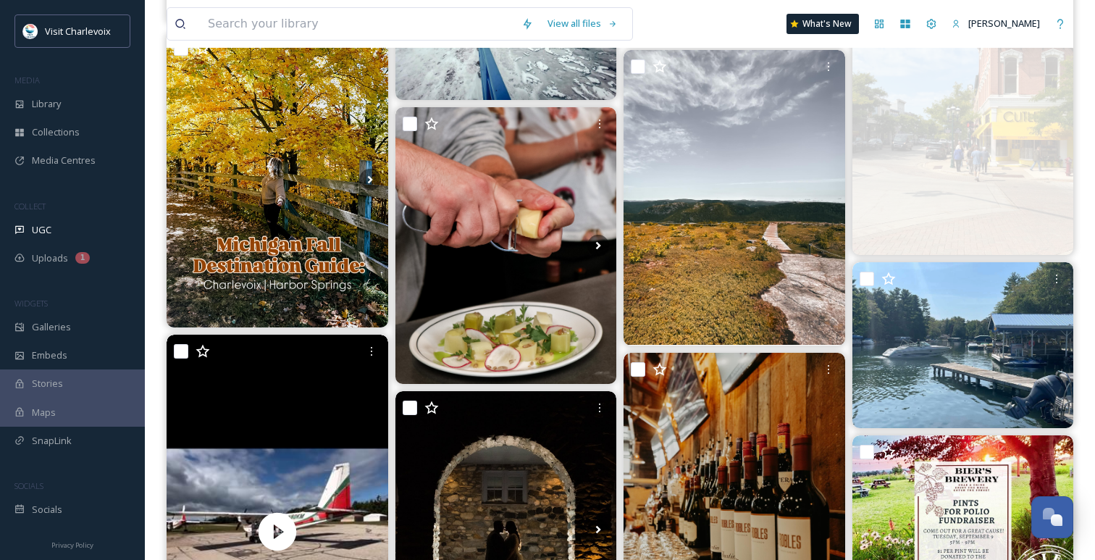
scroll to position [903, 0]
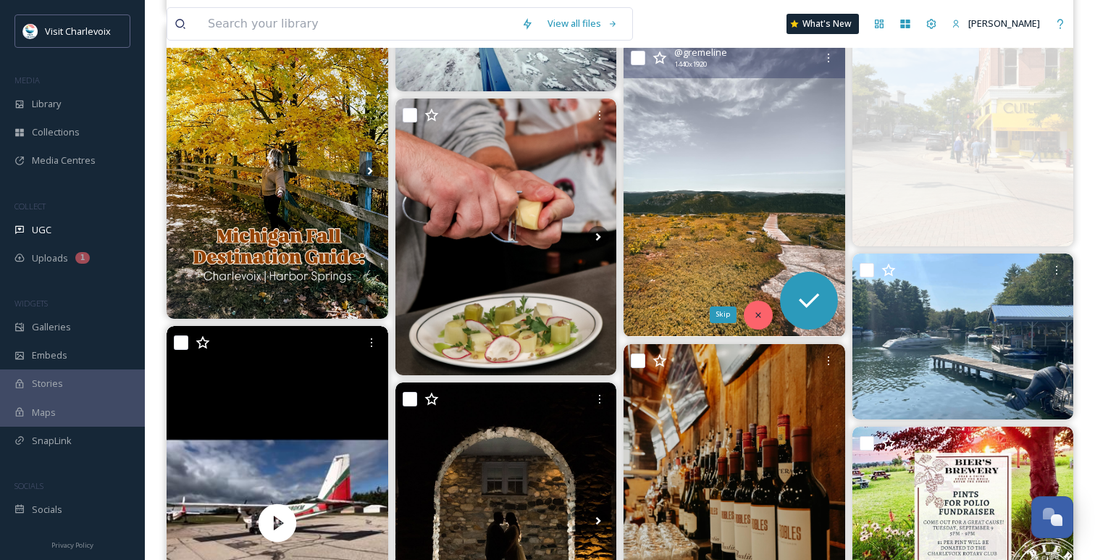
click at [762, 316] on icon at bounding box center [758, 315] width 10 height 10
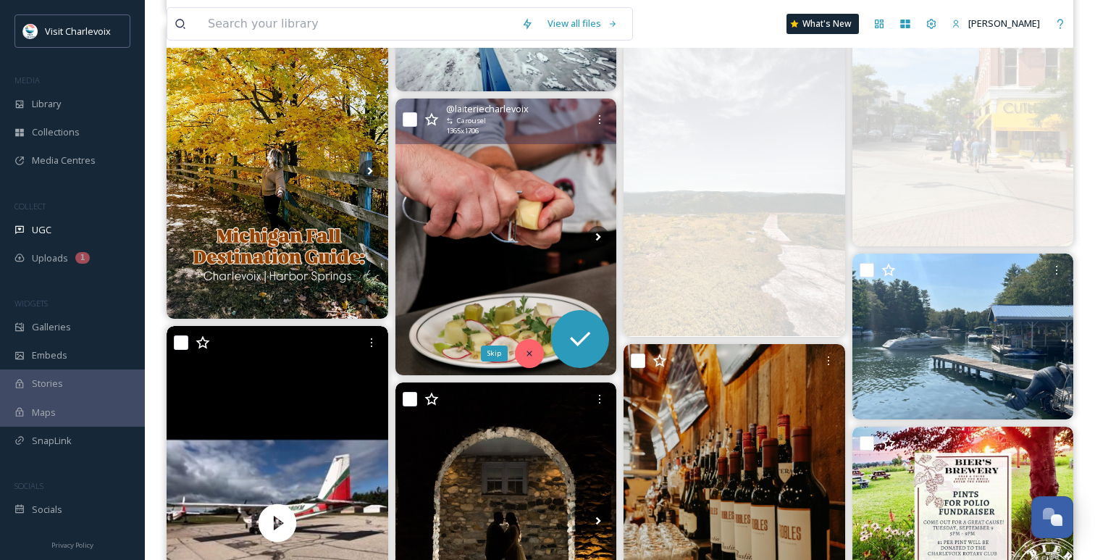
click at [525, 354] on icon at bounding box center [529, 353] width 10 height 10
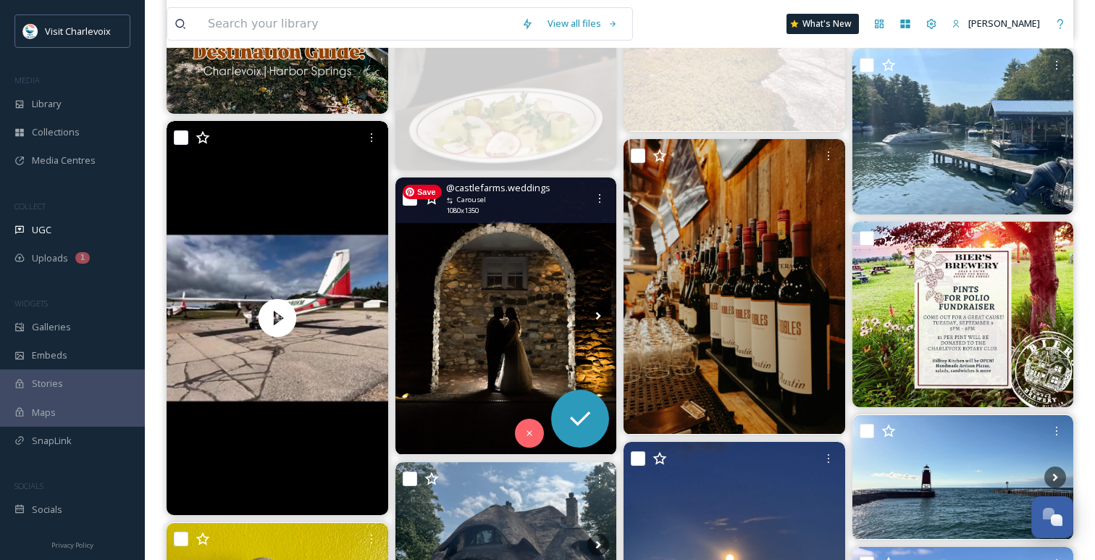
scroll to position [1118, 0]
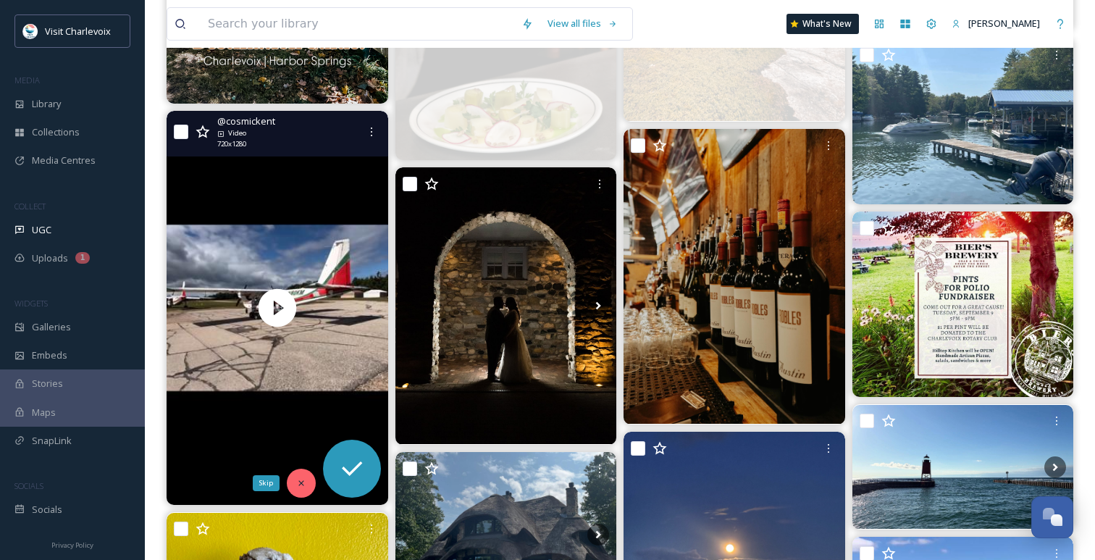
click at [301, 489] on div "Skip" at bounding box center [301, 482] width 29 height 29
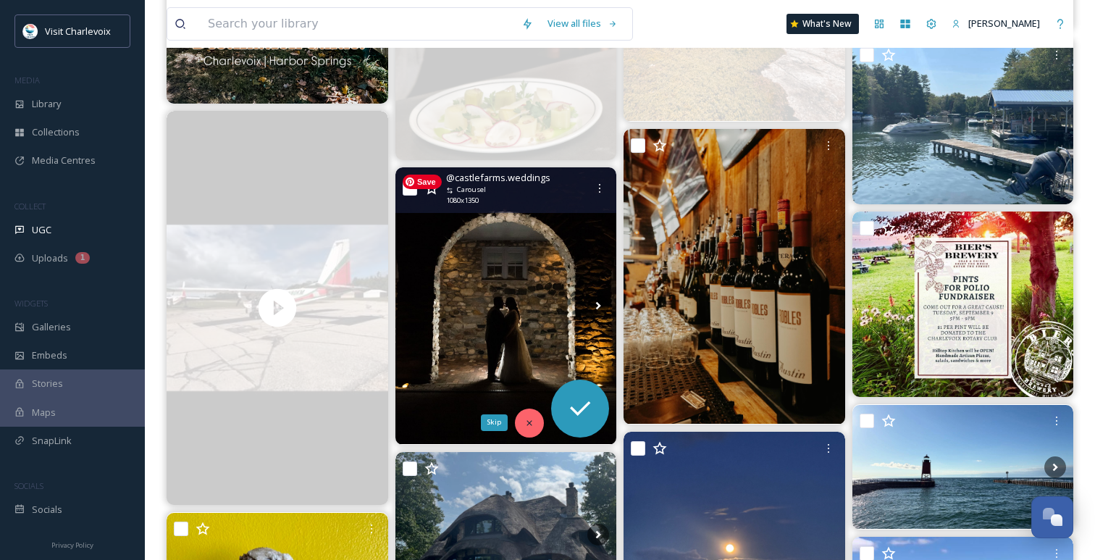
click at [528, 419] on icon at bounding box center [529, 423] width 10 height 10
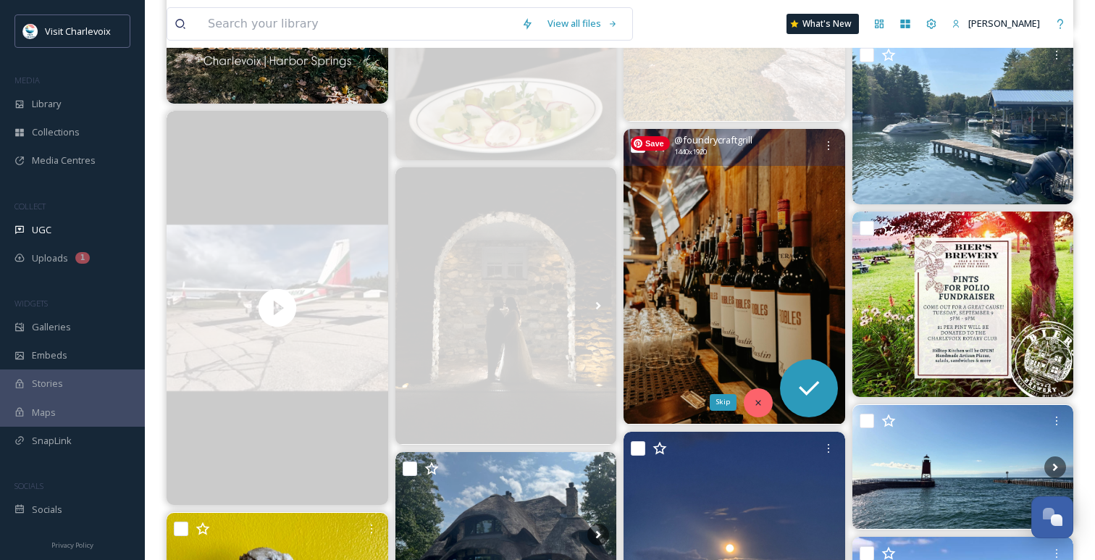
click at [761, 403] on icon at bounding box center [758, 402] width 10 height 10
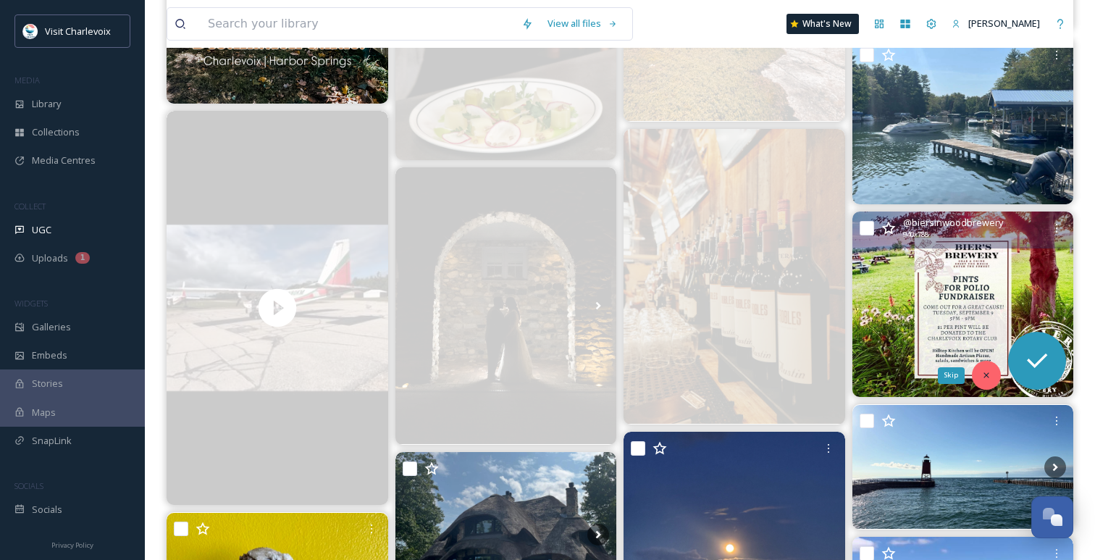
click at [980, 382] on div "Skip" at bounding box center [986, 375] width 29 height 29
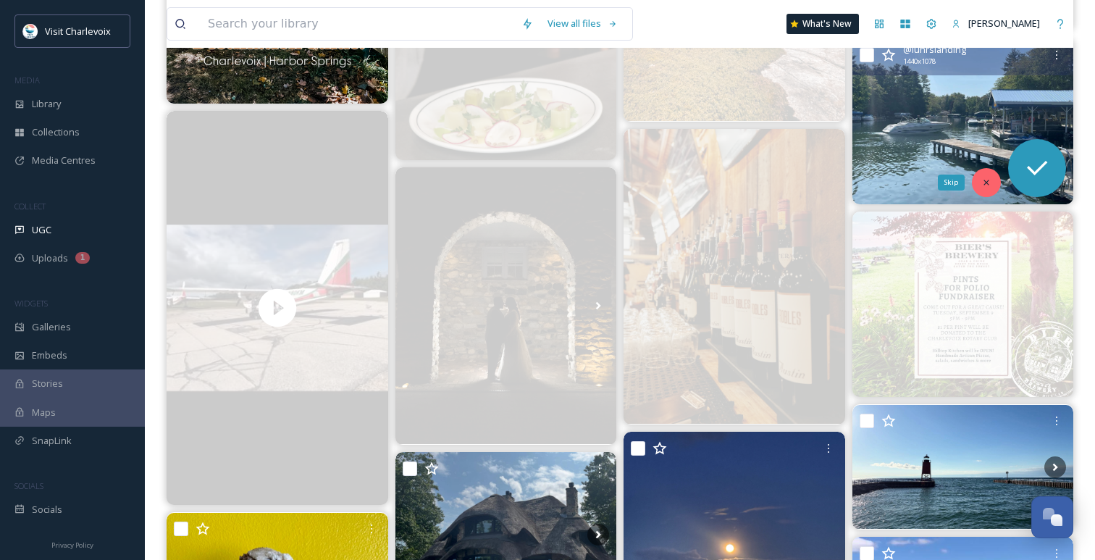
click at [988, 181] on icon at bounding box center [985, 182] width 5 height 5
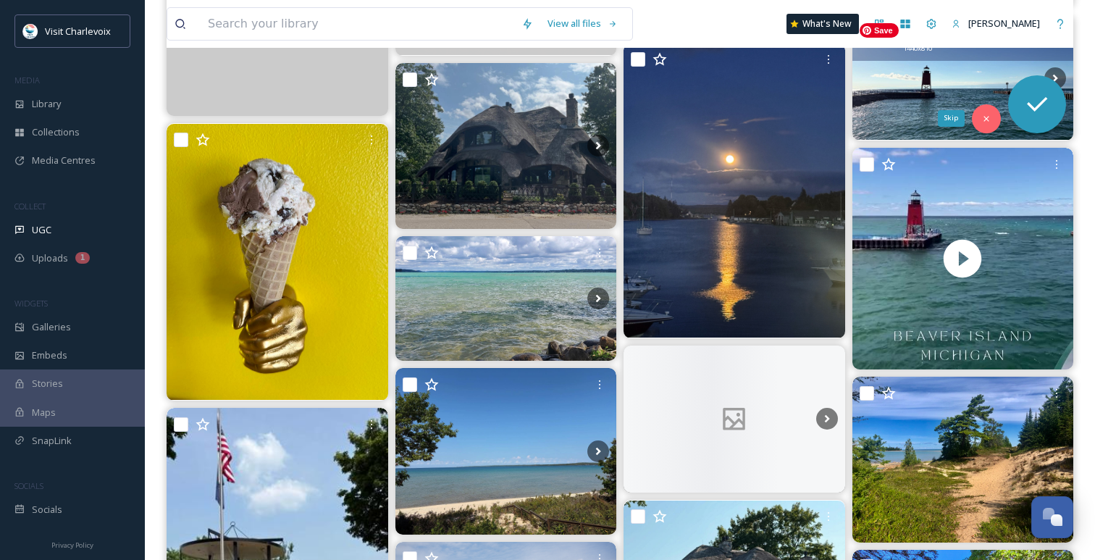
scroll to position [1573, 0]
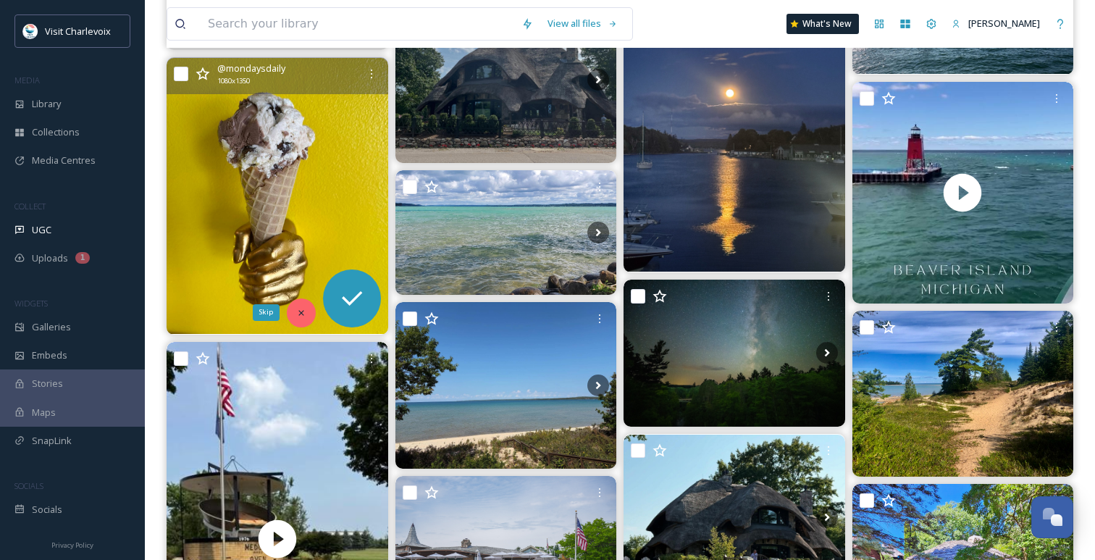
click at [300, 310] on icon at bounding box center [301, 313] width 10 height 10
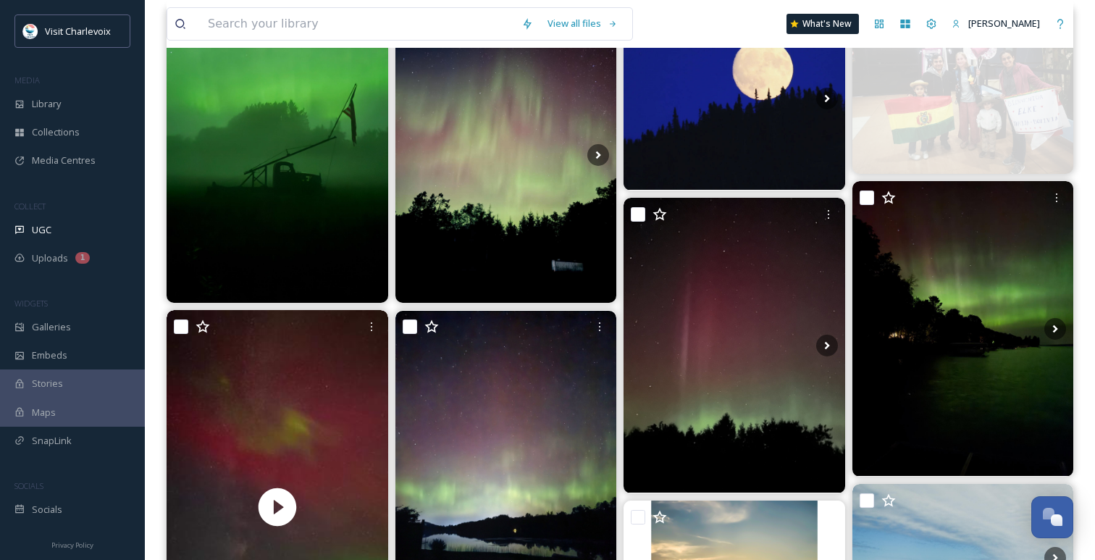
scroll to position [0, 0]
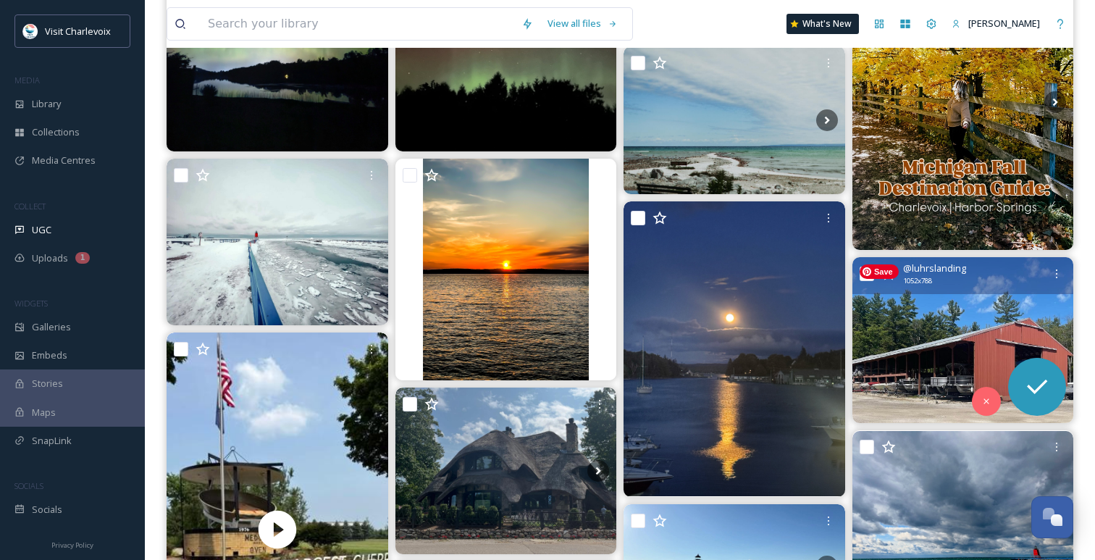
scroll to position [701, 0]
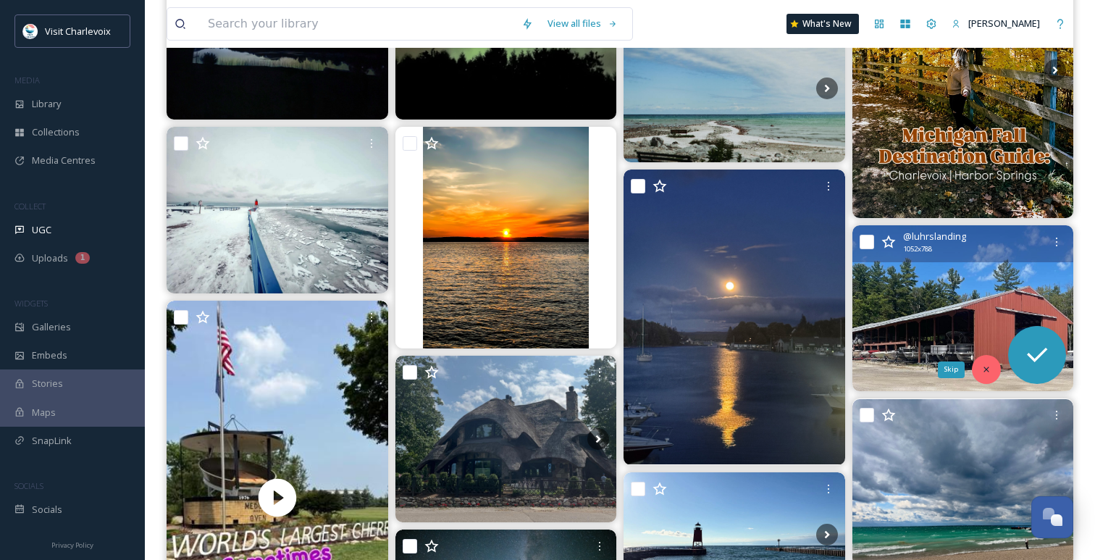
click at [984, 369] on icon at bounding box center [986, 369] width 10 height 10
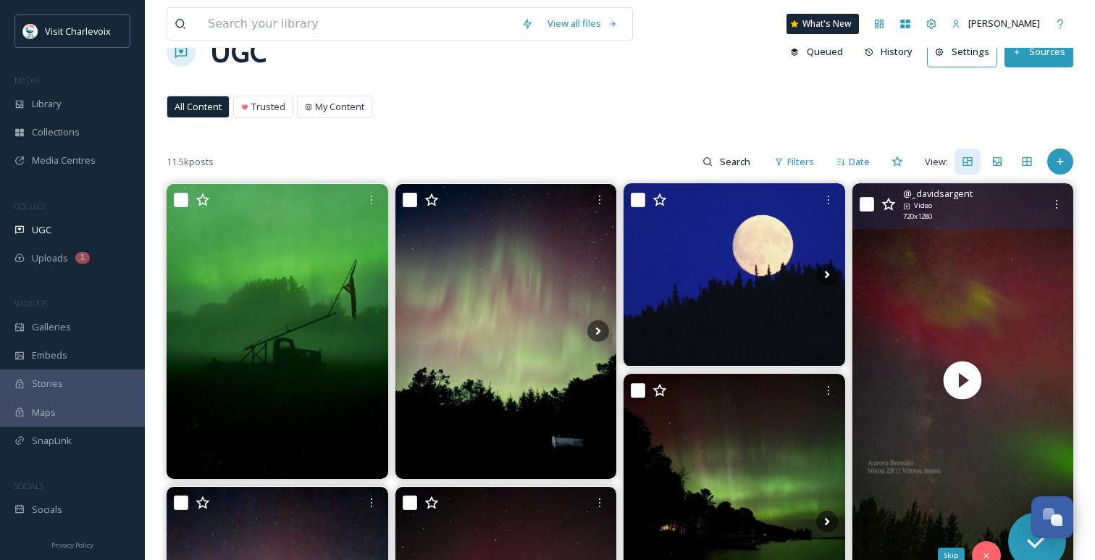
scroll to position [0, 0]
